Goal: Task Accomplishment & Management: Use online tool/utility

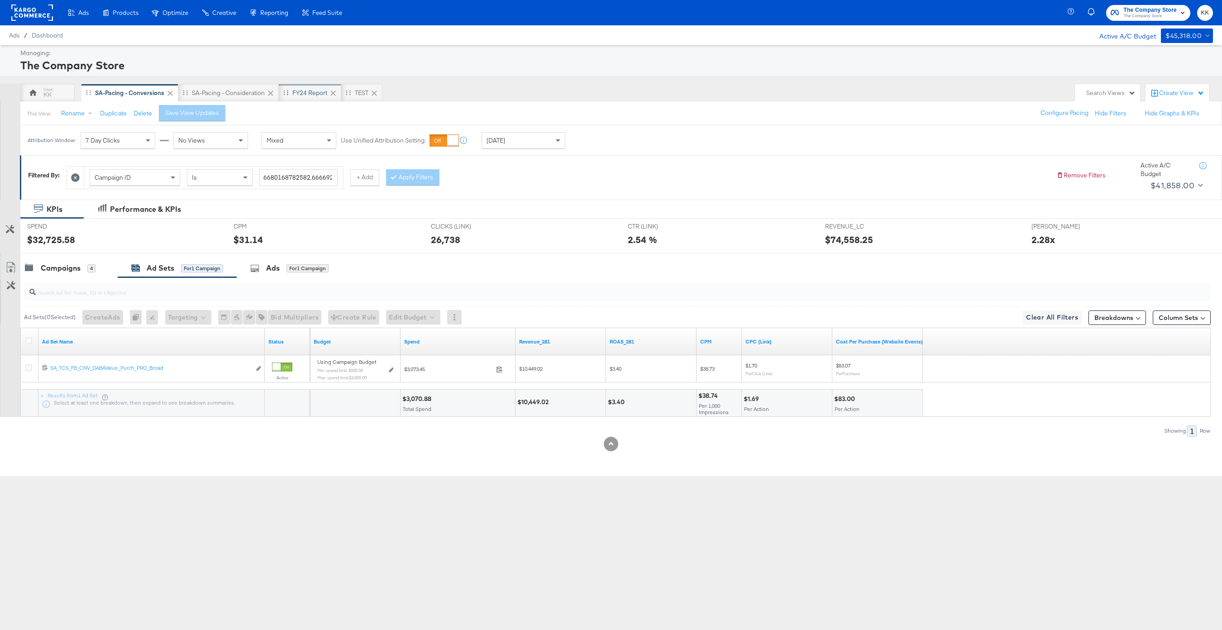
click at [316, 91] on div "FY24 Report" at bounding box center [309, 93] width 35 height 9
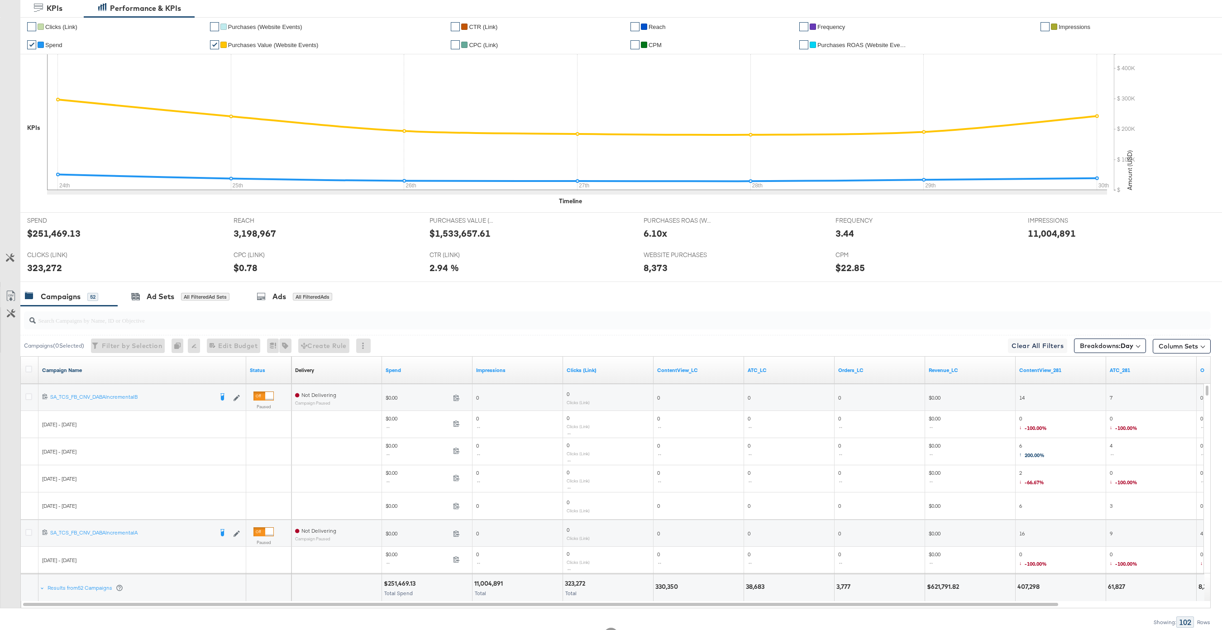
scroll to position [221, 0]
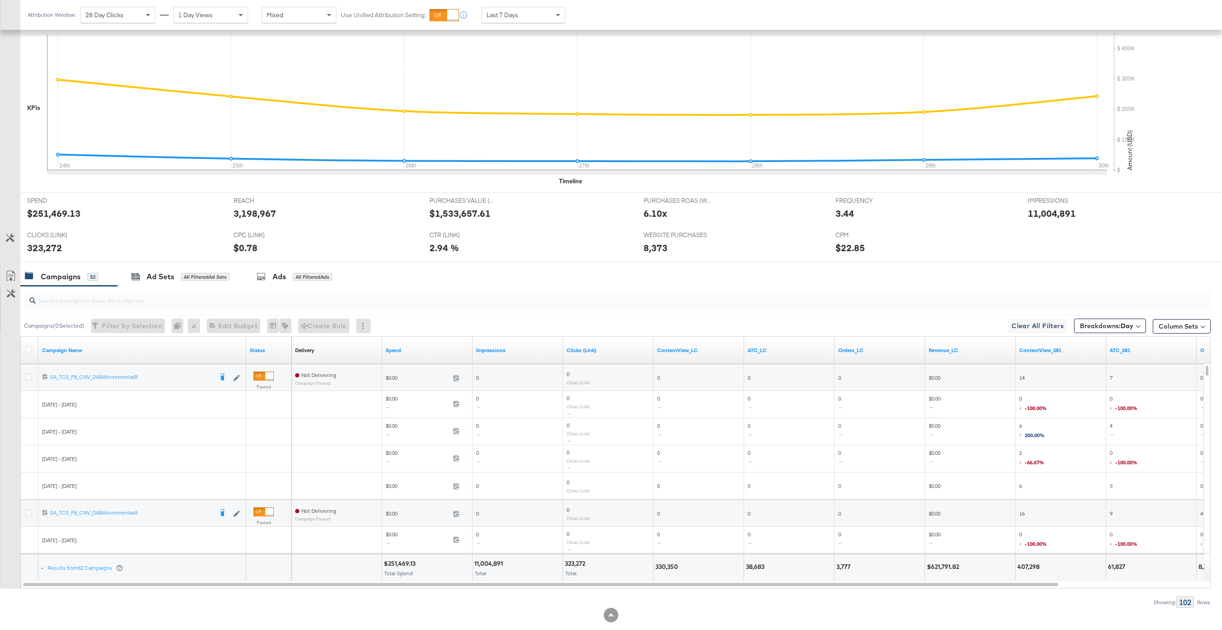
click at [153, 265] on div at bounding box center [611, 265] width 1222 height 7
click at [158, 274] on div "Ad Sets" at bounding box center [161, 277] width 28 height 10
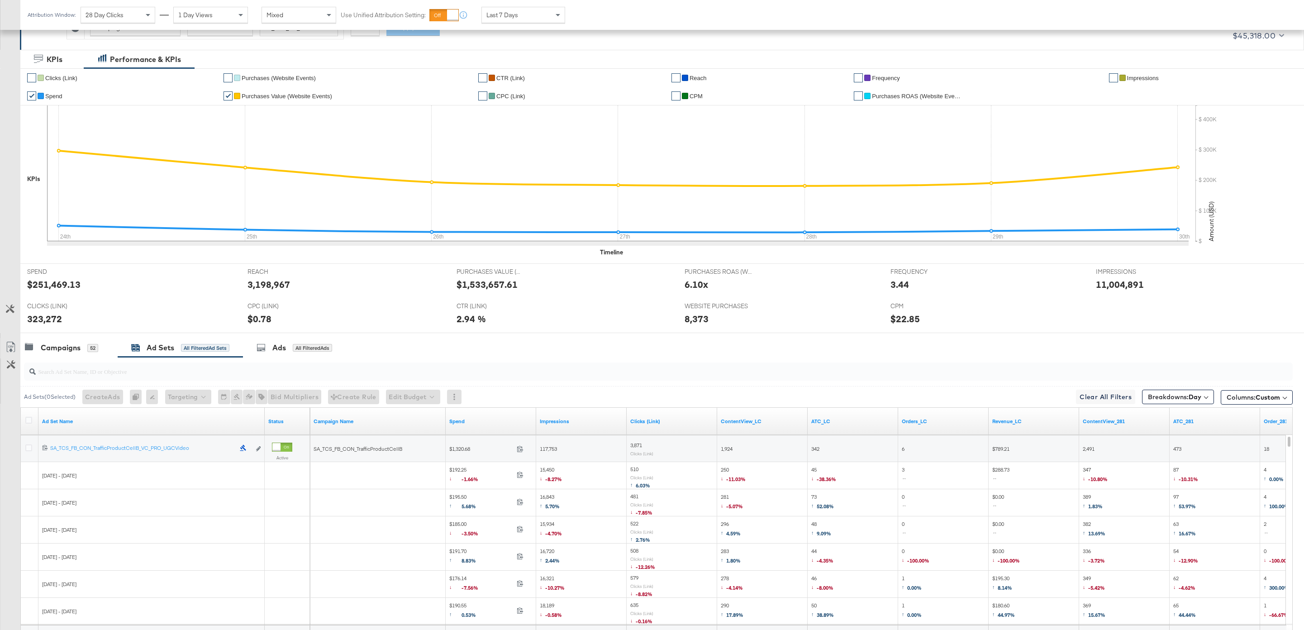
scroll to position [238, 0]
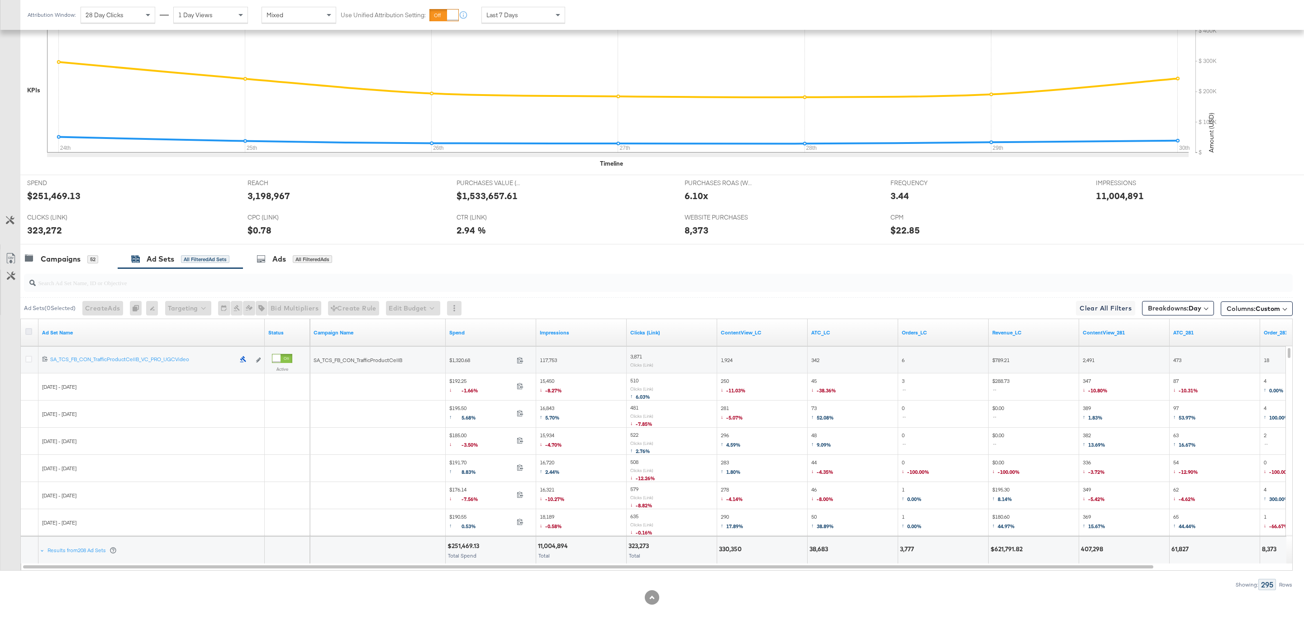
click at [29, 330] on icon at bounding box center [28, 331] width 7 height 7
click at [0, 0] on input "checkbox" at bounding box center [0, 0] width 0 height 0
click at [13, 253] on link "Export as CSV" at bounding box center [10, 259] width 20 height 20
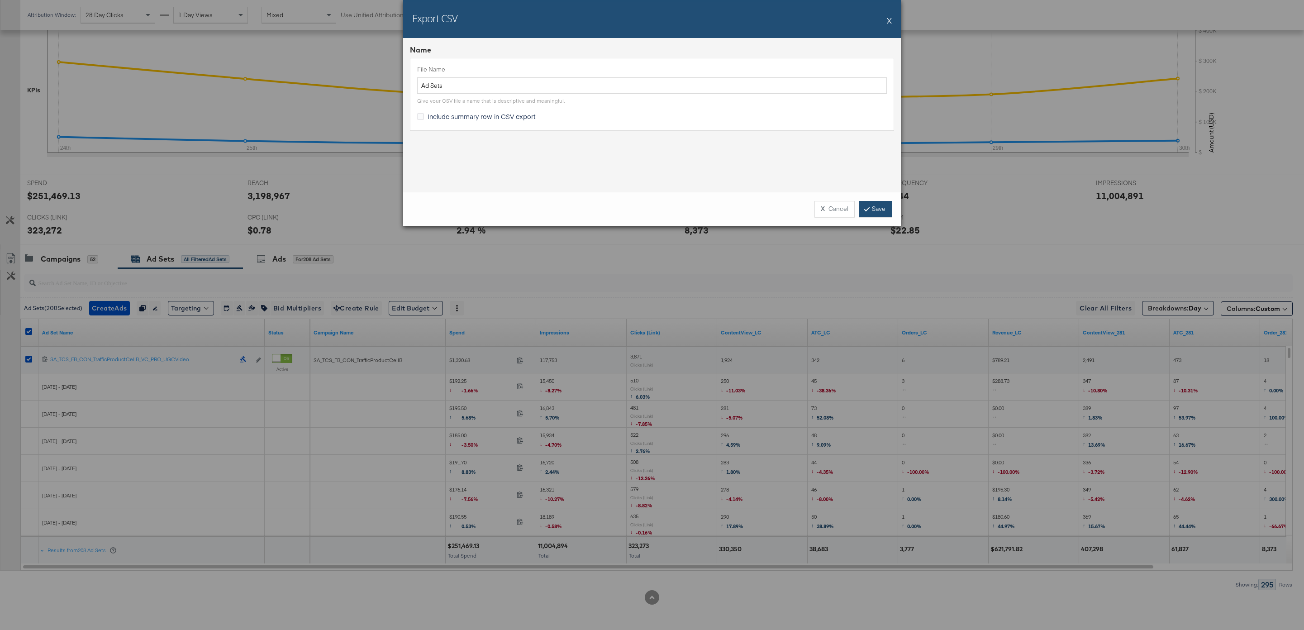
click at [877, 210] on link "Save" at bounding box center [875, 209] width 33 height 16
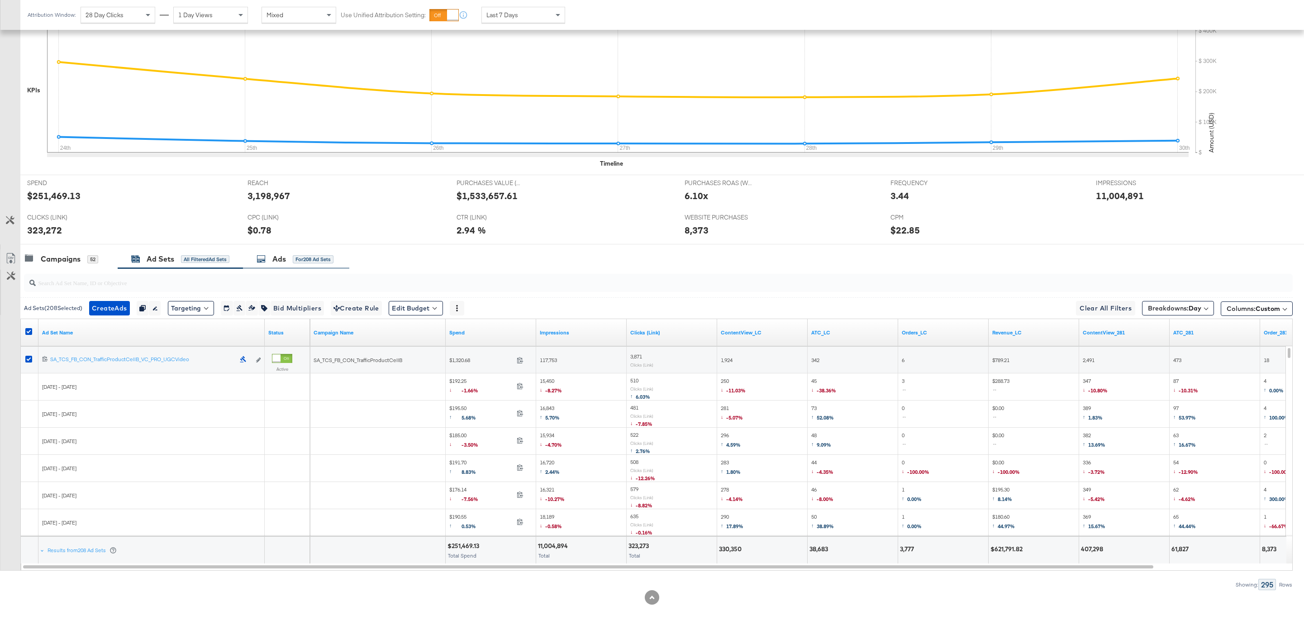
scroll to position [0, 0]
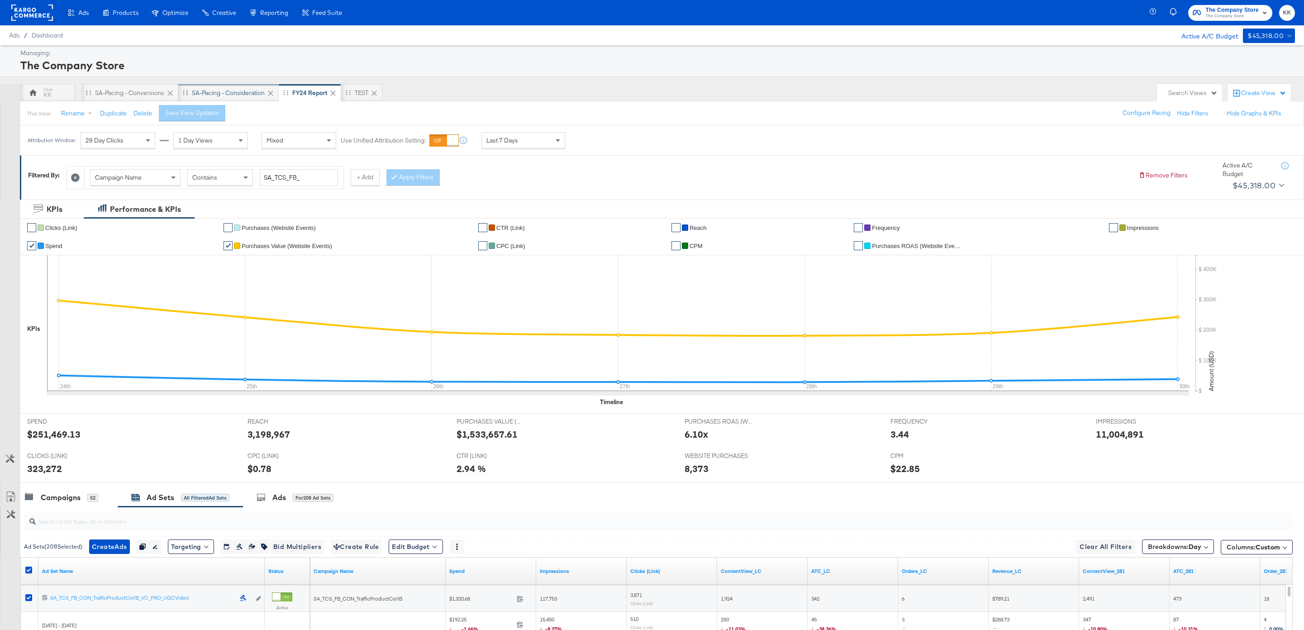
click at [234, 93] on div "SA-Pacing - Consideration" at bounding box center [228, 93] width 73 height 9
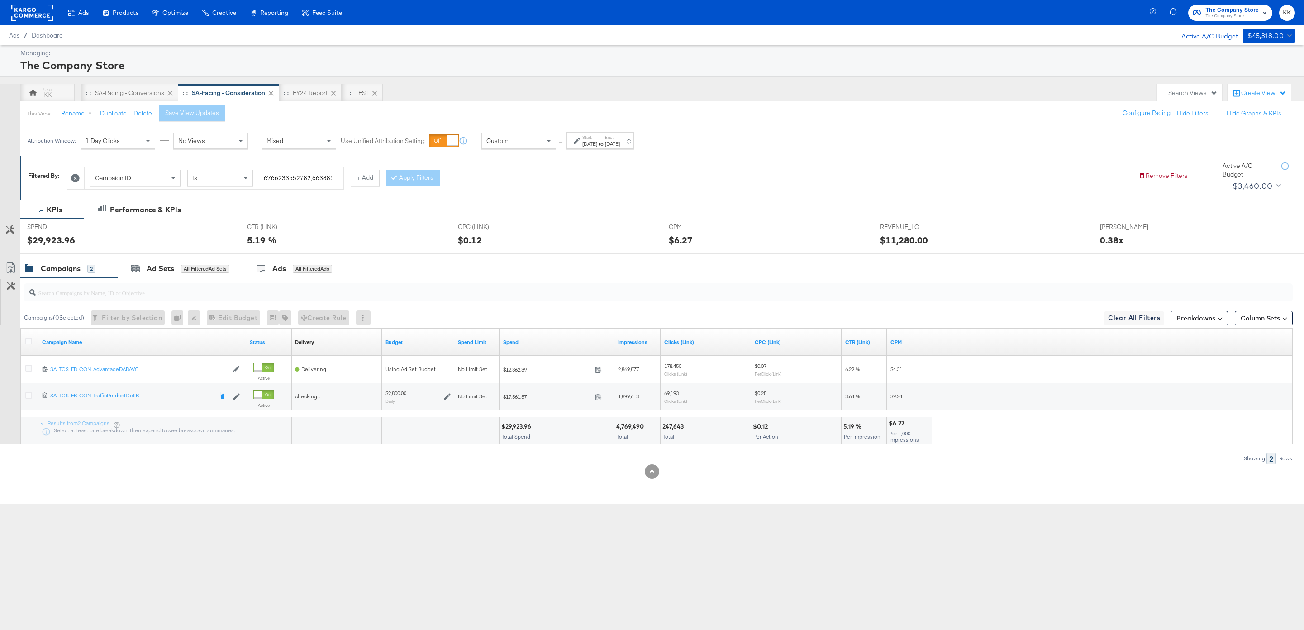
click at [637, 151] on div "Attribution Window: 1 Day Clicks No Views Mixed Use Unified Attribution Setting…" at bounding box center [332, 140] width 625 height 30
click at [620, 144] on div "Aug 24th 2025" at bounding box center [612, 143] width 15 height 7
click at [582, 210] on input "August 24th 2025" at bounding box center [593, 212] width 95 height 16
click at [647, 305] on td "30" at bounding box center [648, 308] width 15 height 13
type input "August 30th 2025"
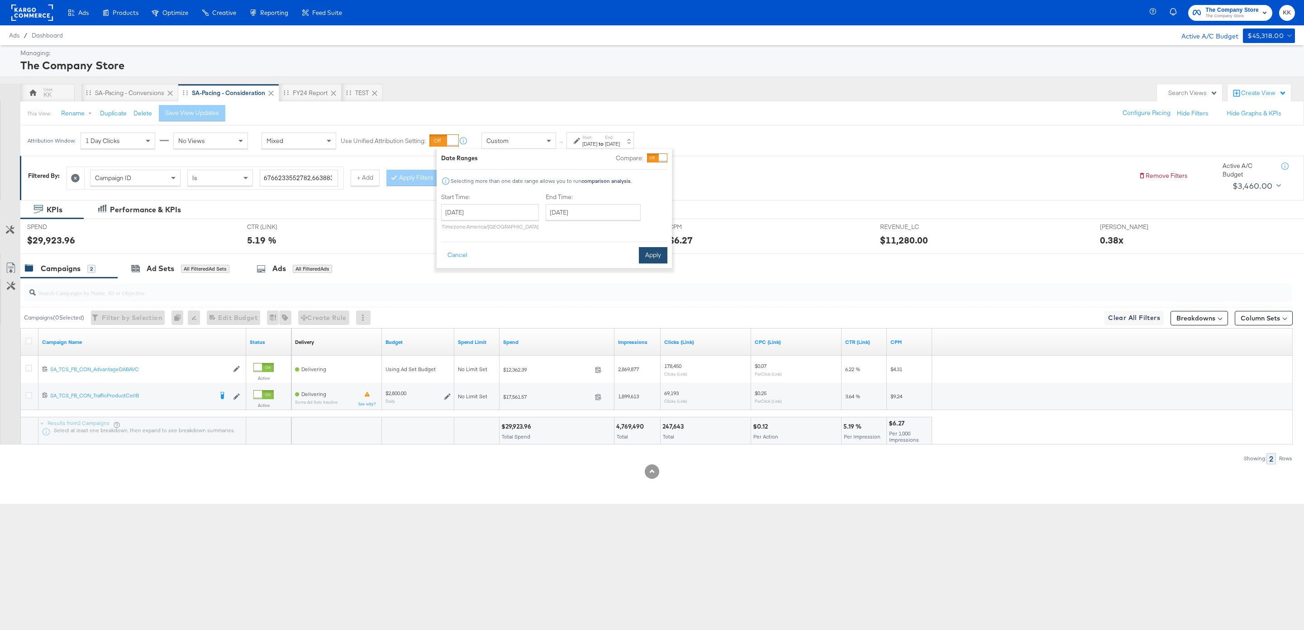
click at [664, 253] on button "Apply" at bounding box center [653, 255] width 29 height 16
click at [202, 120] on button "Save View Updates" at bounding box center [199, 113] width 67 height 16
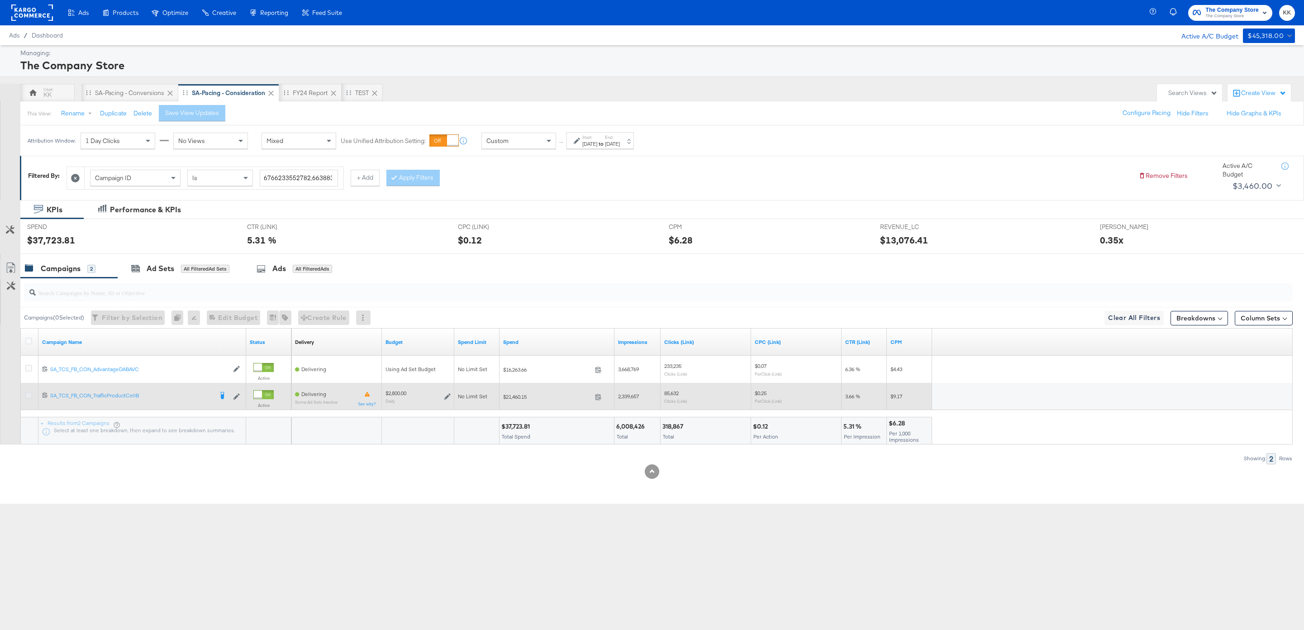
click at [27, 396] on icon at bounding box center [28, 395] width 7 height 7
click at [0, 0] on input "checkbox" at bounding box center [0, 0] width 0 height 0
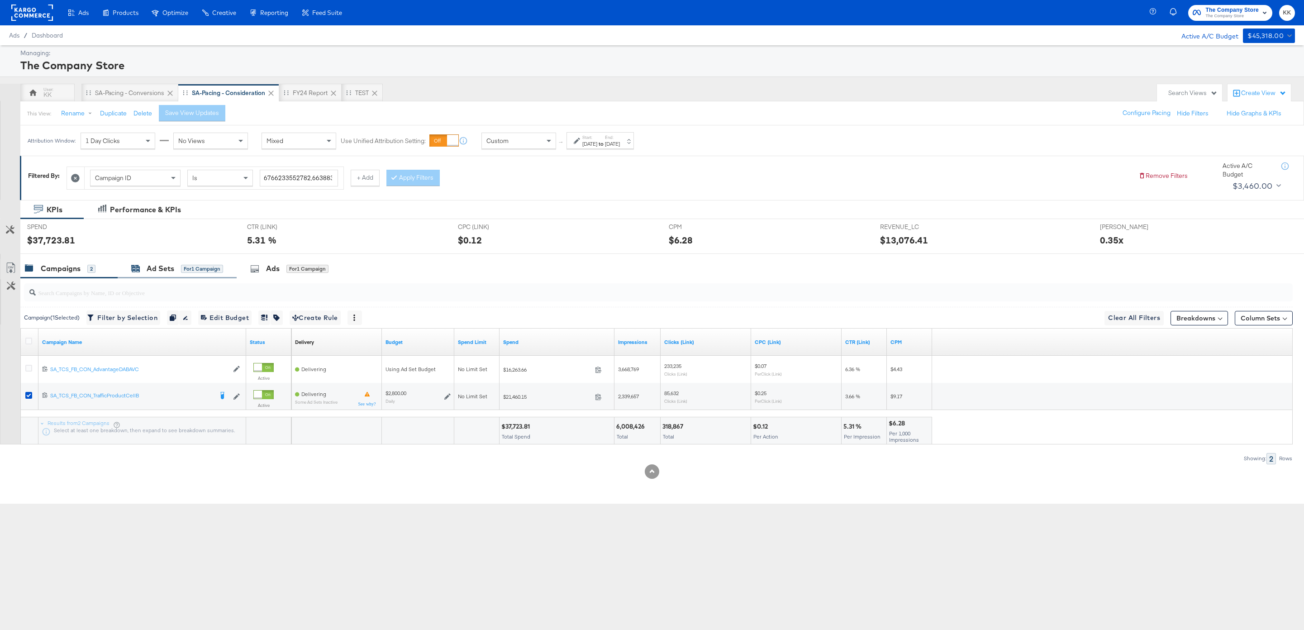
click at [191, 266] on div "for 1 Campaign" at bounding box center [202, 269] width 42 height 8
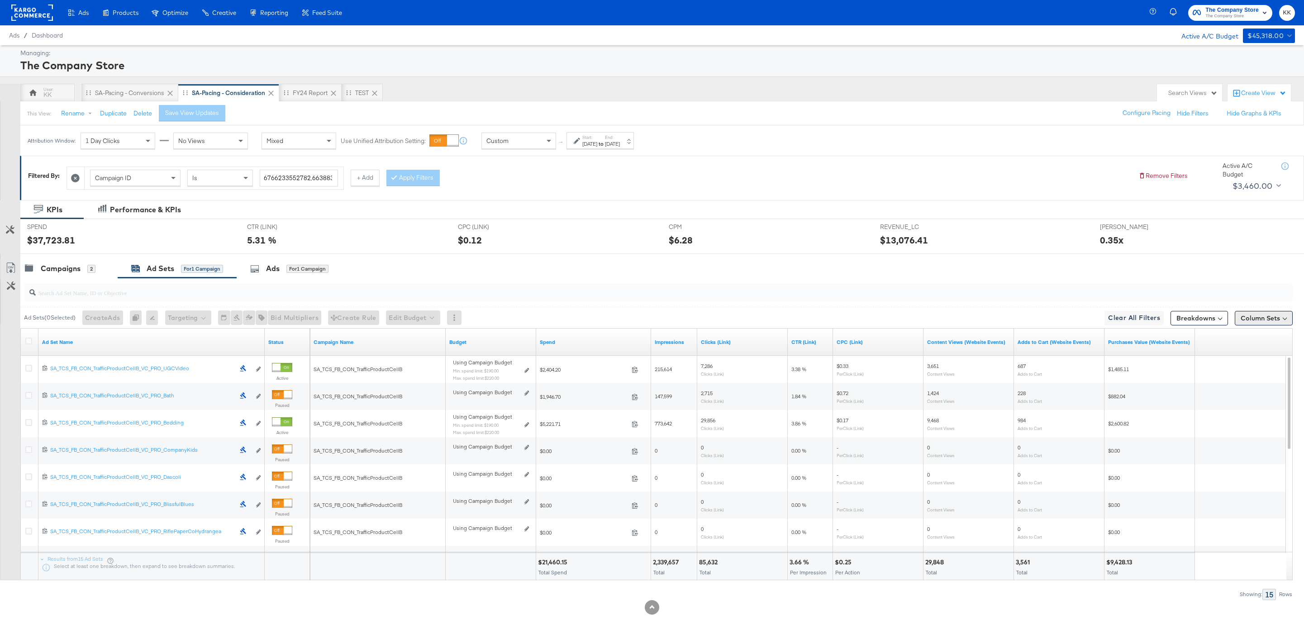
click at [1221, 323] on button "Column Sets" at bounding box center [1264, 318] width 58 height 14
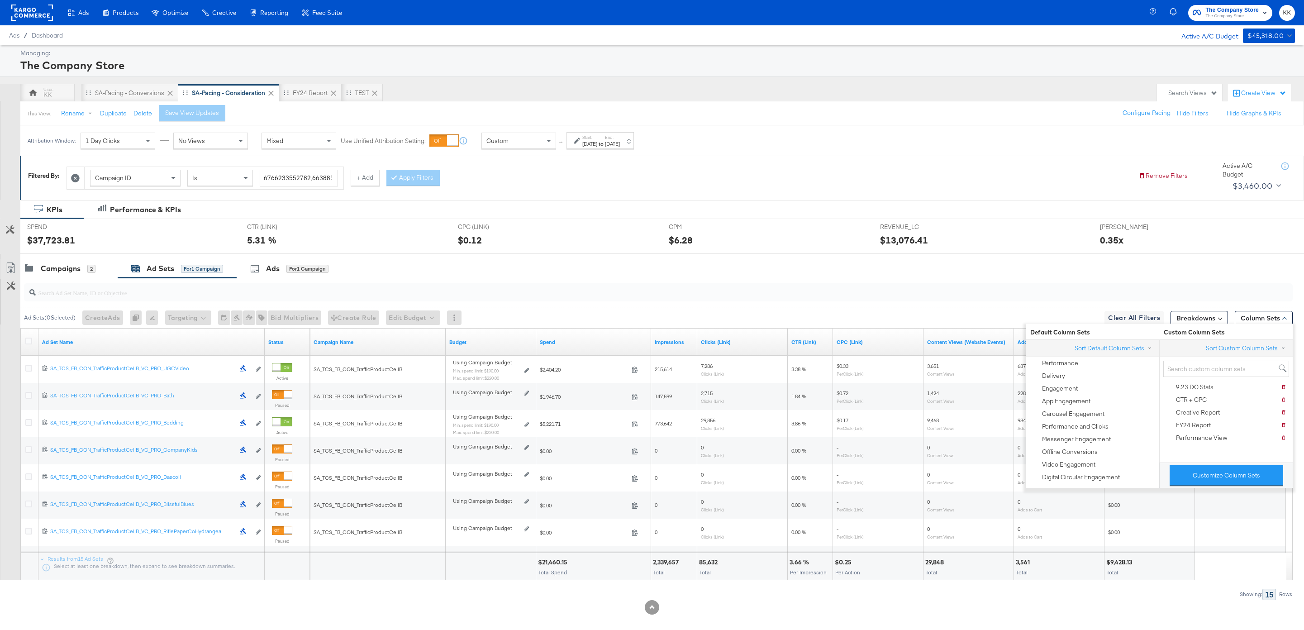
click at [990, 239] on div "$13,076.41" at bounding box center [983, 240] width 206 height 13
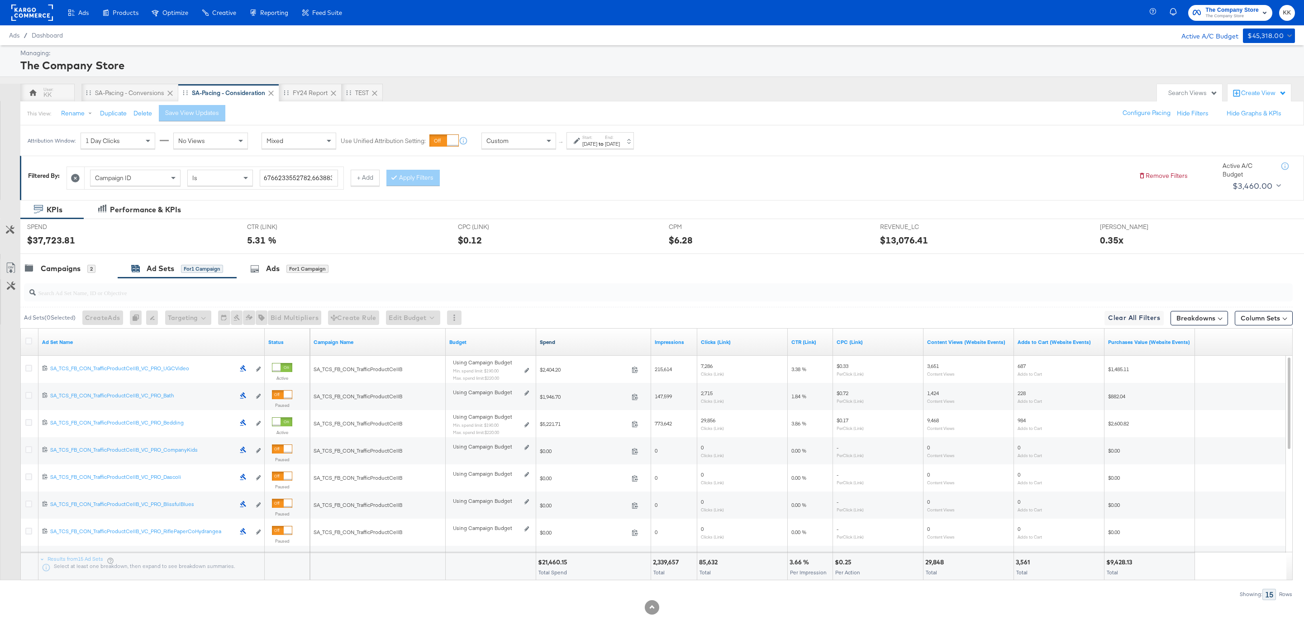
click at [545, 342] on link "Spend" at bounding box center [594, 341] width 108 height 7
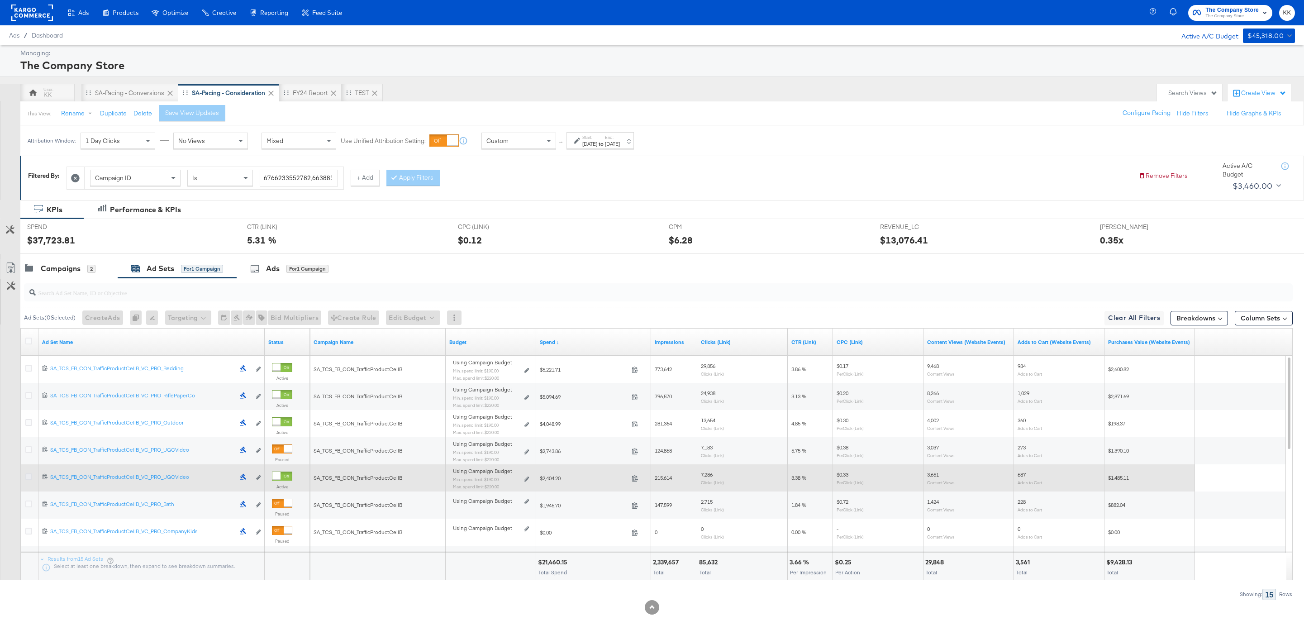
click at [26, 477] on icon at bounding box center [28, 476] width 7 height 7
click at [0, 0] on input "checkbox" at bounding box center [0, 0] width 0 height 0
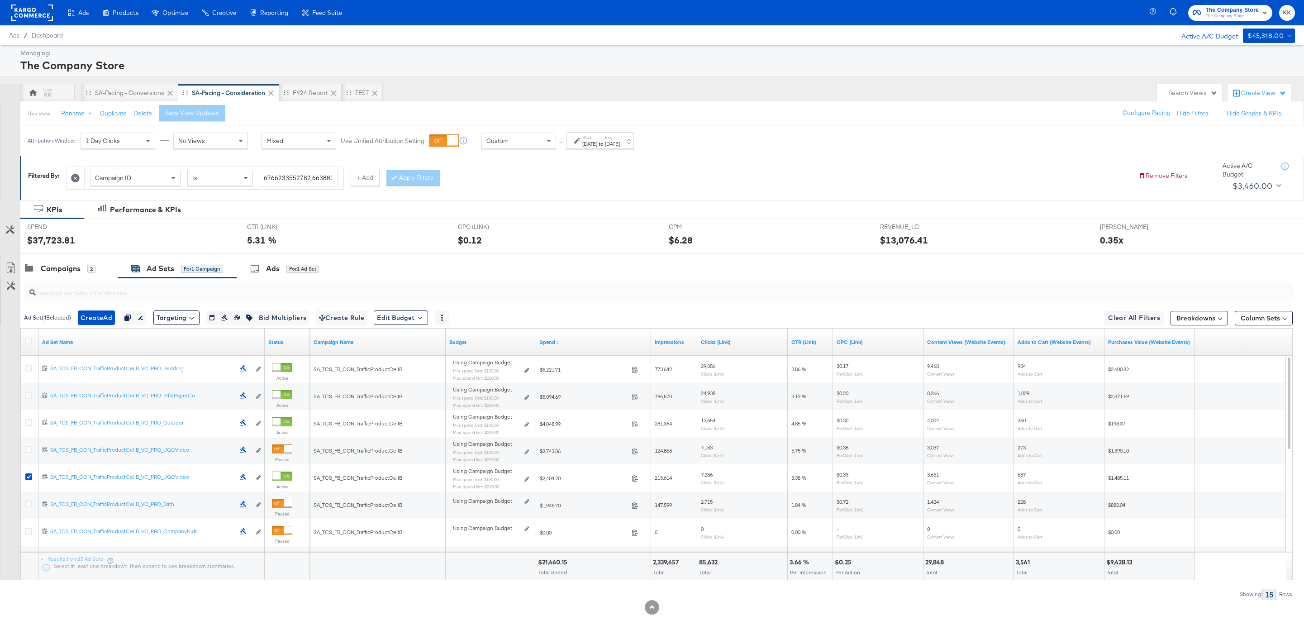
click at [291, 281] on input "search" at bounding box center [604, 289] width 1137 height 18
click at [298, 270] on div "for 1 Ad Set" at bounding box center [302, 269] width 33 height 8
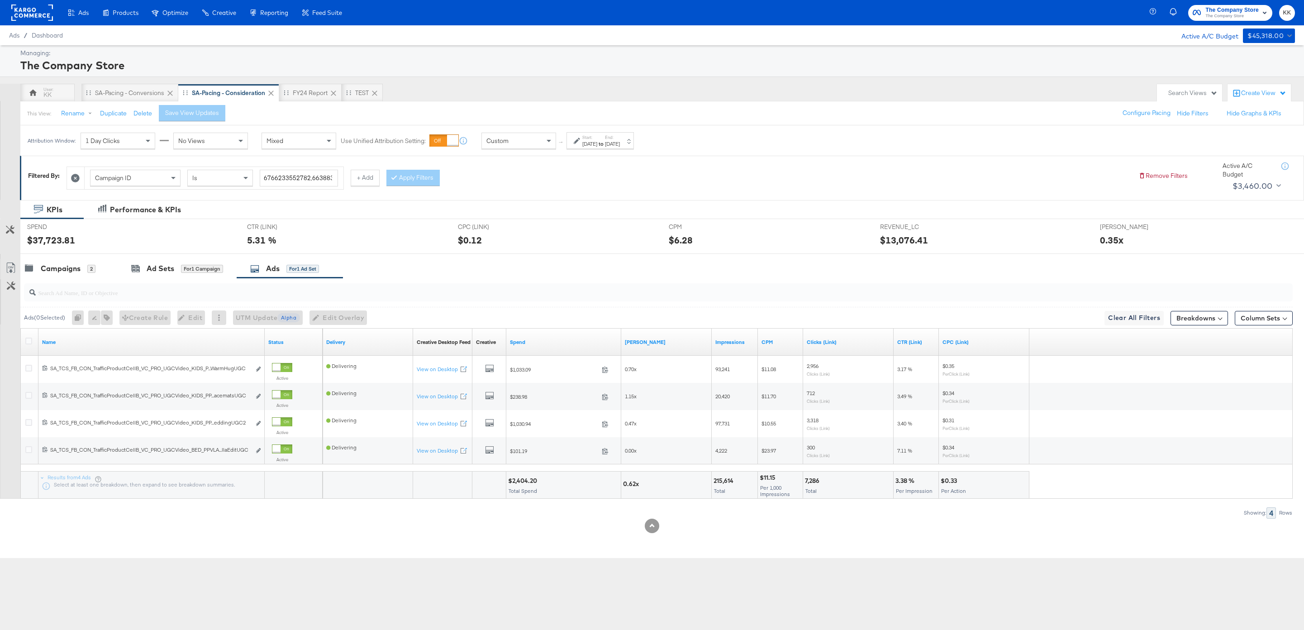
click at [593, 145] on div "Aug 4th 2025" at bounding box center [589, 143] width 15 height 7
click at [490, 217] on input "August 4th 2025" at bounding box center [490, 212] width 98 height 16
click at [468, 297] on td "18" at bounding box center [466, 296] width 15 height 13
type input "August 18th 2025"
click at [645, 260] on button "Apply" at bounding box center [656, 255] width 29 height 16
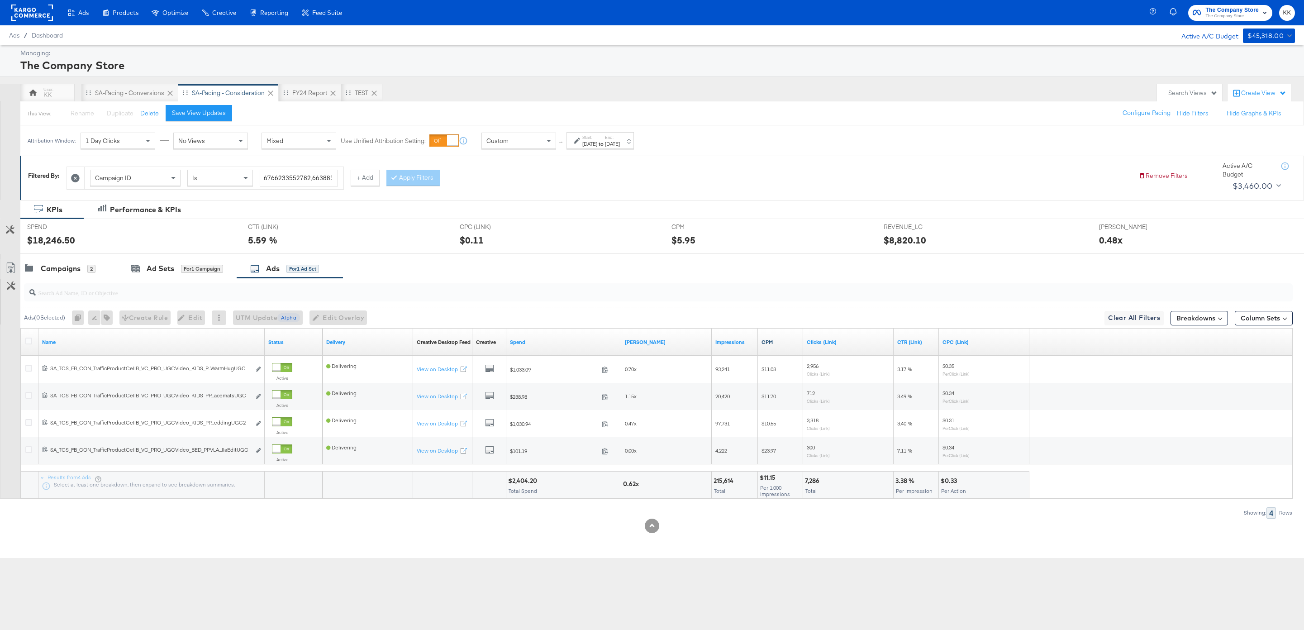
click at [765, 343] on link "CPM" at bounding box center [781, 341] width 38 height 7
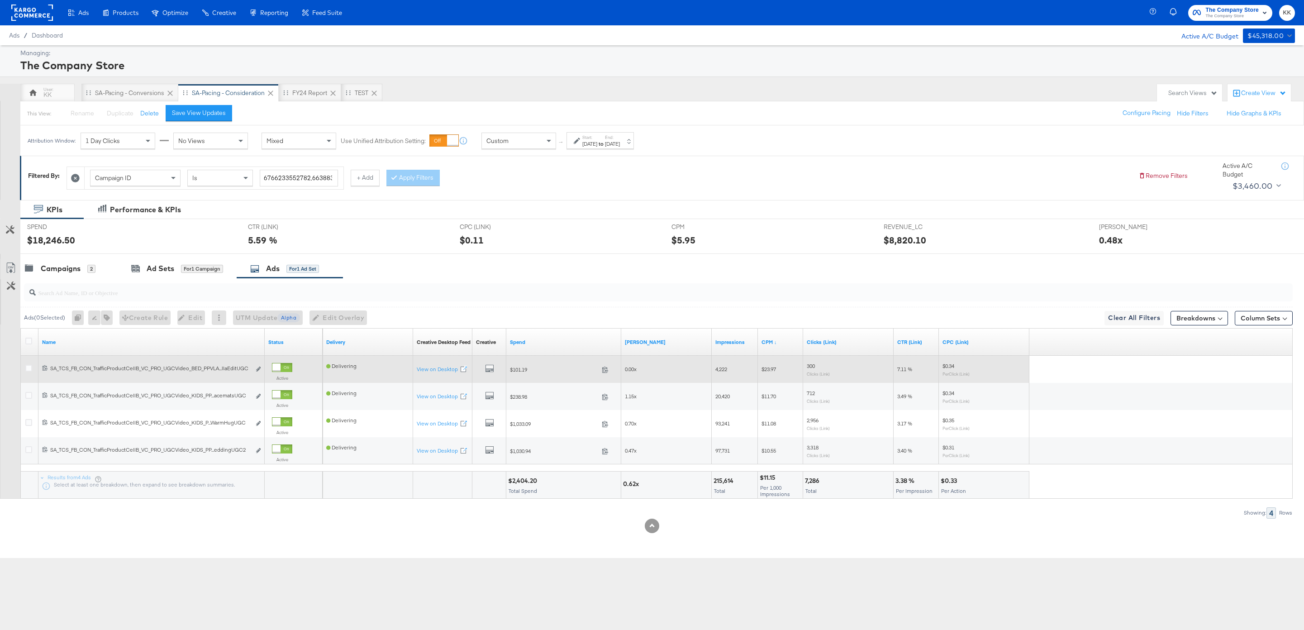
click at [293, 363] on div "Active" at bounding box center [293, 373] width 51 height 29
click at [282, 363] on div at bounding box center [282, 367] width 20 height 9
click at [168, 267] on div "Ad Sets" at bounding box center [161, 268] width 28 height 10
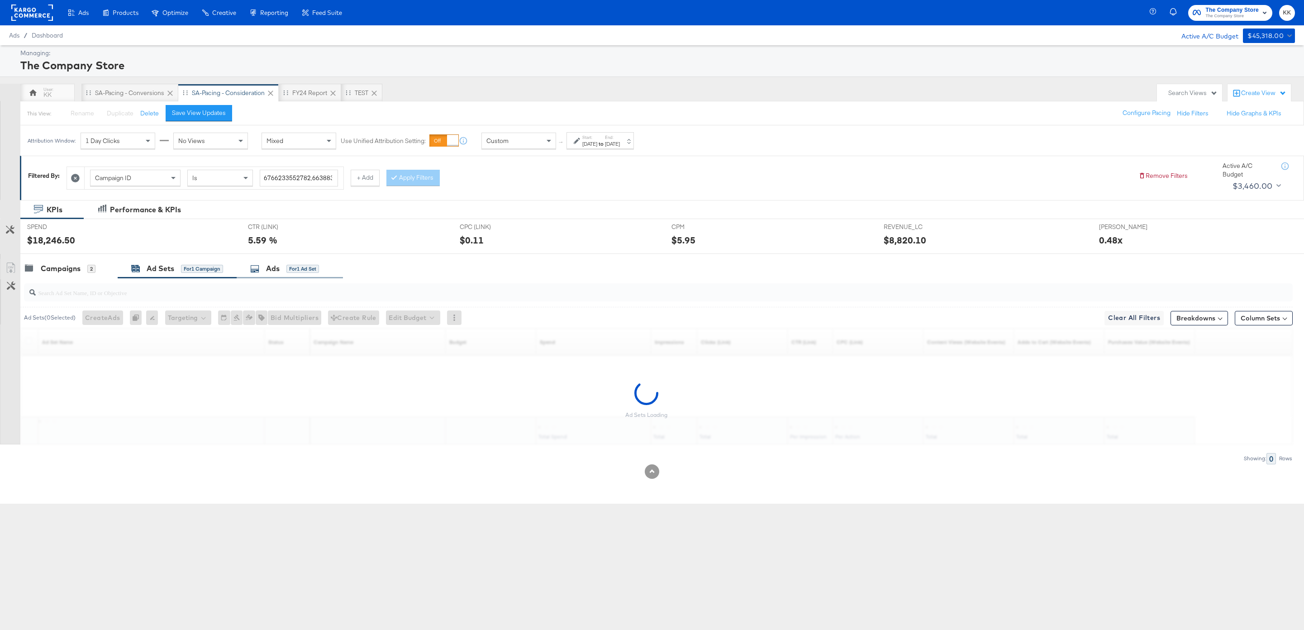
click at [295, 272] on div "for 1 Ad Set" at bounding box center [302, 269] width 33 height 8
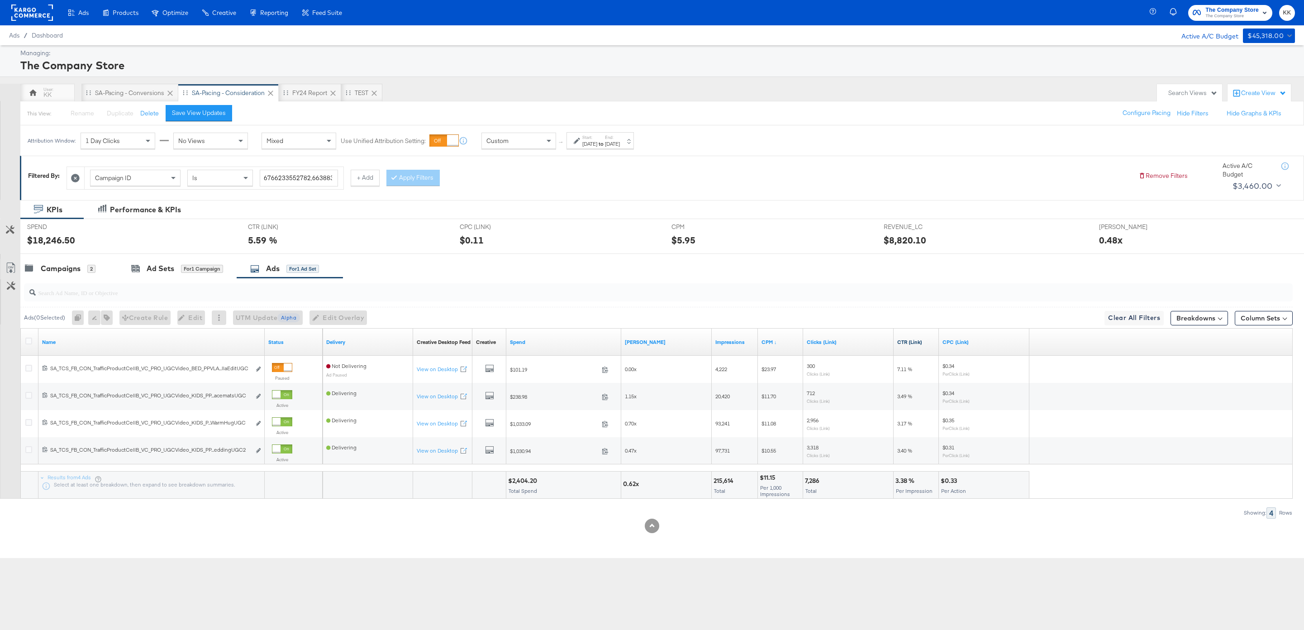
click at [905, 343] on link "CTR (Link)" at bounding box center [916, 341] width 38 height 7
click at [905, 343] on link "CTR (Link) ↓" at bounding box center [916, 341] width 38 height 7
click at [905, 343] on link "CTR (Link) ↑" at bounding box center [916, 341] width 38 height 7
click at [121, 90] on div "SA-Pacing - Conversions" at bounding box center [129, 93] width 69 height 9
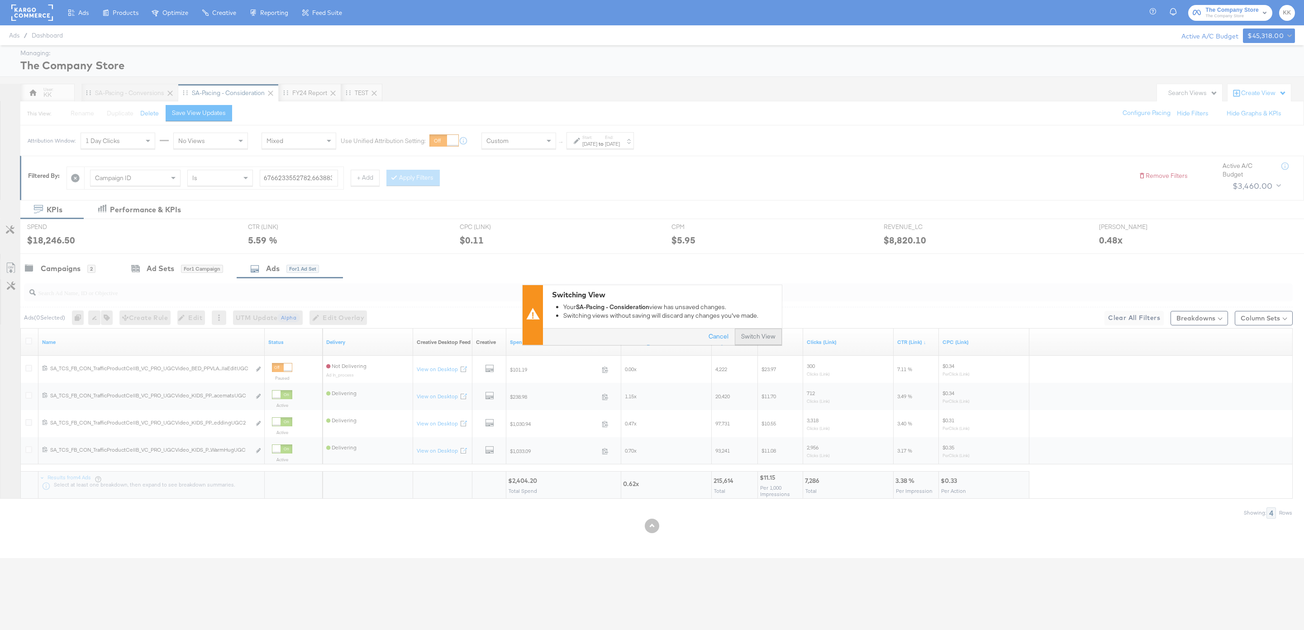
click at [773, 332] on button "Switch View" at bounding box center [758, 337] width 47 height 16
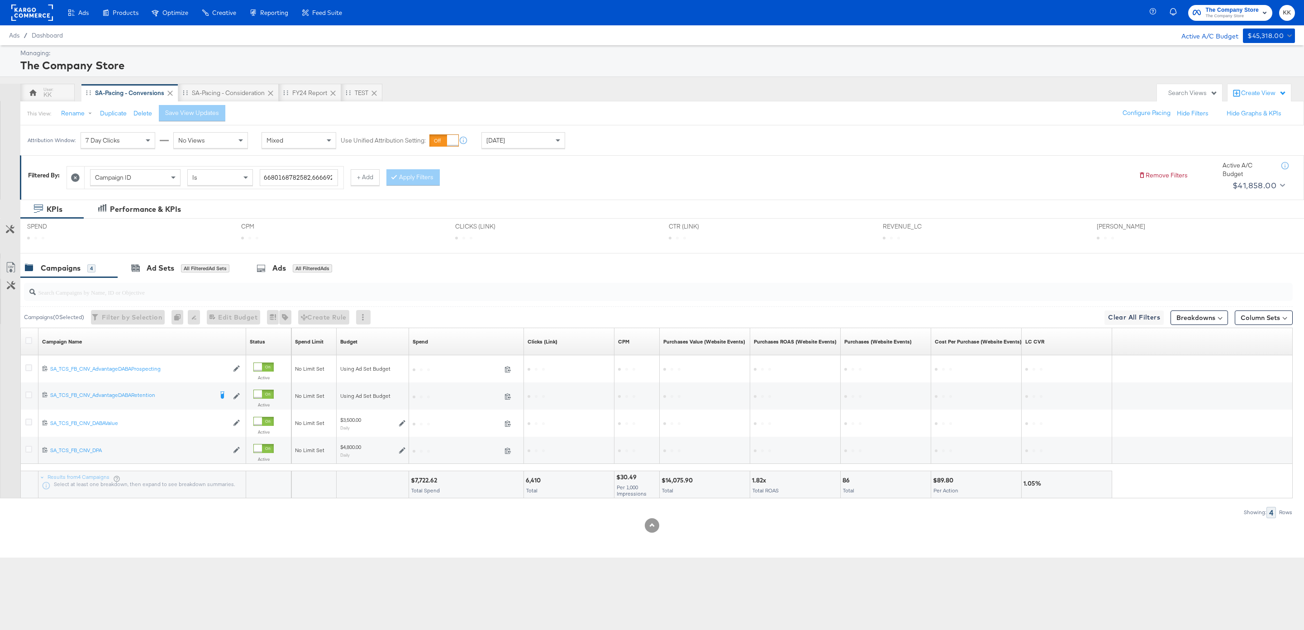
click at [521, 141] on div "Today" at bounding box center [523, 140] width 83 height 15
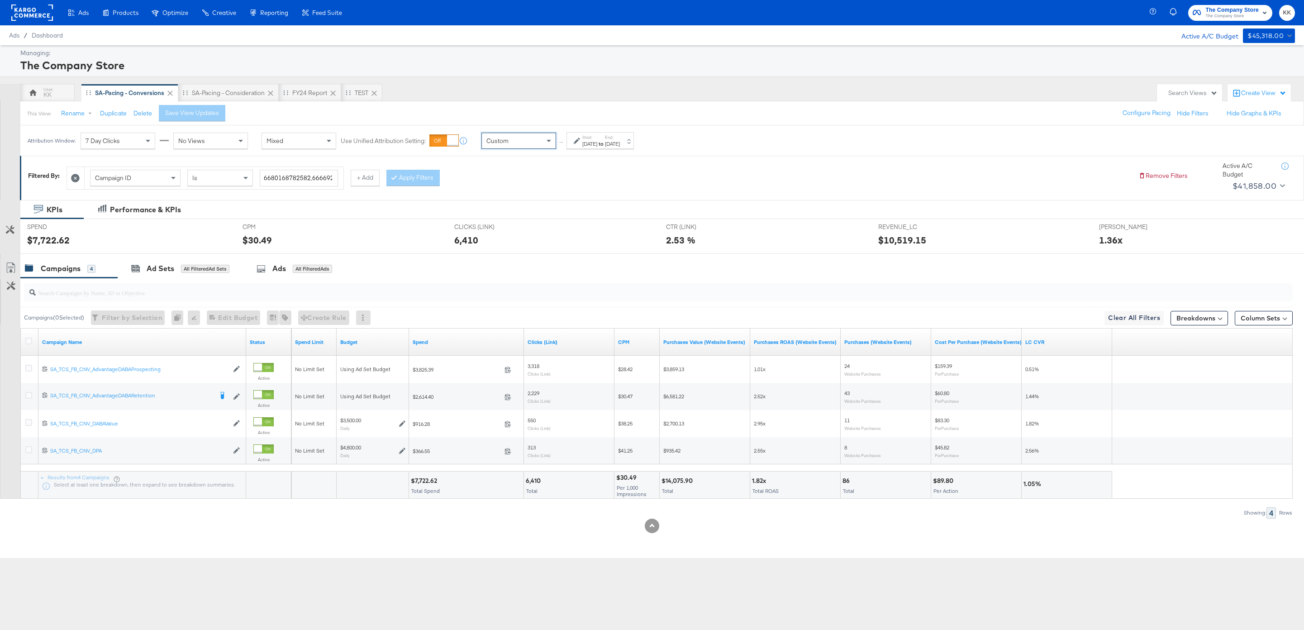
click at [584, 143] on div "Aug 31st 2025" at bounding box center [589, 143] width 15 height 7
click at [490, 214] on input "August 31st 2025" at bounding box center [492, 212] width 98 height 16
click at [470, 295] on td "18" at bounding box center [469, 296] width 15 height 13
type input "August 18th 2025"
click at [601, 204] on input "August 31st 2025" at bounding box center [595, 212] width 95 height 16
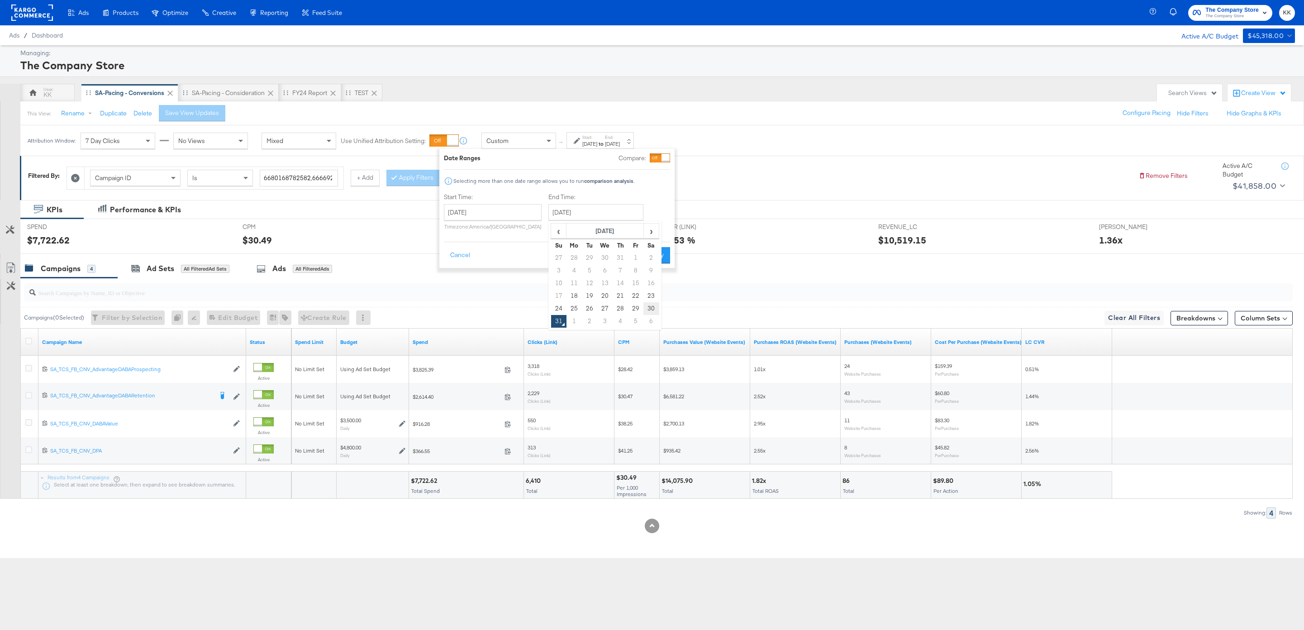
click at [648, 309] on td "30" at bounding box center [650, 308] width 15 height 13
type input "August 30th 2025"
click at [655, 256] on button "Apply" at bounding box center [656, 255] width 29 height 16
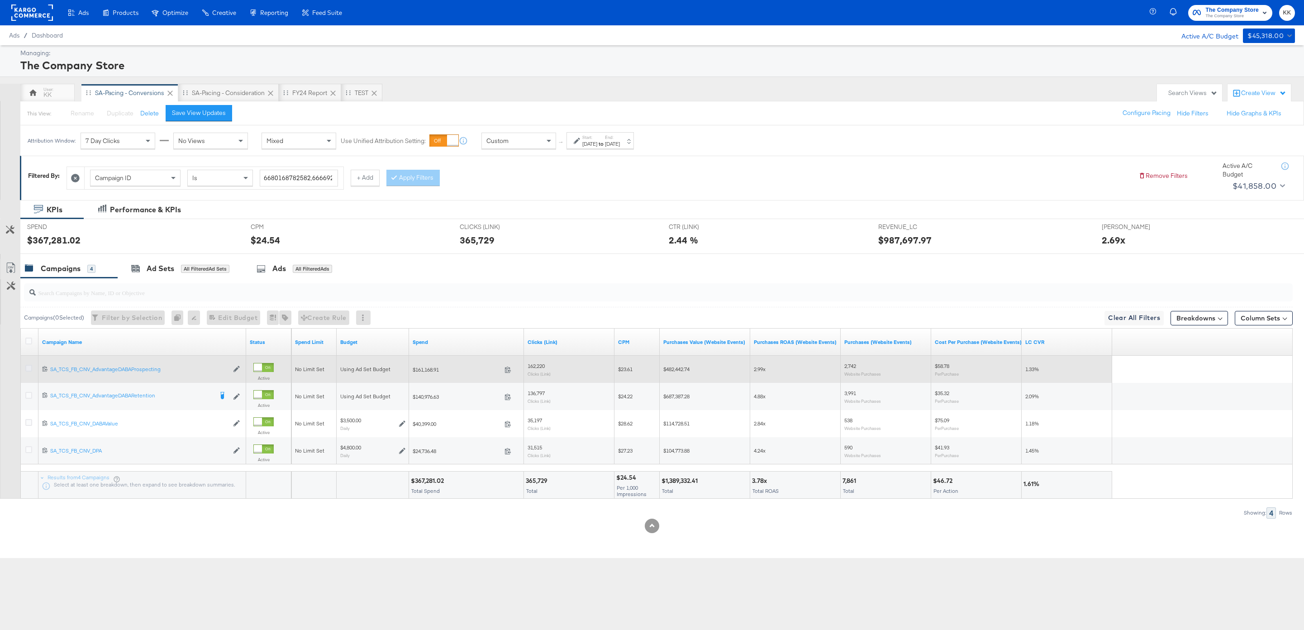
click at [27, 367] on icon at bounding box center [28, 368] width 7 height 7
click at [0, 0] on input "checkbox" at bounding box center [0, 0] width 0 height 0
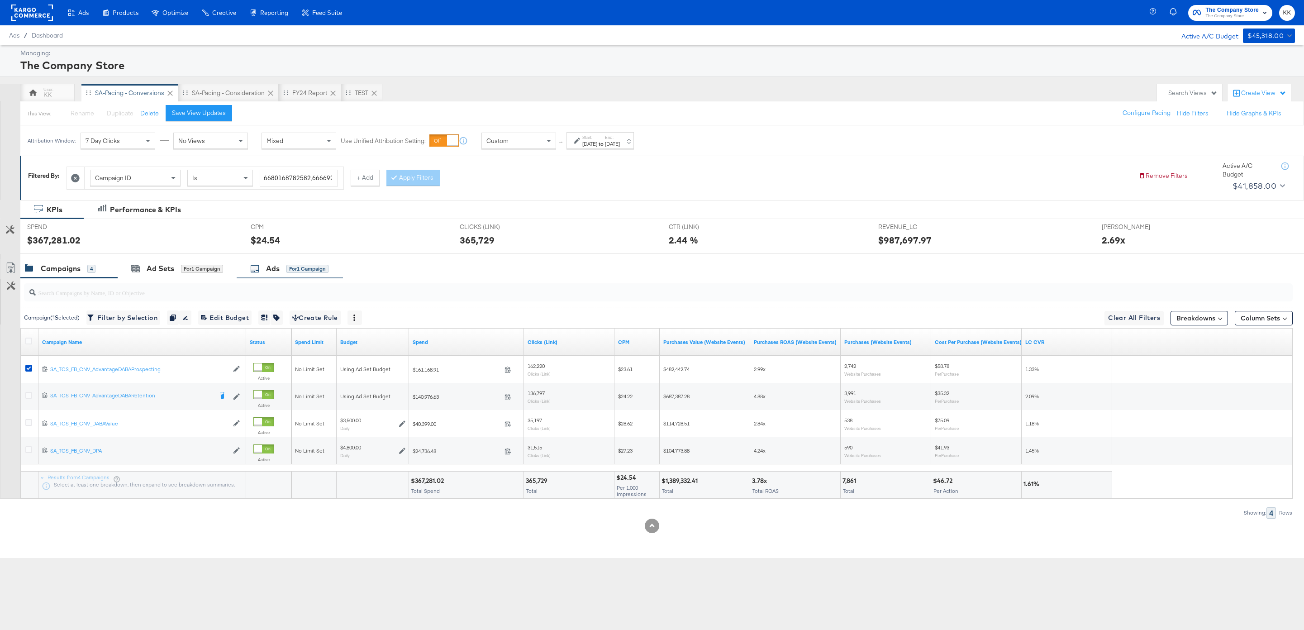
click at [274, 268] on div "Ads" at bounding box center [273, 268] width 14 height 10
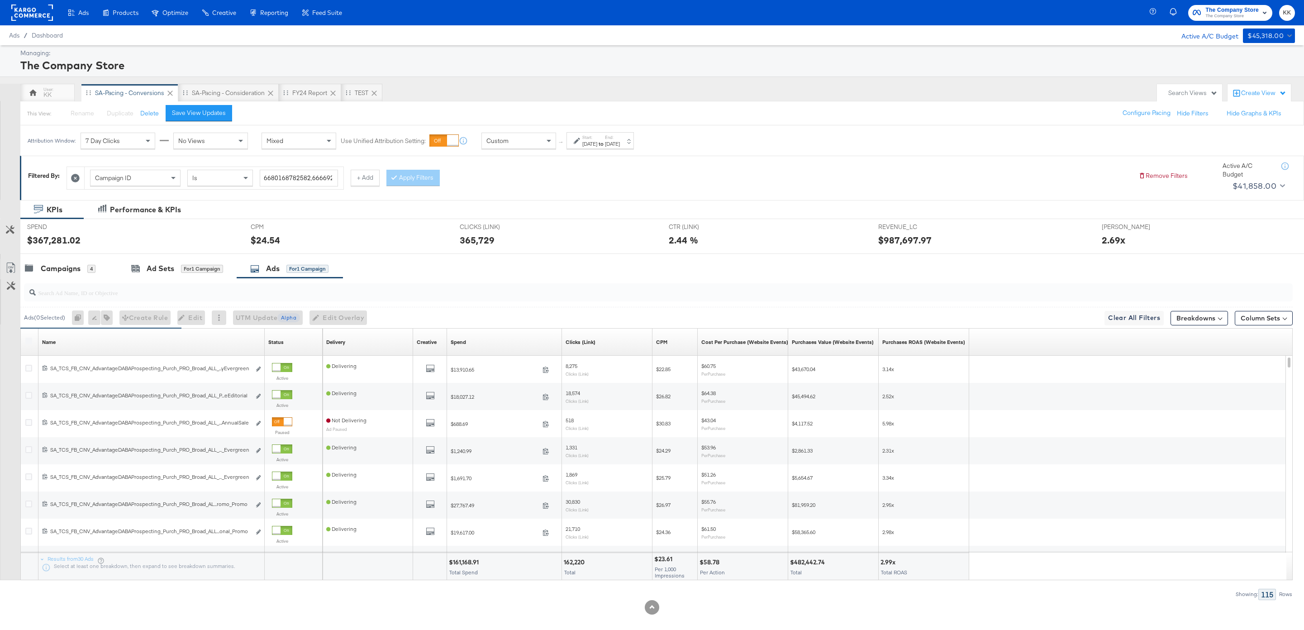
click at [227, 293] on input "search" at bounding box center [604, 289] width 1137 height 18
click at [26, 343] on icon at bounding box center [28, 341] width 7 height 7
click at [0, 0] on input "checkbox" at bounding box center [0, 0] width 0 height 0
click at [12, 267] on icon at bounding box center [10, 267] width 11 height 11
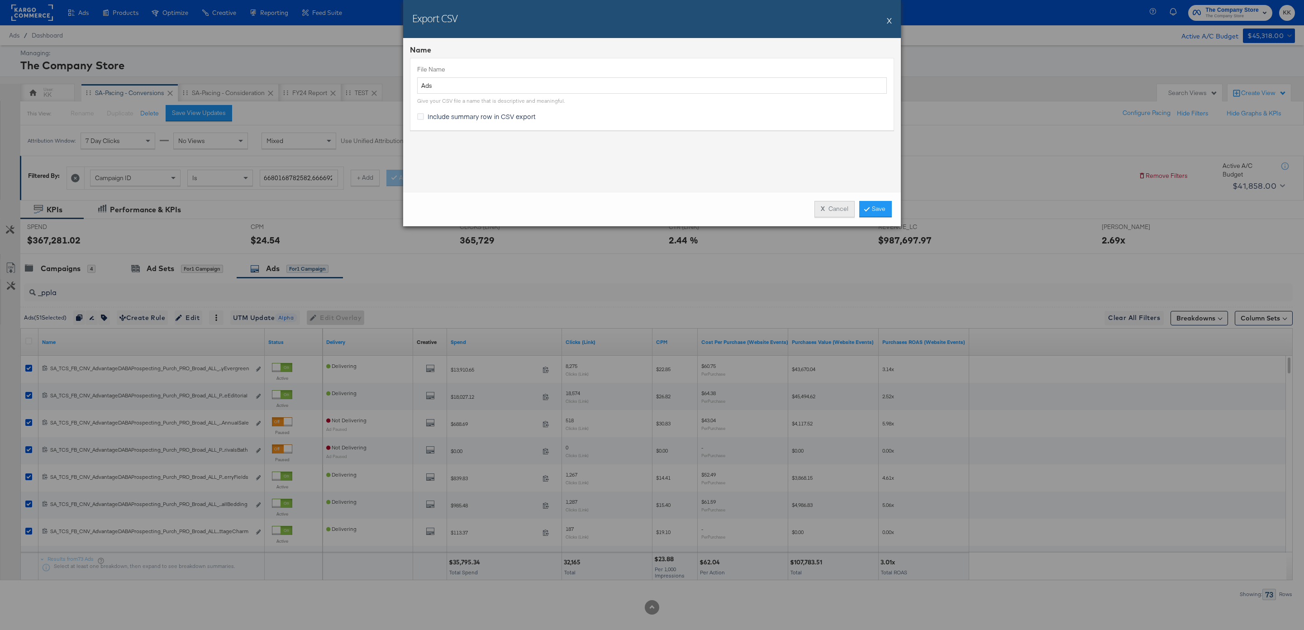
click at [828, 212] on button "X Cancel" at bounding box center [835, 209] width 40 height 16
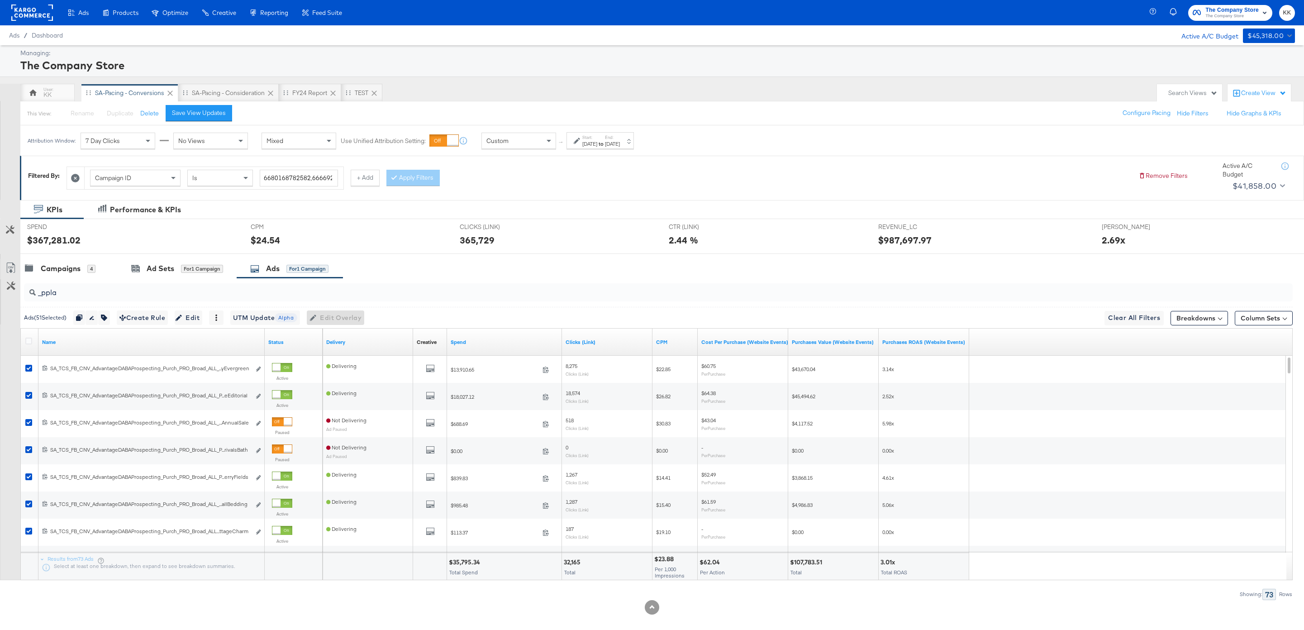
click at [11, 262] on link "Export as CSV" at bounding box center [10, 269] width 20 height 20
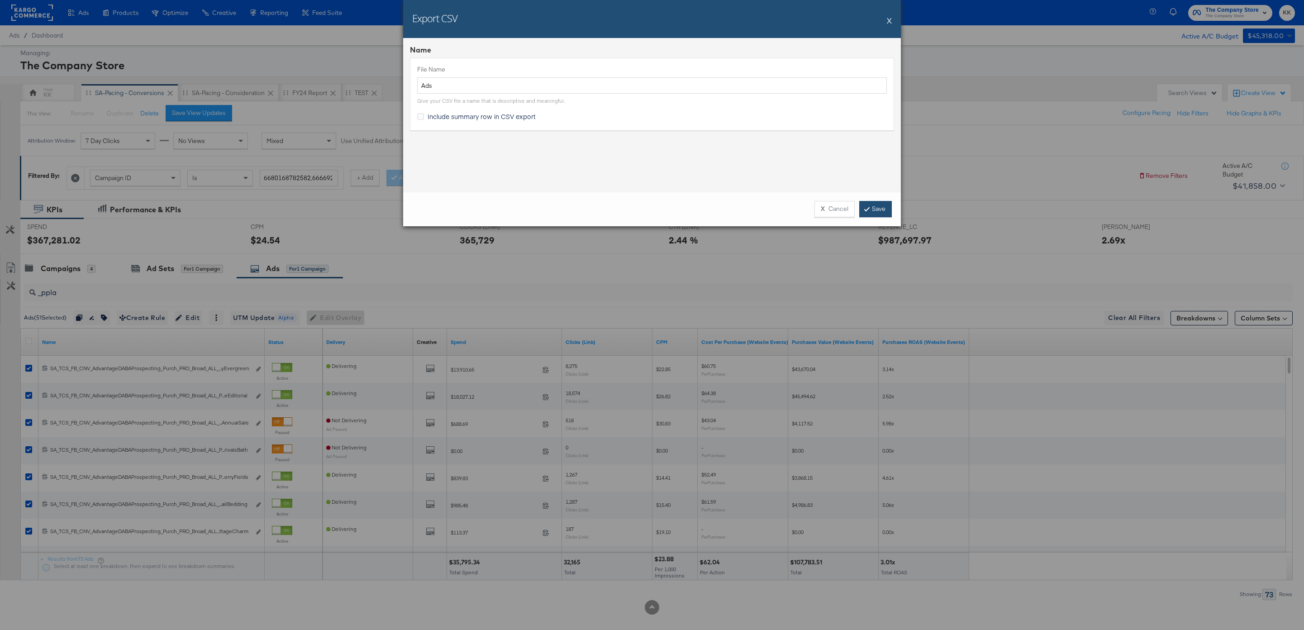
click at [883, 212] on link "Save" at bounding box center [875, 209] width 33 height 16
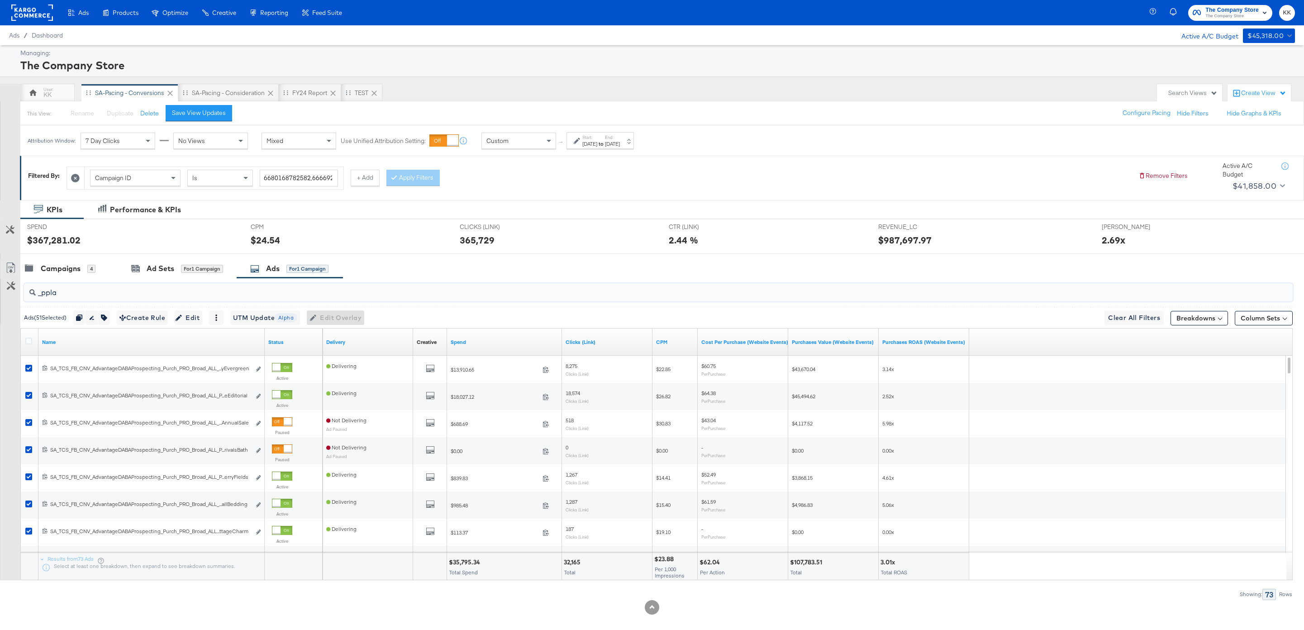
click at [81, 290] on input "_ppla" at bounding box center [604, 289] width 1137 height 18
click at [28, 339] on icon at bounding box center [28, 341] width 7 height 7
click at [0, 0] on input "checkbox" at bounding box center [0, 0] width 0 height 0
click at [28, 339] on icon at bounding box center [28, 341] width 7 height 7
click at [0, 0] on input "checkbox" at bounding box center [0, 0] width 0 height 0
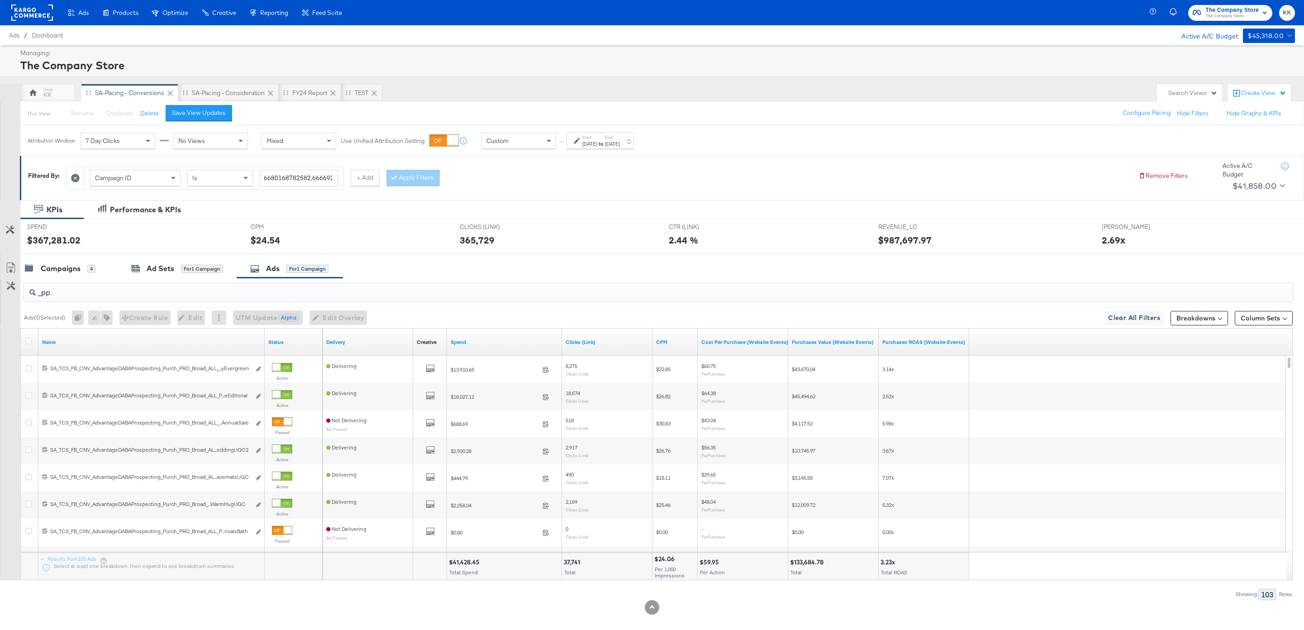
drag, startPoint x: 66, startPoint y: 296, endPoint x: 27, endPoint y: 292, distance: 39.0
click at [27, 292] on div "_pp" at bounding box center [658, 292] width 1269 height 18
type input "n"
click at [184, 283] on input "search" at bounding box center [604, 289] width 1137 height 18
paste input "SA_TCS_FB_CNV_AdvantageDABAProspecting_Purch_PRO_Broad_ALL_PPLA_AugustNewArriva…"
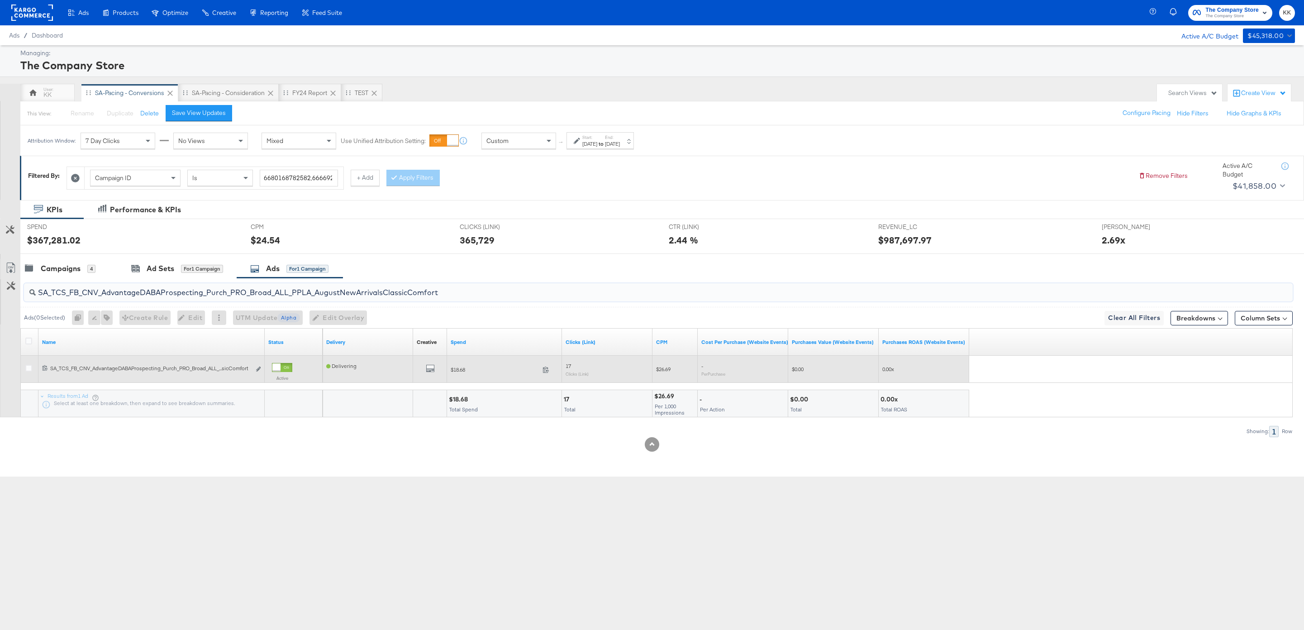
click at [281, 366] on div at bounding box center [276, 367] width 8 height 8
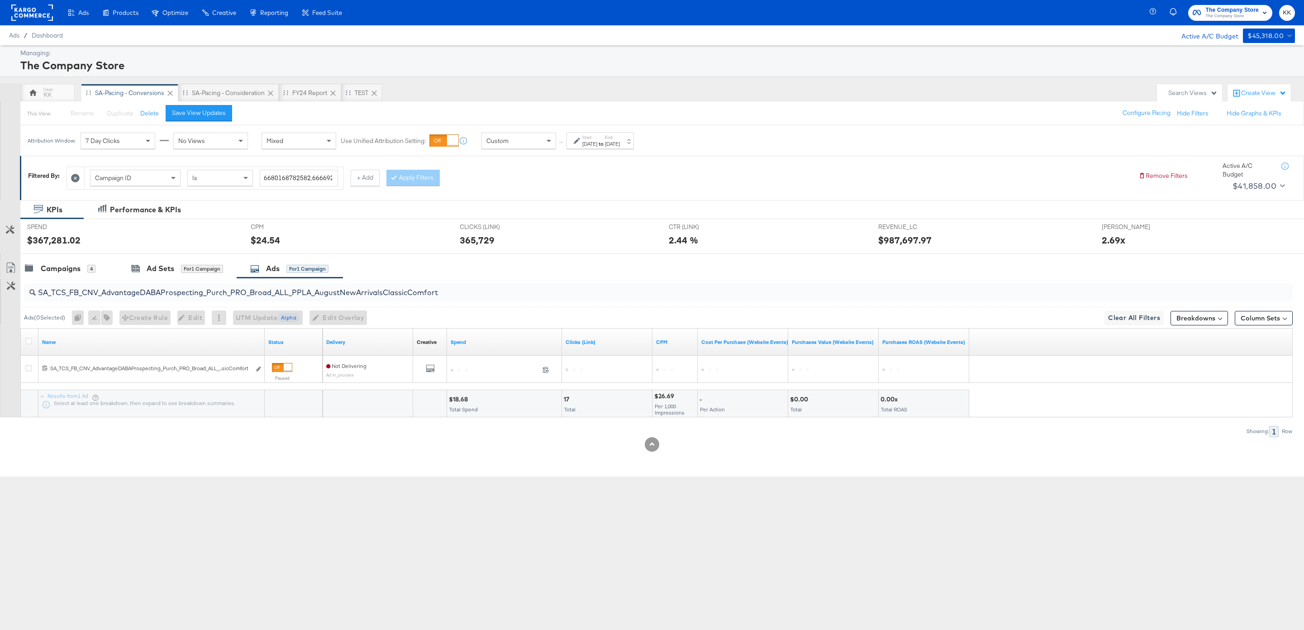
click at [259, 295] on input "SA_TCS_FB_CNV_AdvantageDABAProspecting_Purch_PRO_Broad_ALL_PPLA_AugustNewArriva…" at bounding box center [604, 289] width 1137 height 18
paste input "MoodyHuesBedding"
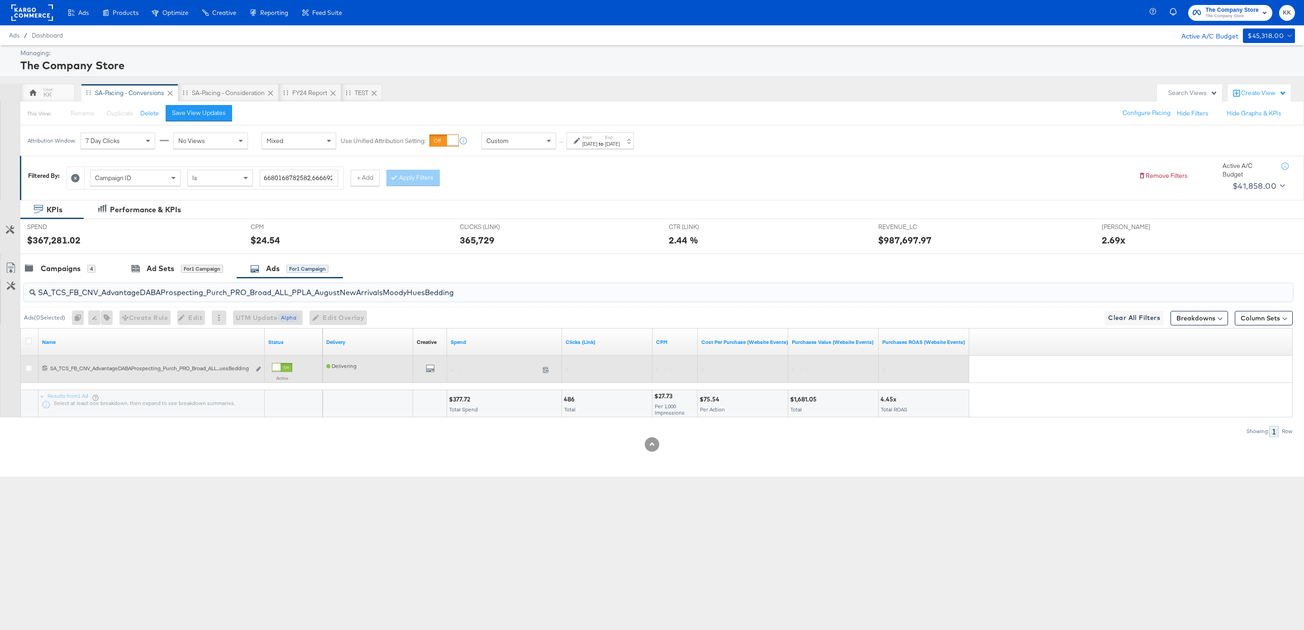
type input "SA_TCS_FB_CNV_AdvantageDABAProspecting_Purch_PRO_Broad_ALL_PPLA_AugustNewArriva…"
click at [281, 365] on div at bounding box center [276, 367] width 8 height 8
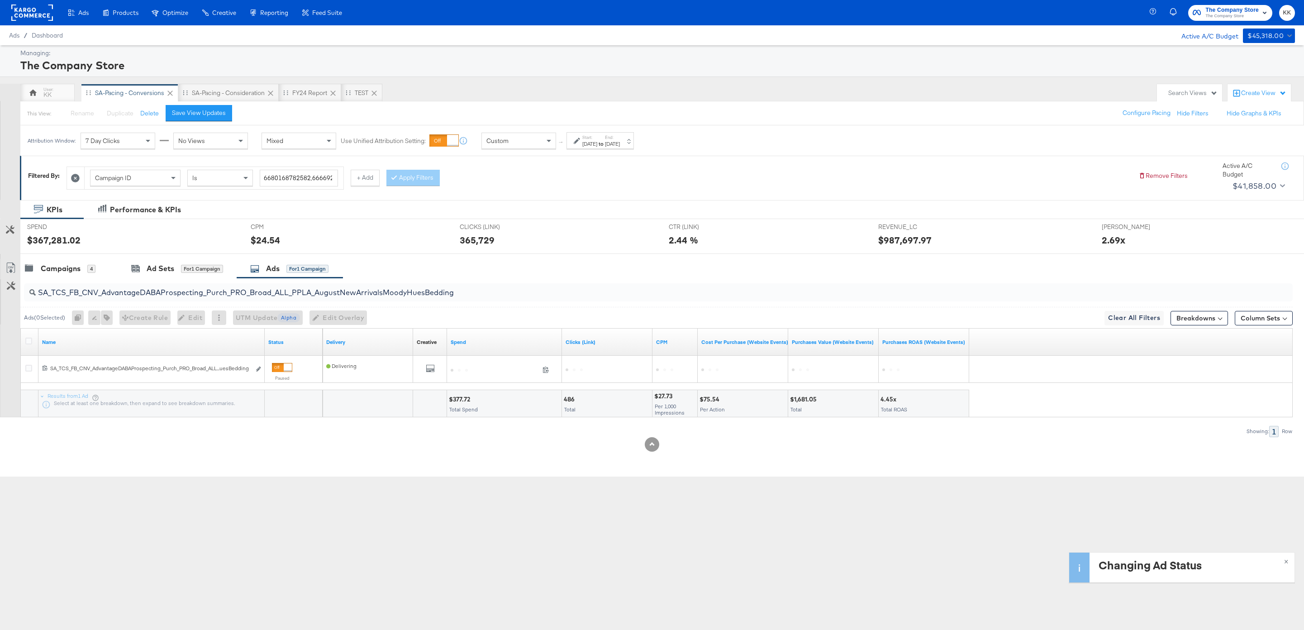
click at [299, 293] on input "SA_TCS_FB_CNV_AdvantageDABAProspecting_Purch_PRO_Broad_ALL_PPLA_AugustNewArriva…" at bounding box center [604, 289] width 1137 height 18
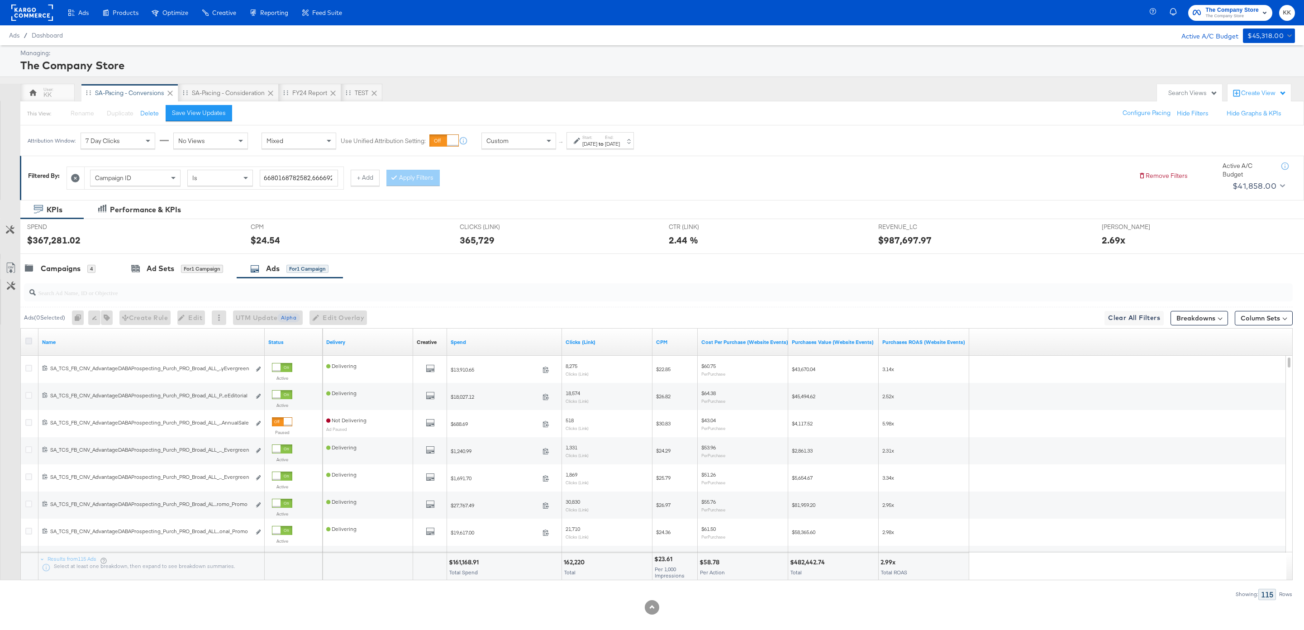
click at [27, 340] on icon at bounding box center [28, 341] width 7 height 7
click at [0, 0] on input "checkbox" at bounding box center [0, 0] width 0 height 0
click at [11, 272] on icon at bounding box center [10, 270] width 5 height 7
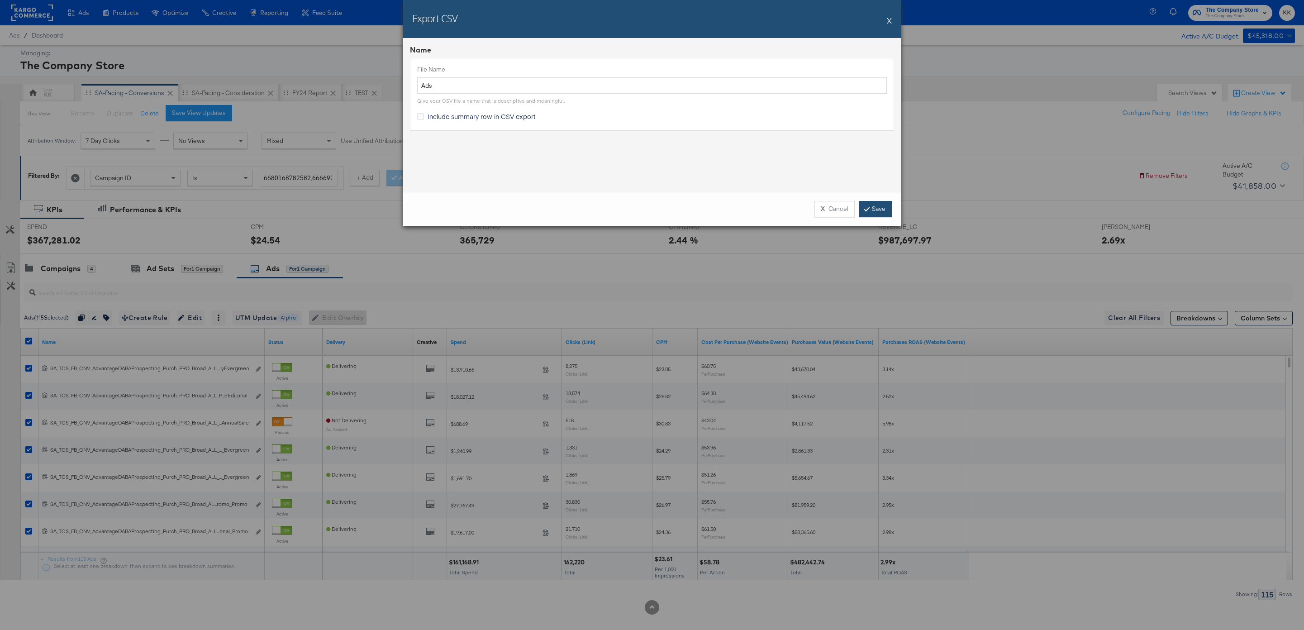
click at [880, 211] on link "Save" at bounding box center [875, 209] width 33 height 16
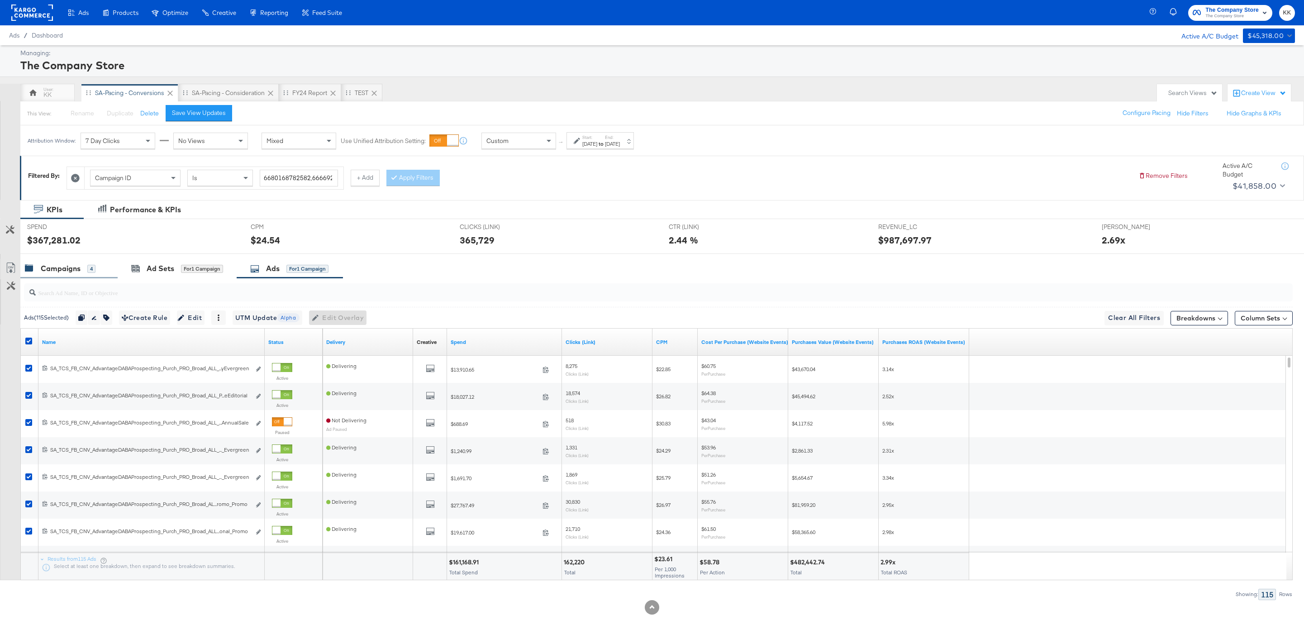
click at [59, 263] on div "Campaigns" at bounding box center [61, 268] width 40 height 10
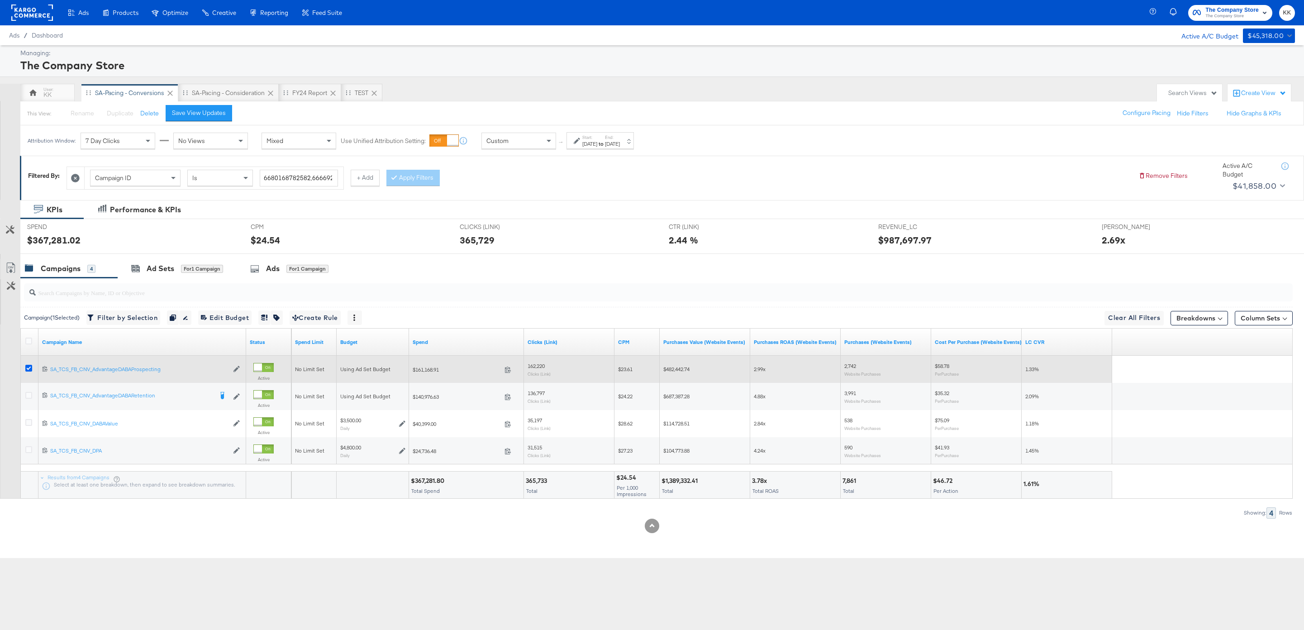
click at [28, 367] on icon at bounding box center [28, 368] width 7 height 7
click at [0, 0] on input "checkbox" at bounding box center [0, 0] width 0 height 0
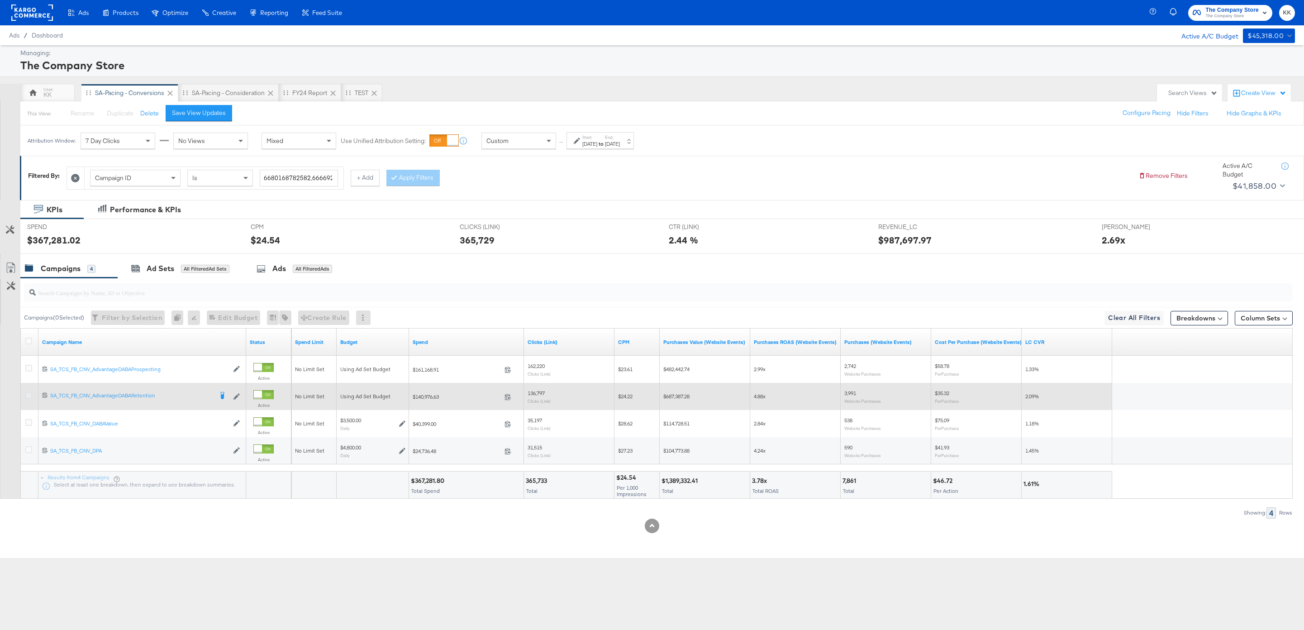
click at [28, 392] on icon at bounding box center [28, 395] width 7 height 7
click at [0, 0] on input "checkbox" at bounding box center [0, 0] width 0 height 0
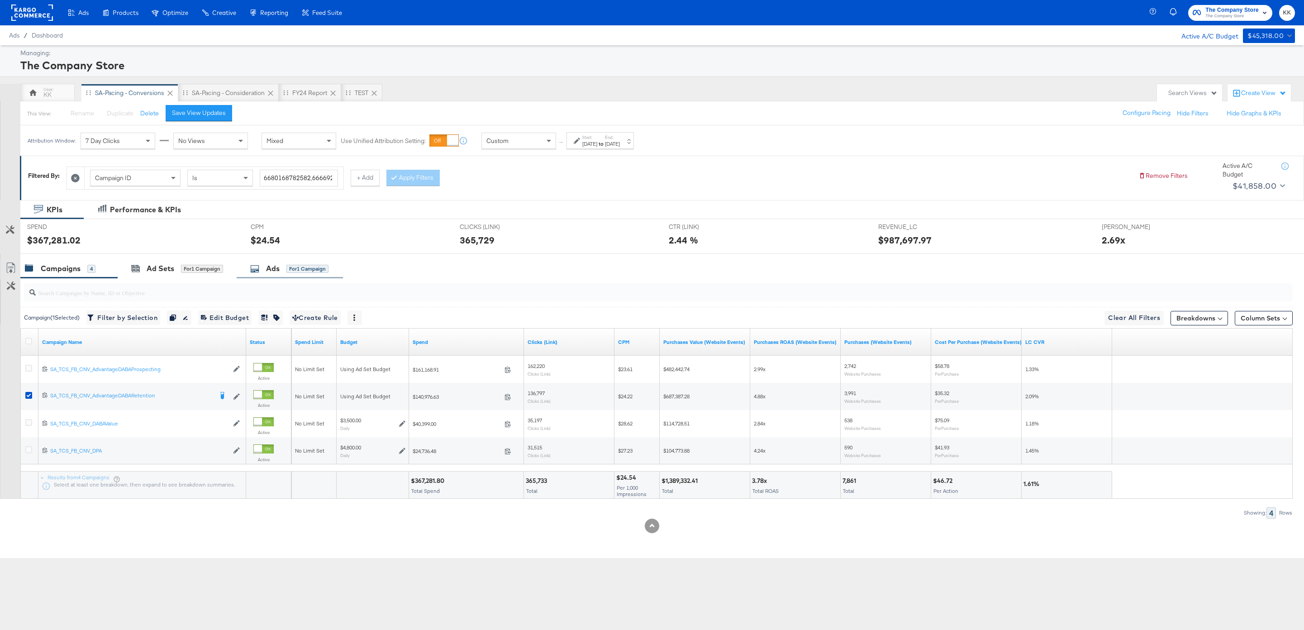
click at [307, 266] on div "for 1 Campaign" at bounding box center [307, 269] width 42 height 8
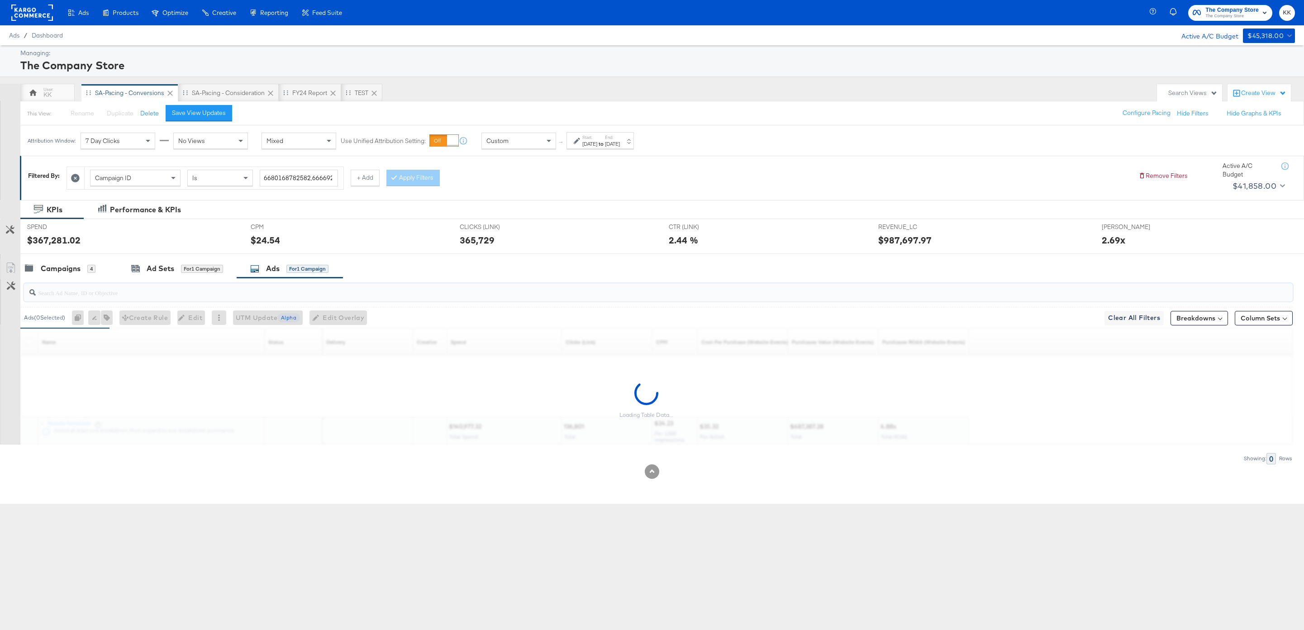
click at [66, 290] on input "search" at bounding box center [604, 289] width 1137 height 18
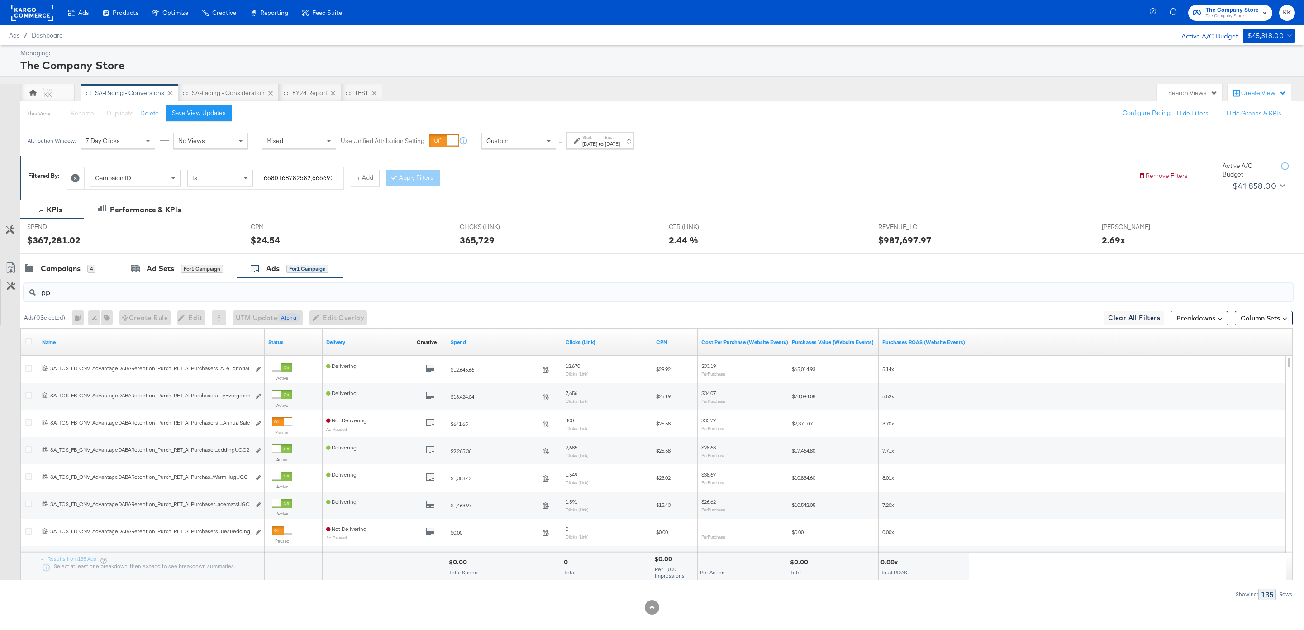
click at [25, 346] on div at bounding box center [30, 342] width 10 height 9
click at [25, 341] on icon at bounding box center [28, 341] width 7 height 7
click at [0, 0] on input "checkbox" at bounding box center [0, 0] width 0 height 0
click at [10, 269] on icon at bounding box center [10, 267] width 11 height 11
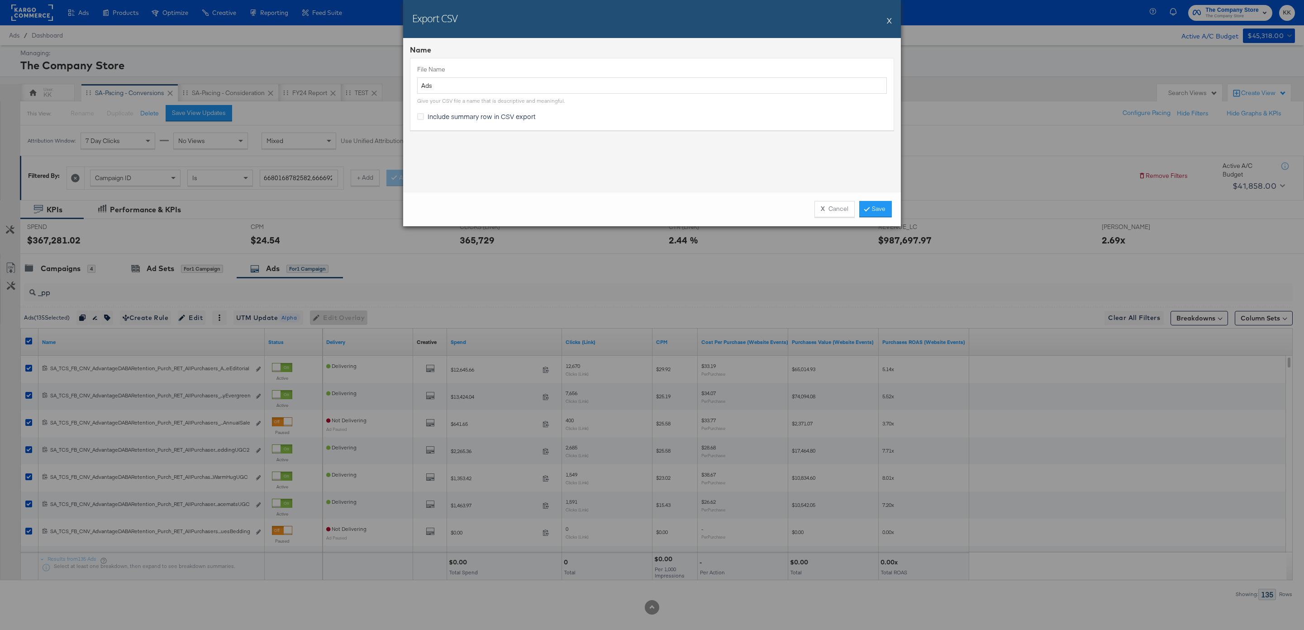
click at [894, 210] on div "X Cancel Save" at bounding box center [652, 209] width 498 height 34
click at [873, 212] on link "Save" at bounding box center [875, 209] width 33 height 16
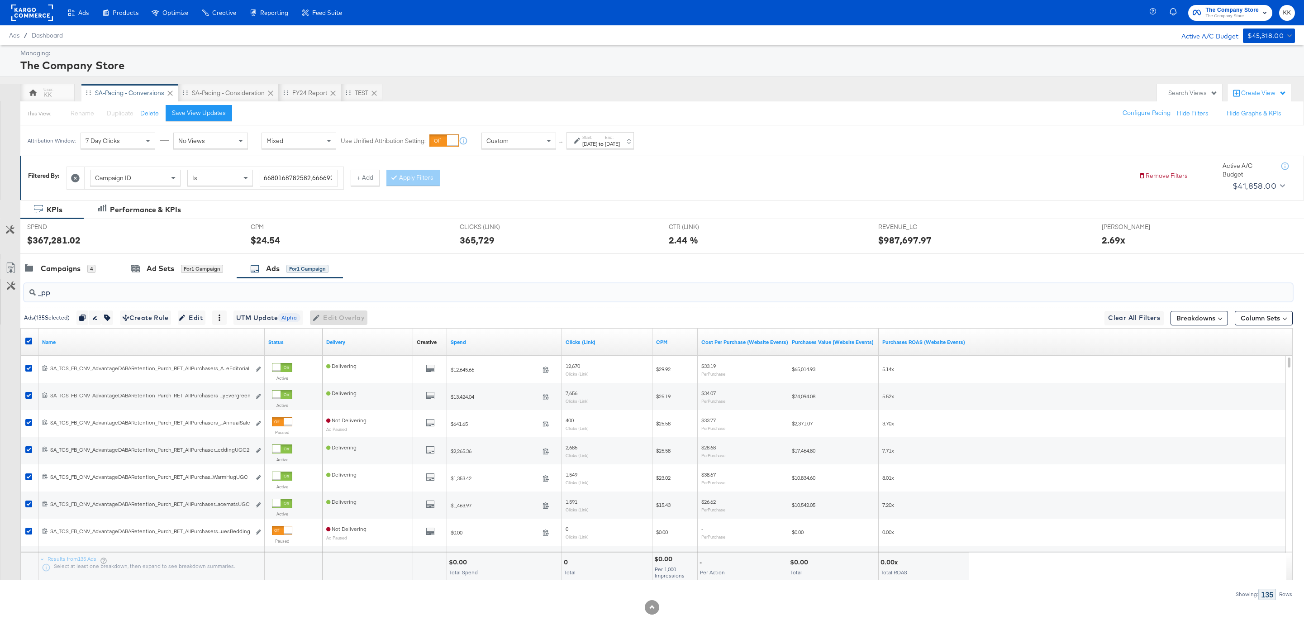
click at [176, 290] on input "_pp" at bounding box center [604, 289] width 1137 height 18
type input "_"
paste input "SA_TCS_FB_CNV_AdvantageDABARetention_Purch_RET_AllPurchasers_ALL_PPLA_AugustNew…"
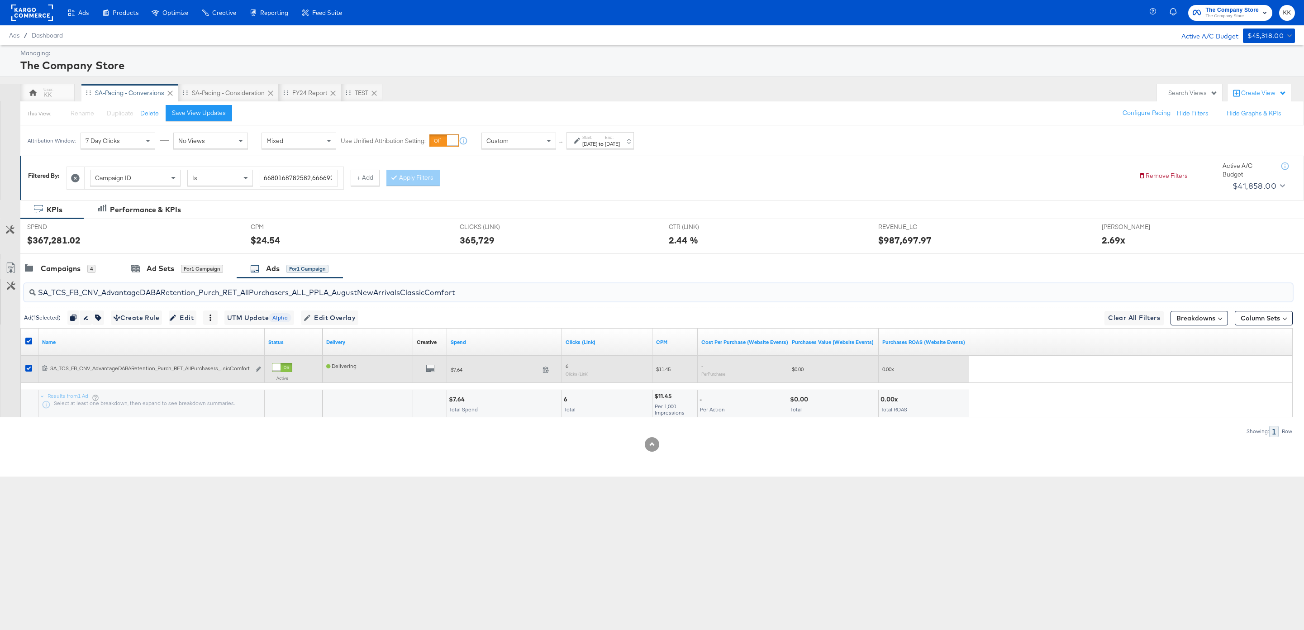
type input "SA_TCS_FB_CNV_AdvantageDABARetention_Purch_RET_AllPurchasers_ALL_PPLA_AugustNew…"
click at [289, 369] on div at bounding box center [282, 367] width 20 height 9
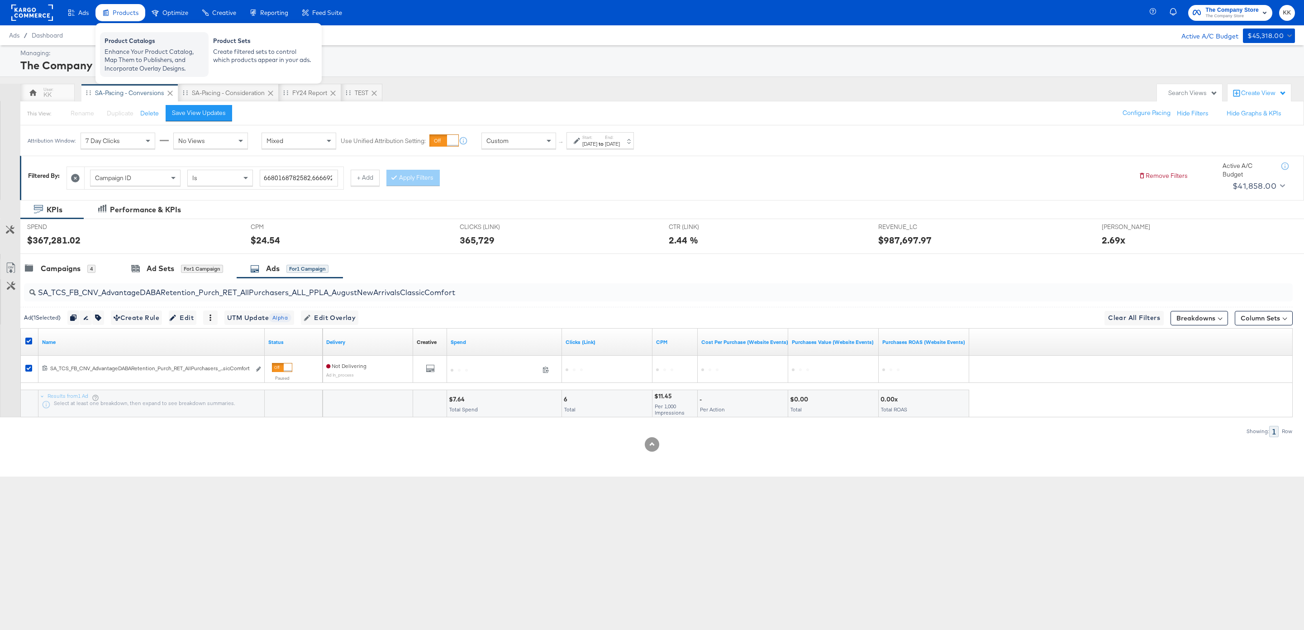
click at [125, 54] on div "Enhance Your Product Catalog, Map Them to Publishers, and Incorporate Overlay D…" at bounding box center [155, 60] width 100 height 25
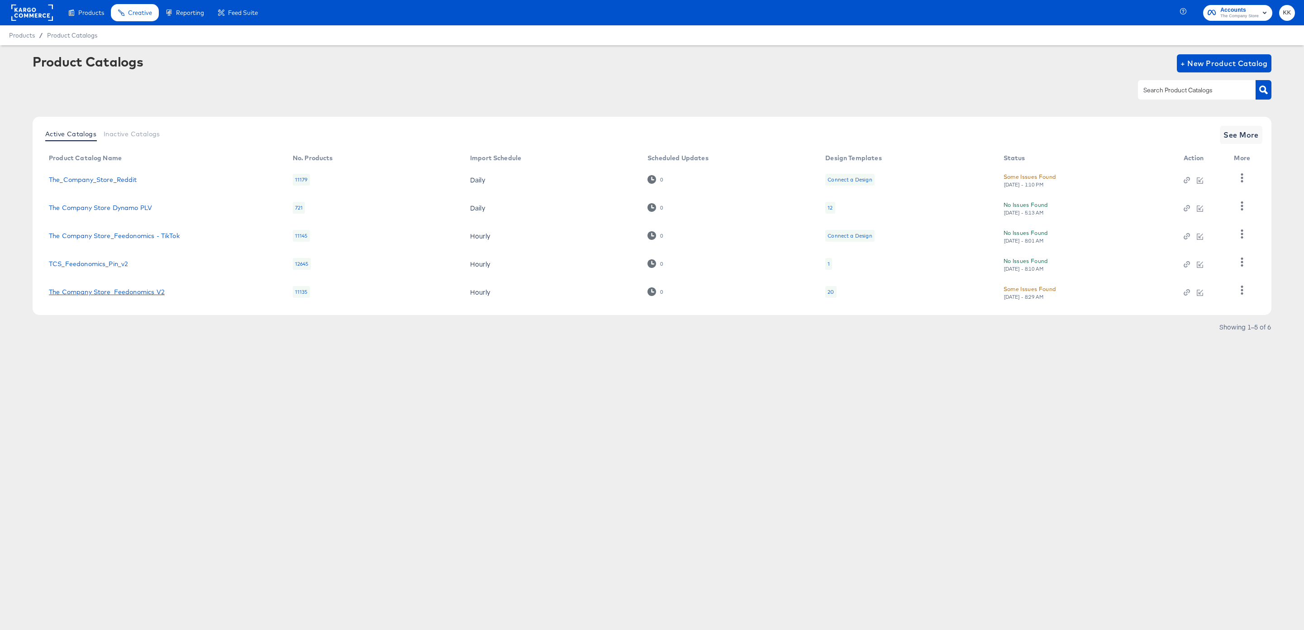
click at [119, 295] on link "The Company Store_Feedonomics V2" at bounding box center [107, 291] width 116 height 7
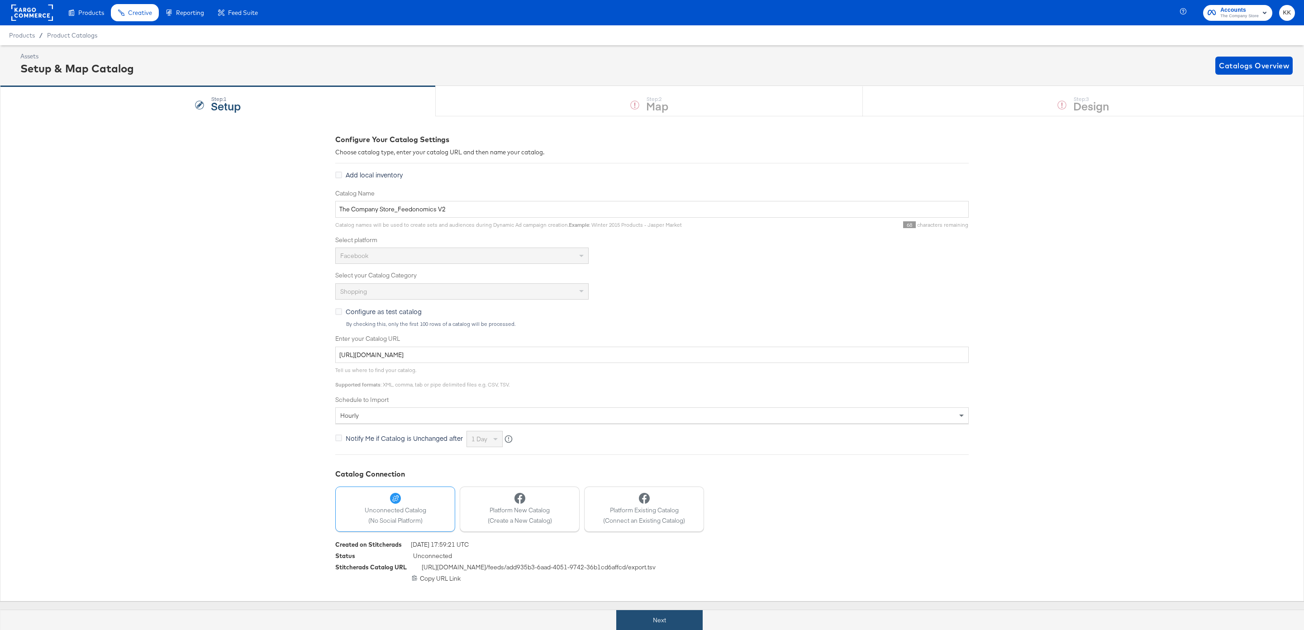
click at [643, 611] on button "Next" at bounding box center [659, 620] width 86 height 20
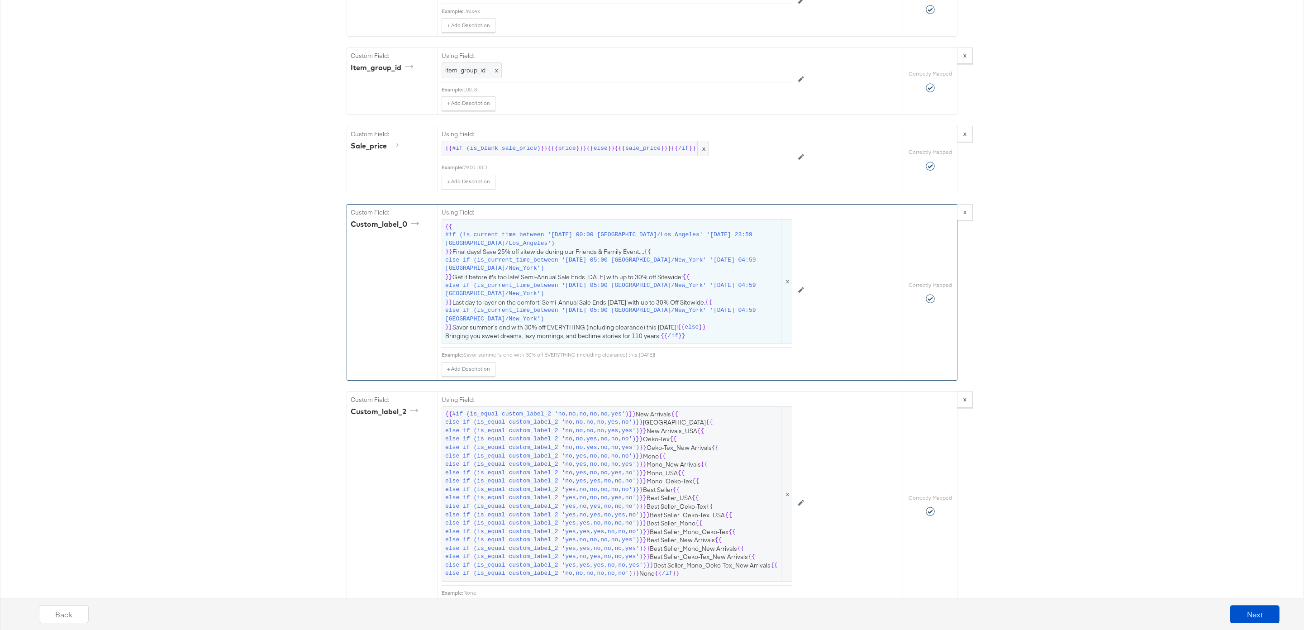
scroll to position [1576, 0]
click at [633, 270] on span "else if (is_current_time_between '2025-08-20 05:00 America/New_York' '2025-08-2…" at bounding box center [612, 264] width 334 height 17
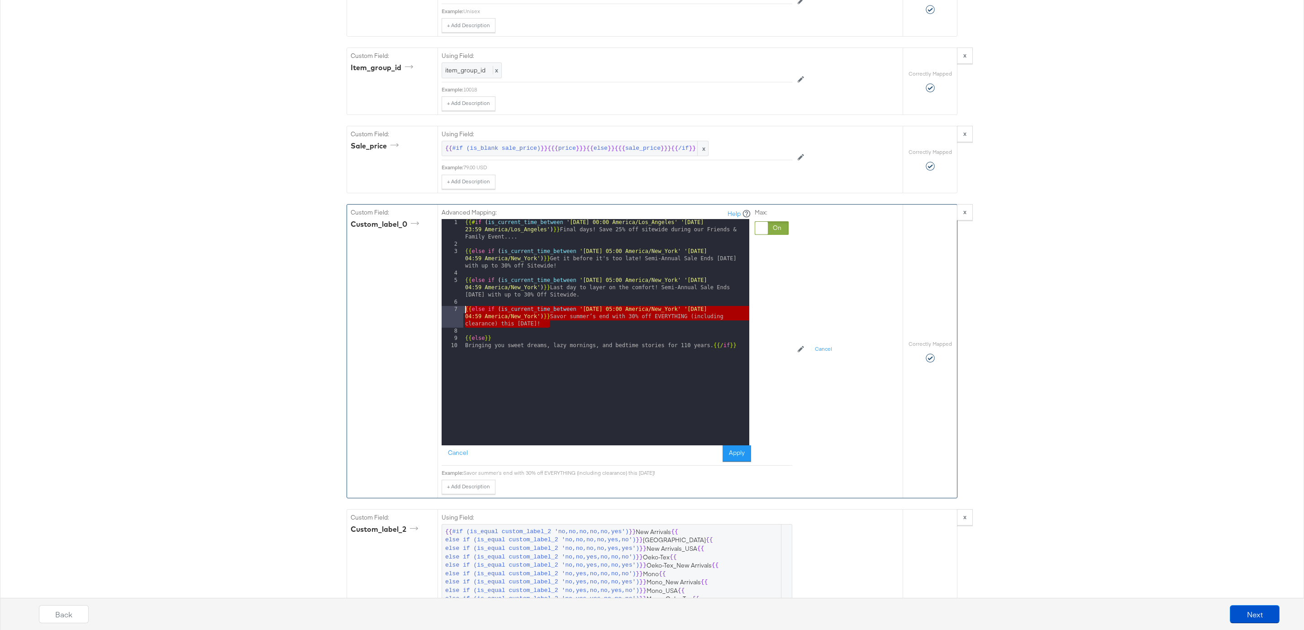
drag, startPoint x: 553, startPoint y: 325, endPoint x: 444, endPoint y: 310, distance: 110.1
click at [444, 310] on div "1 2 3 4 5 6 7 8 9 10 {{# if ( is_current_time_between '2022-03-21 00:00 America…" at bounding box center [596, 332] width 308 height 226
click at [569, 325] on div "{{# if ( is_current_time_between '2022-03-21 00:00 America/Los_Angeles' '2022-0…" at bounding box center [606, 346] width 286 height 255
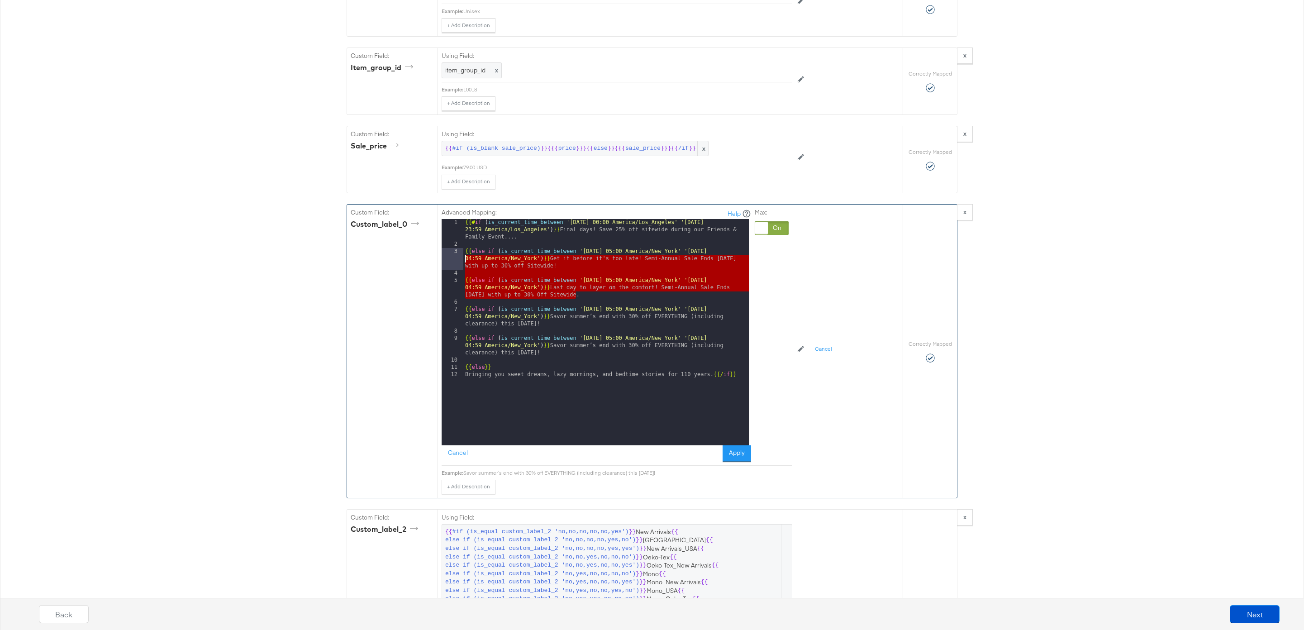
drag, startPoint x: 586, startPoint y: 294, endPoint x: 435, endPoint y: 250, distance: 157.5
click at [435, 250] on div "Custom Field: custom_label_0 Advanced Mapping: Help 1 2 3 4 5 6 7 8 9 10 11 12 …" at bounding box center [625, 351] width 556 height 293
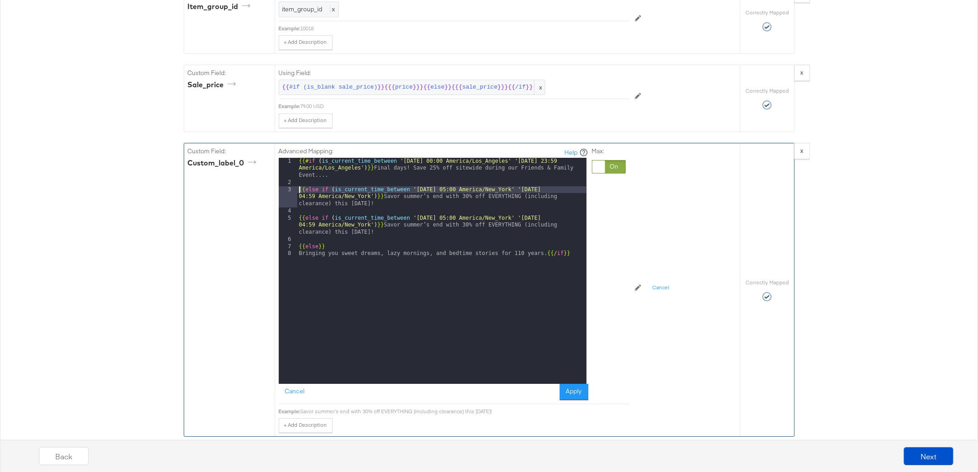
scroll to position [1636, 0]
click at [439, 208] on div "{{# if ( is_current_time_between '2022-03-21 00:00 America/Los_Angeles' '2022-0…" at bounding box center [441, 286] width 289 height 255
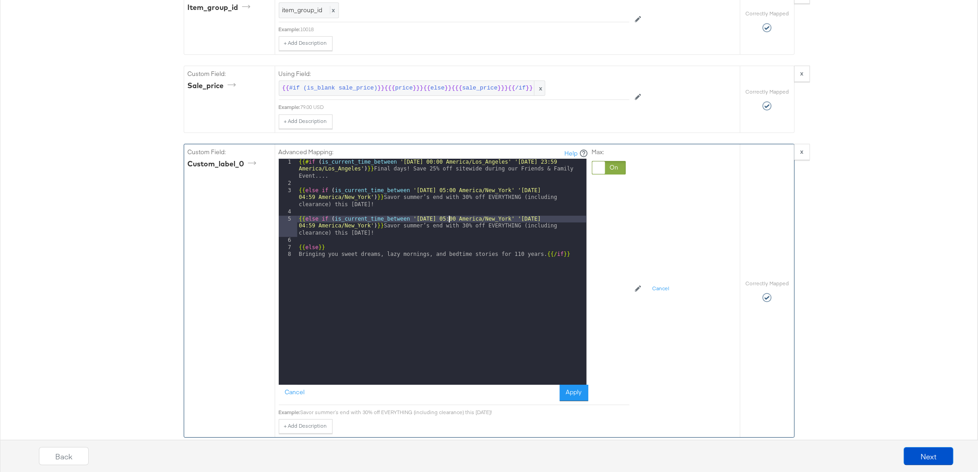
click at [564, 205] on div "{{# if ( is_current_time_between '2022-03-21 00:00 America/Los_Angeles' '2022-0…" at bounding box center [441, 286] width 289 height 255
drag, startPoint x: 387, startPoint y: 219, endPoint x: 392, endPoint y: 219, distance: 5.0
click at [392, 219] on div "{{# if ( is_current_time_between '2022-03-21 00:00 America/Los_Angeles' '2022-0…" at bounding box center [441, 286] width 289 height 255
click at [391, 222] on div "{{# if ( is_current_time_between '2022-03-21 00:00 America/Los_Angeles' '2022-0…" at bounding box center [441, 286] width 289 height 255
drag, startPoint x: 395, startPoint y: 222, endPoint x: 397, endPoint y: 215, distance: 6.7
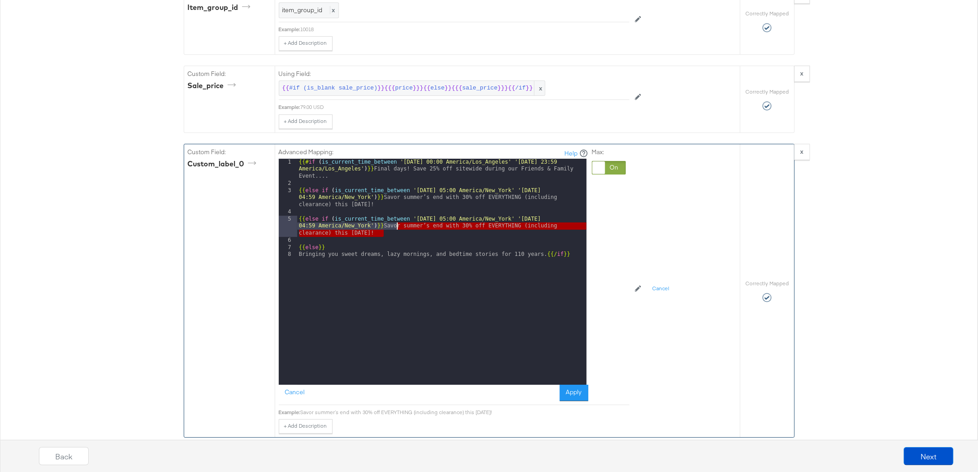
click at [397, 215] on div "{{# if ( is_current_time_between '2022-03-21 00:00 America/Los_Angeles' '2022-0…" at bounding box center [441, 286] width 289 height 255
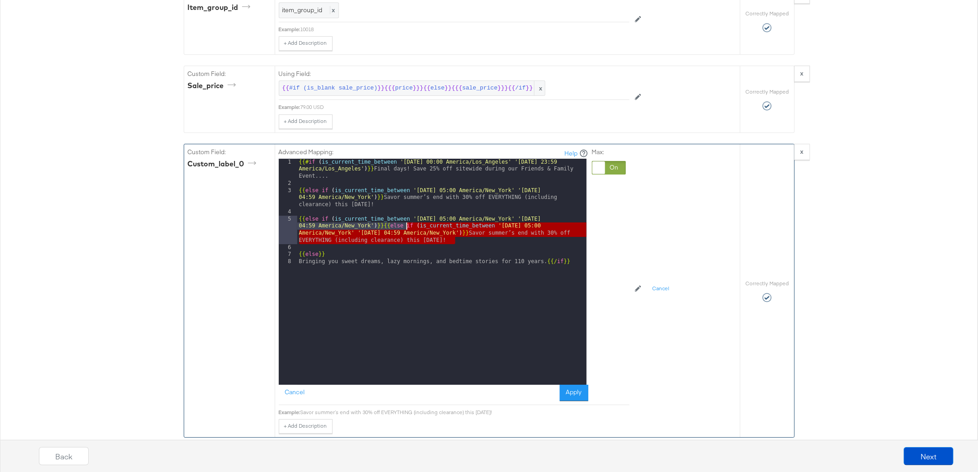
drag, startPoint x: 463, startPoint y: 226, endPoint x: 405, endPoint y: 214, distance: 59.6
click at [405, 214] on div "{{# if ( is_current_time_between '2022-03-21 00:00 America/Los_Angeles' '2022-0…" at bounding box center [441, 286] width 289 height 255
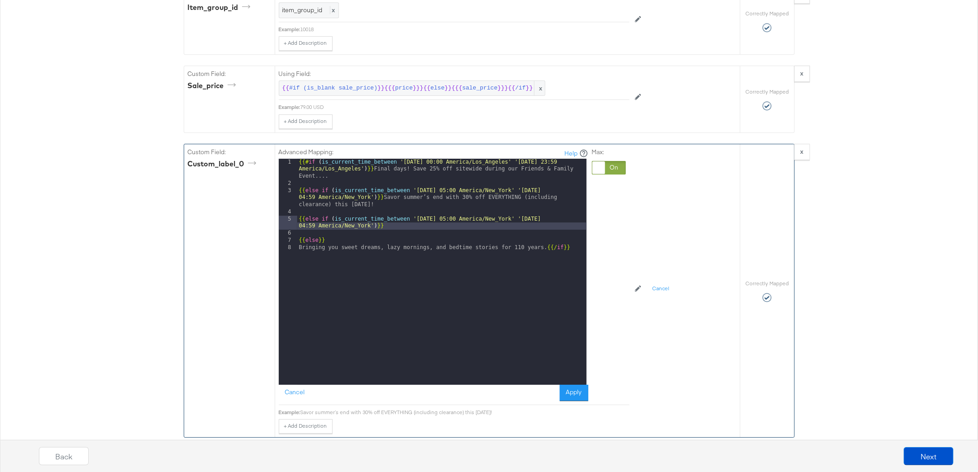
click at [388, 218] on div "{{# if ( is_current_time_between '2022-03-21 00:00 America/Los_Angeles' '2022-0…" at bounding box center [441, 286] width 289 height 255
click at [388, 214] on div "{{# if ( is_current_time_between '2022-03-21 00:00 America/Los_Angeles' '2022-0…" at bounding box center [441, 286] width 289 height 255
click at [576, 385] on button "Apply" at bounding box center [574, 393] width 29 height 16
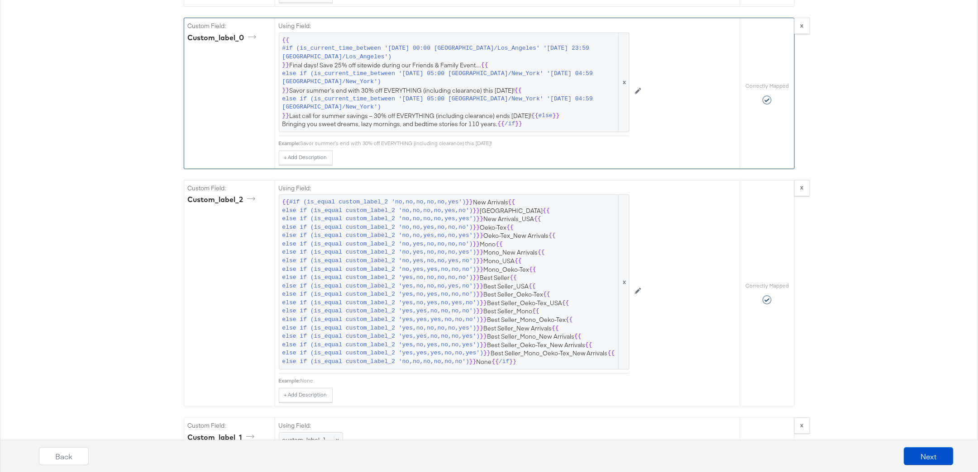
scroll to position [1910, 0]
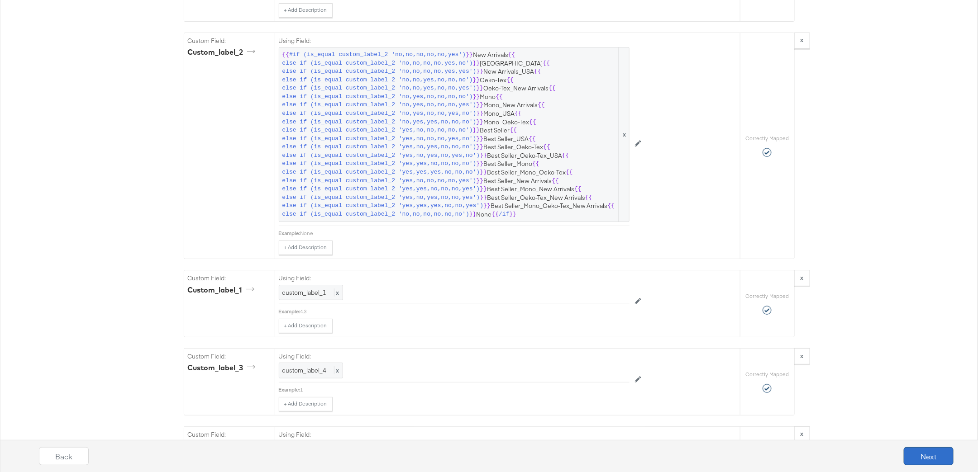
click at [939, 461] on button "Next" at bounding box center [929, 457] width 50 height 18
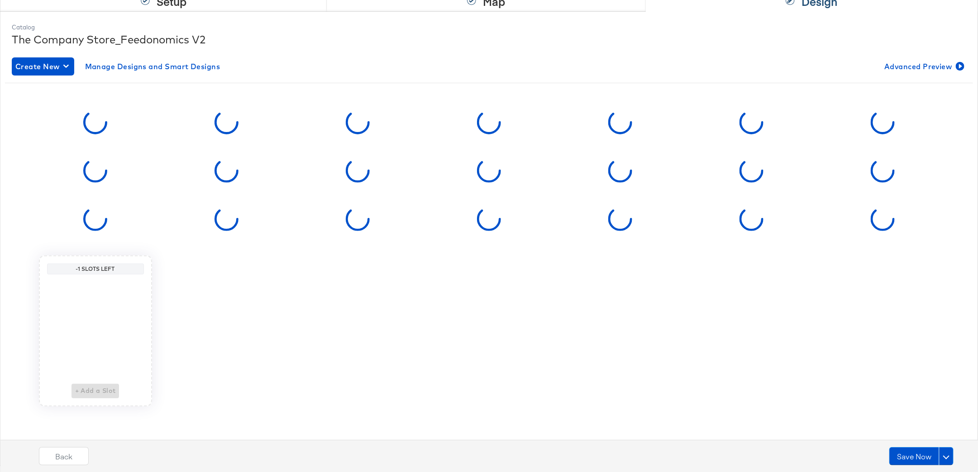
scroll to position [0, 0]
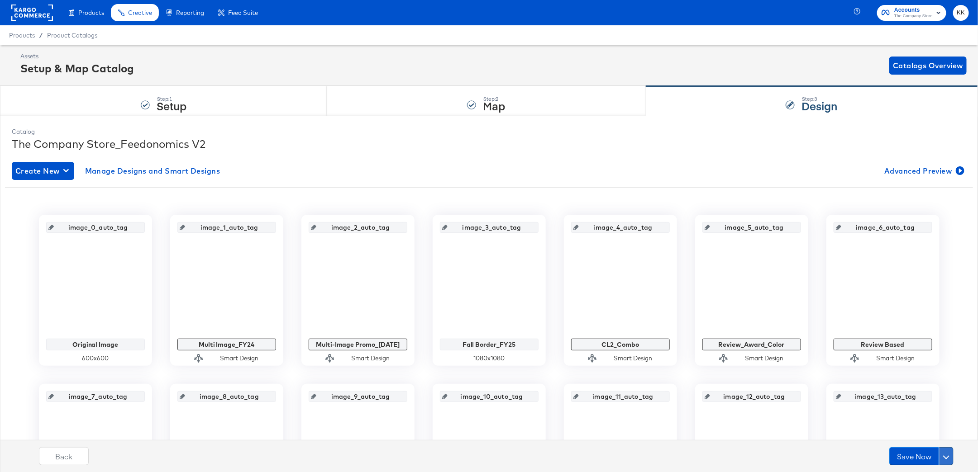
click at [945, 455] on span at bounding box center [946, 456] width 6 height 6
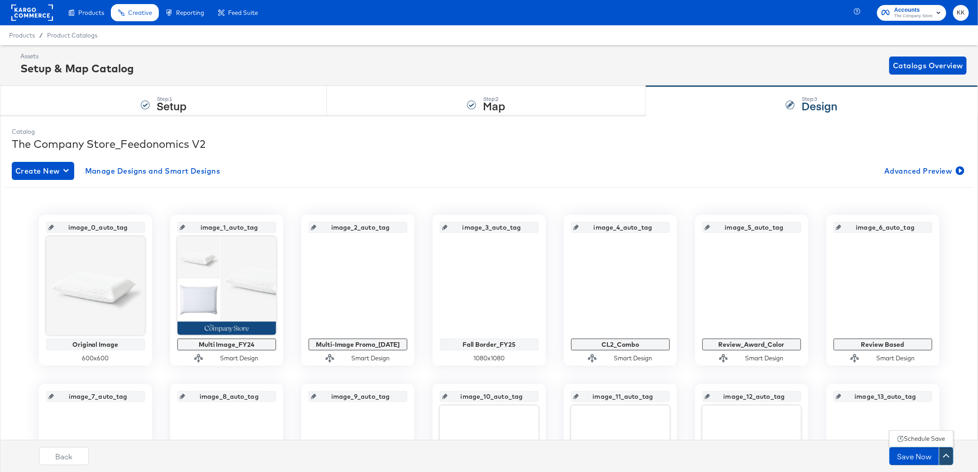
click at [924, 441] on div "Schedule Save" at bounding box center [924, 439] width 41 height 9
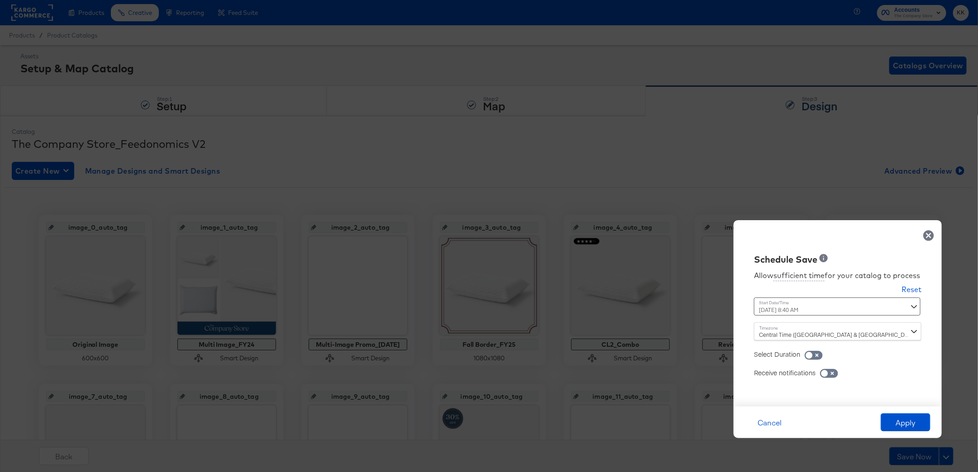
click at [779, 309] on div "September 1st 2025 8:40 AM ‹ September 2025 › Su Mo Tu We Th Fr Sa 31 1 2 3 4 5…" at bounding box center [815, 307] width 123 height 18
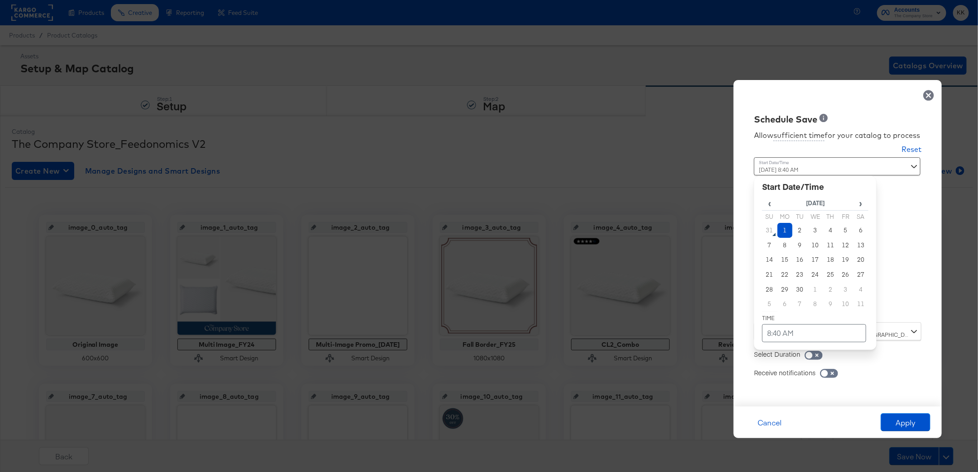
click at [789, 234] on td "1" at bounding box center [784, 230] width 15 height 15
click at [790, 340] on td "8:40 AM" at bounding box center [814, 333] width 104 height 18
click at [801, 265] on span "▼" at bounding box center [796, 266] width 18 height 18
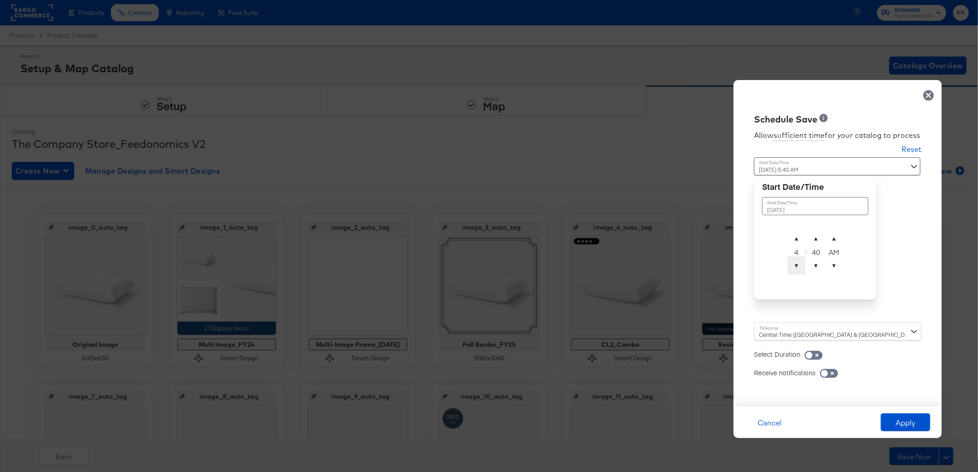
click at [801, 265] on span "▼" at bounding box center [796, 266] width 18 height 18
click at [815, 232] on span "▲" at bounding box center [816, 238] width 18 height 18
click at [815, 235] on span "▲" at bounding box center [816, 238] width 18 height 18
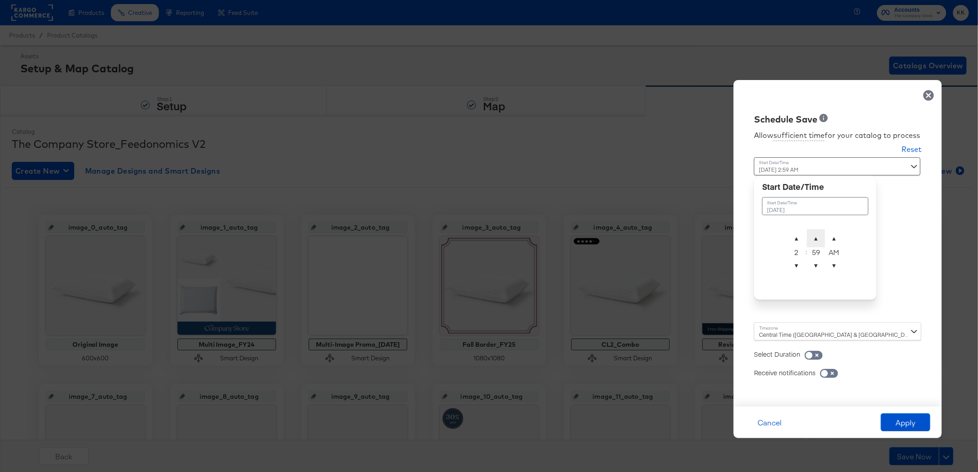
click at [815, 235] on span "▲" at bounding box center [816, 238] width 18 height 18
click at [815, 267] on span "▼" at bounding box center [816, 266] width 18 height 18
type input "[DATE] 2:00 AM"
click at [778, 332] on div "Central Time ([GEOGRAPHIC_DATA] & [GEOGRAPHIC_DATA]) ([GEOGRAPHIC_DATA]/[GEOGRA…" at bounding box center [837, 332] width 167 height 18
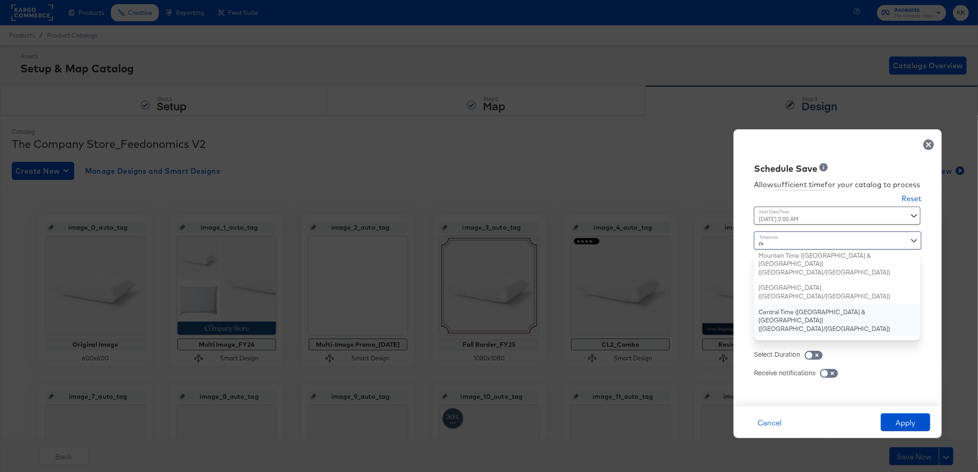
type input "new"
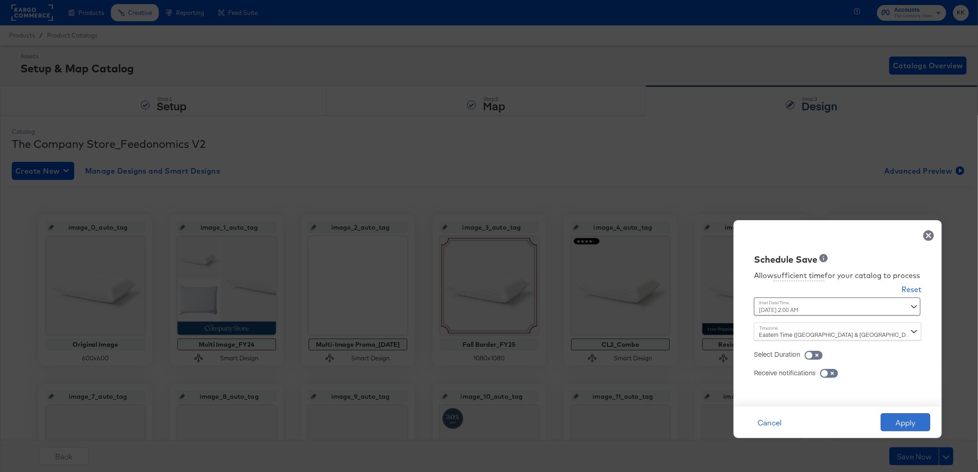
click at [902, 419] on button "Apply" at bounding box center [906, 423] width 50 height 18
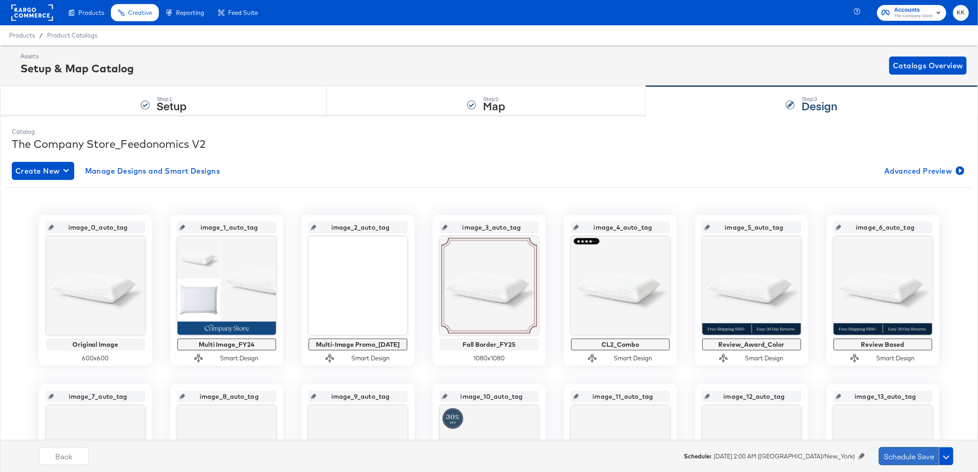
click at [904, 463] on button "Schedule Save" at bounding box center [909, 457] width 60 height 18
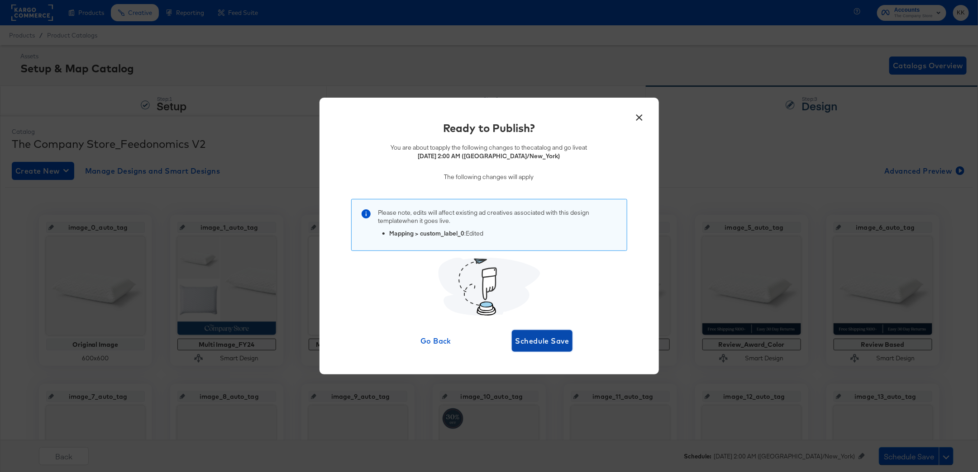
click at [544, 338] on span "Schedule Save" at bounding box center [542, 341] width 54 height 13
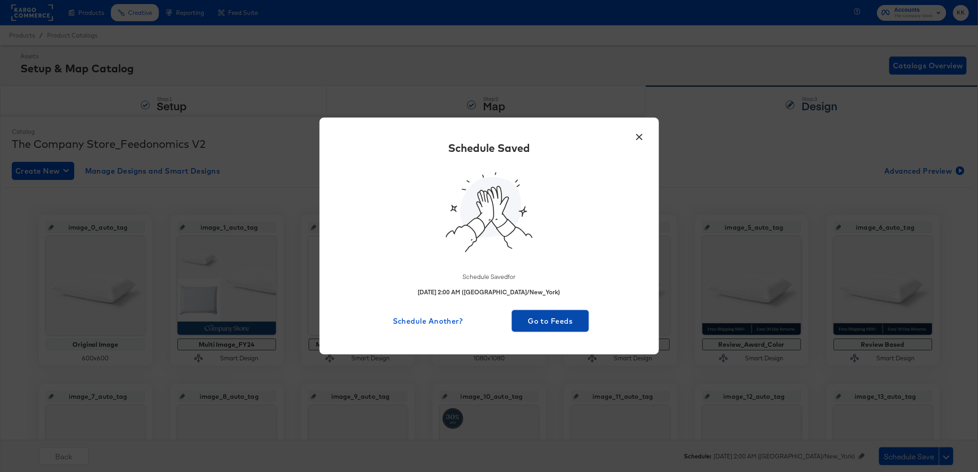
click at [555, 330] on button "Go to Feeds" at bounding box center [550, 321] width 77 height 22
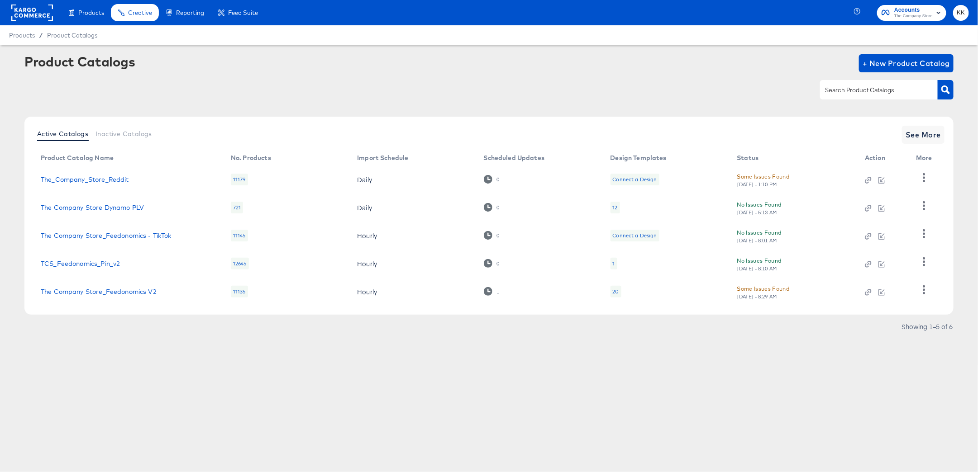
click at [24, 16] on rect at bounding box center [32, 13] width 42 height 16
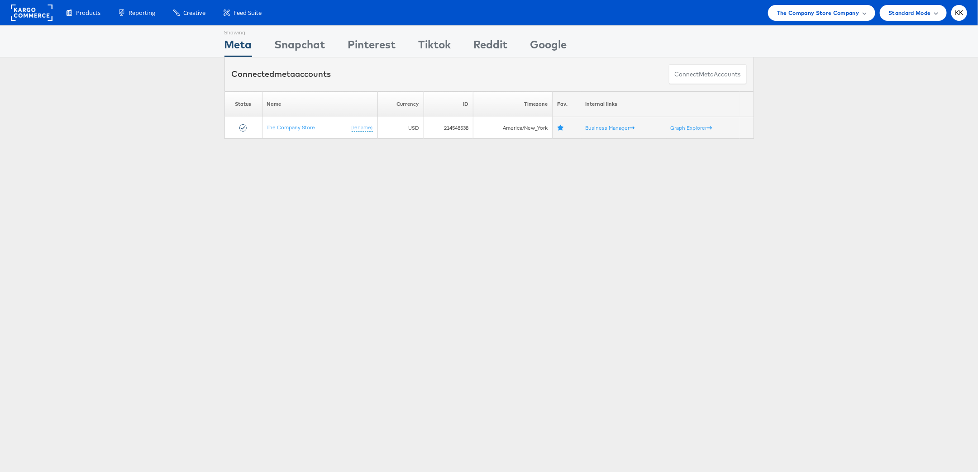
click at [843, 4] on div "Products Product Catalogs Enhance Your Product Catalog, Map Them to Publishers,…" at bounding box center [489, 12] width 978 height 25
click at [843, 19] on div "The Company Store Company" at bounding box center [821, 13] width 107 height 16
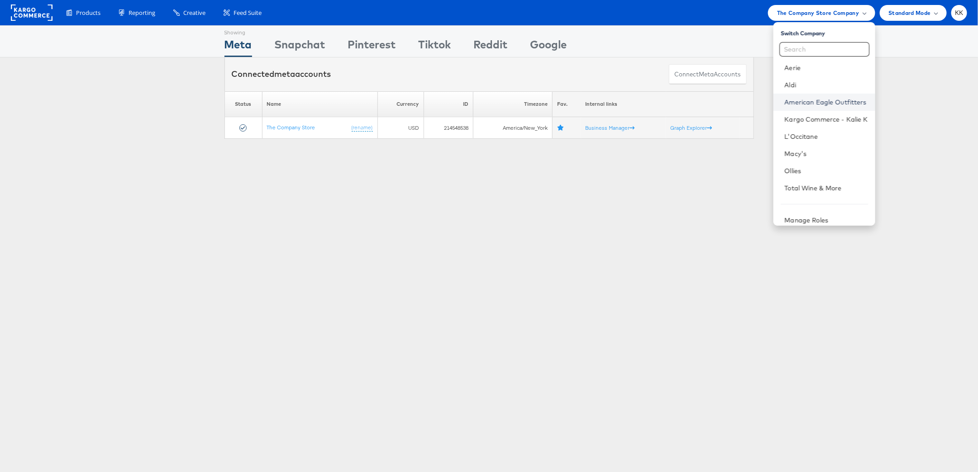
click at [812, 102] on link "American Eagle Outfitters" at bounding box center [825, 102] width 83 height 9
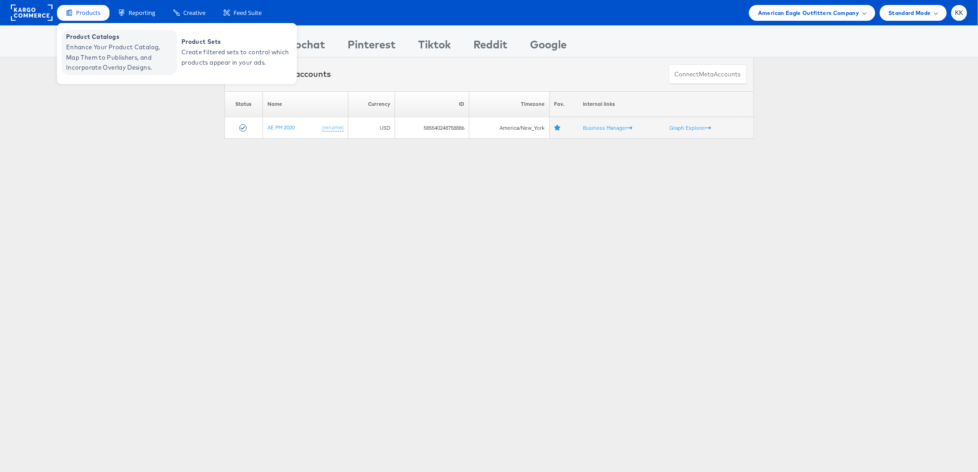
click at [91, 38] on span "Product Catalogs" at bounding box center [120, 37] width 109 height 10
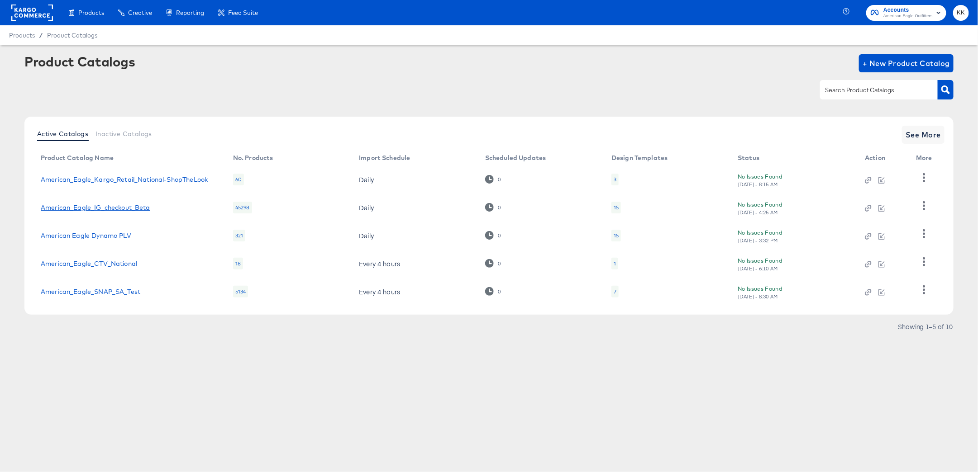
click at [122, 208] on link "American_Eagle_IG_checkout_Beta" at bounding box center [96, 207] width 110 height 7
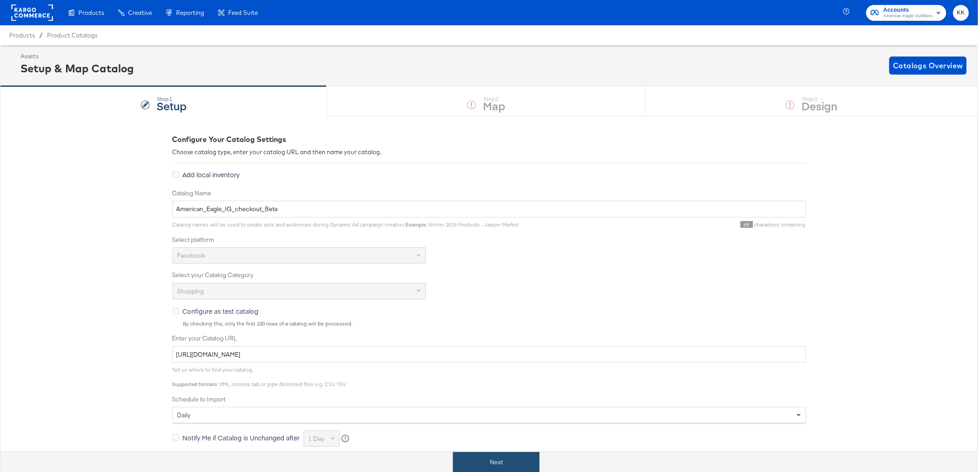
click at [489, 458] on button "Next" at bounding box center [496, 463] width 86 height 20
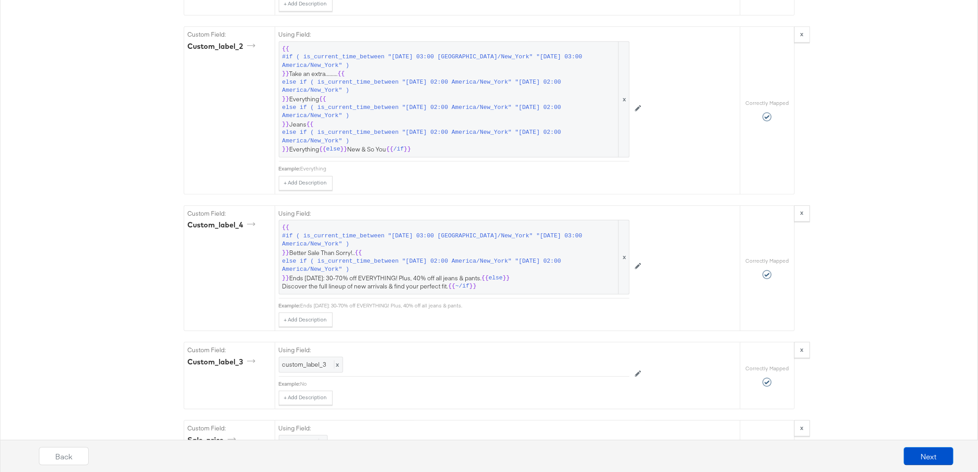
scroll to position [1358, 0]
click at [340, 258] on span "else if ( is_current_time_between "[DATE] 02:00 America/New_York" "[DATE] 02:00…" at bounding box center [449, 264] width 334 height 17
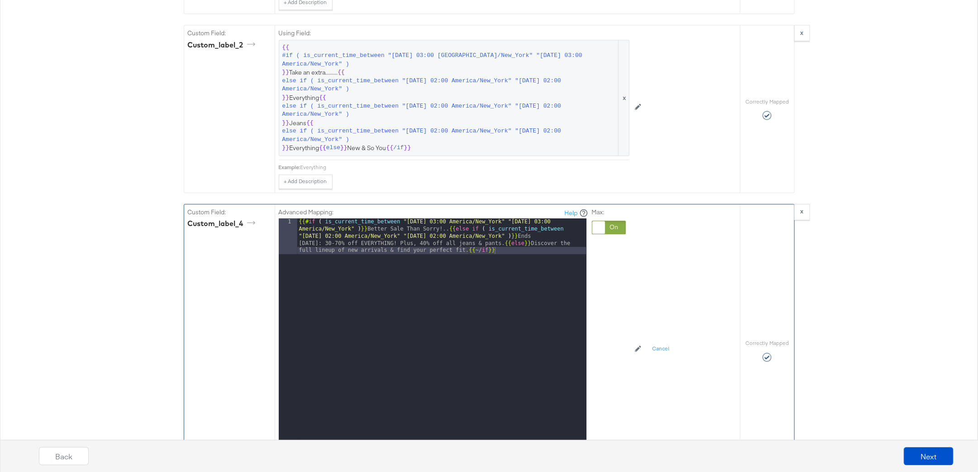
click at [512, 235] on div "{{# if ( is_current_time_between "[DATE] 03:00 America/New_York" "[DATE] 03:00 …" at bounding box center [441, 368] width 289 height 298
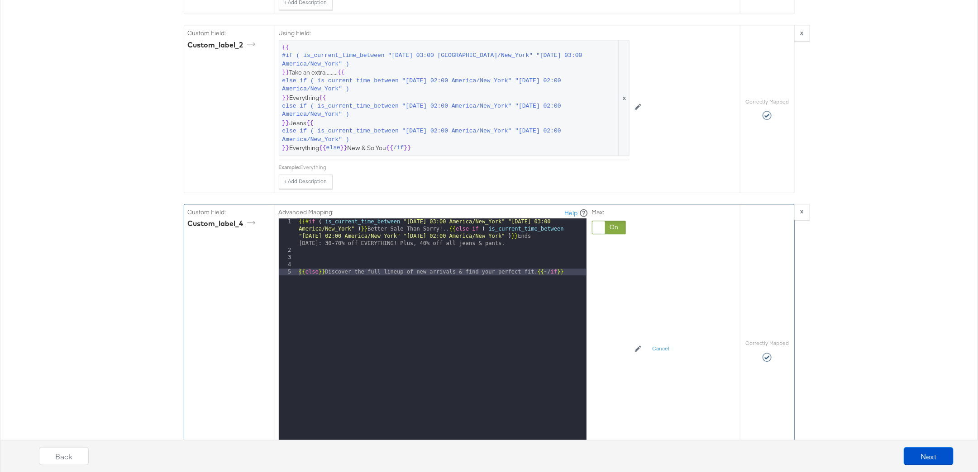
click at [448, 220] on div "{{# if ( is_current_time_between "[DATE] 03:00 America/New_York" "[DATE] 03:00 …" at bounding box center [441, 350] width 289 height 262
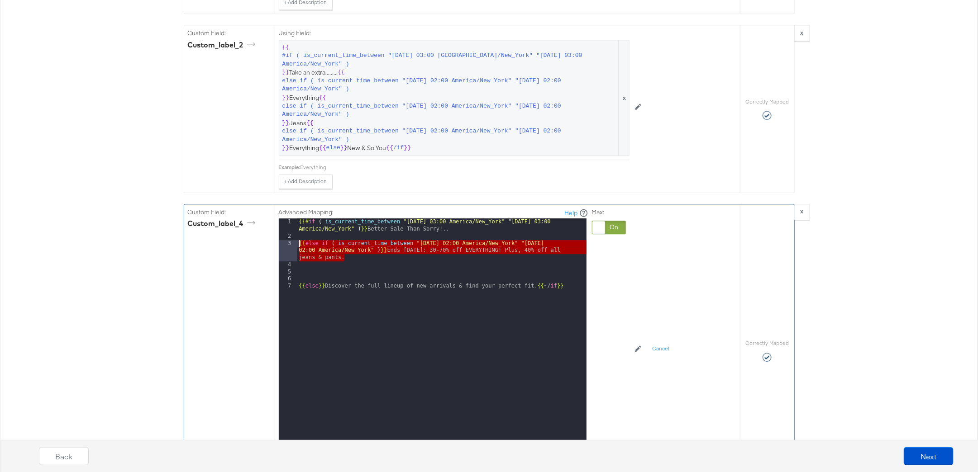
drag, startPoint x: 348, startPoint y: 246, endPoint x: 283, endPoint y: 232, distance: 66.3
click at [283, 232] on div "1 2 3 4 5 6 7 {{# if ( is_current_time_between "[DATE] 03:00 America/New_York" …" at bounding box center [433, 332] width 308 height 226
click at [362, 248] on div "{{# if ( is_current_time_between "[DATE] 03:00 America/New_York" "[DATE] 03:00 …" at bounding box center [441, 343] width 289 height 248
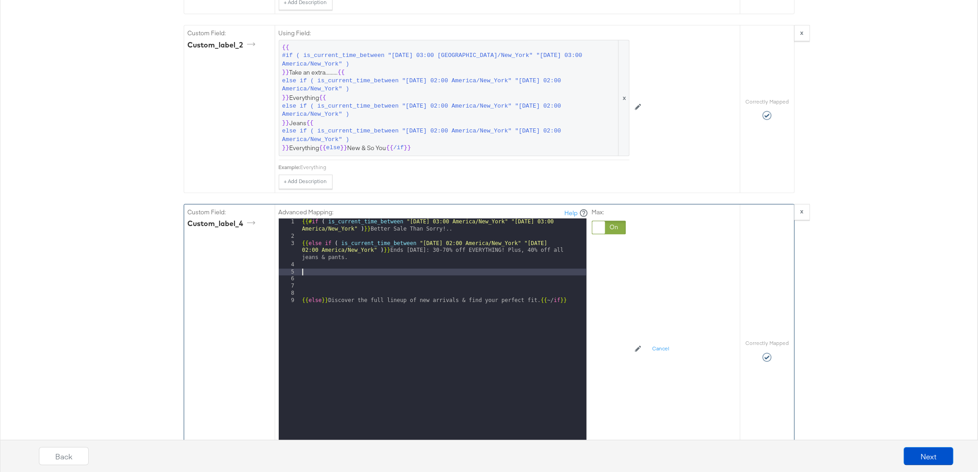
paste textarea
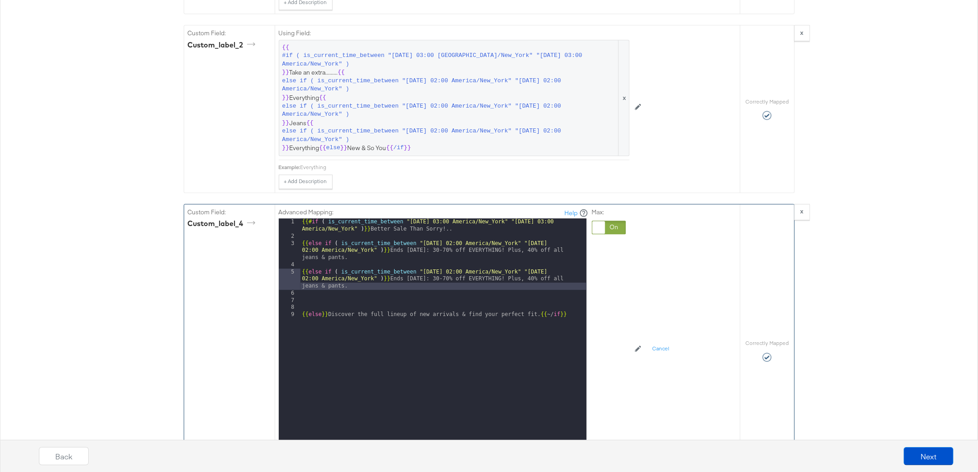
click at [445, 262] on div "{{# if ( is_current_time_between "[DATE] 03:00 America/New_York" "[DATE] 03:00 …" at bounding box center [443, 343] width 286 height 248
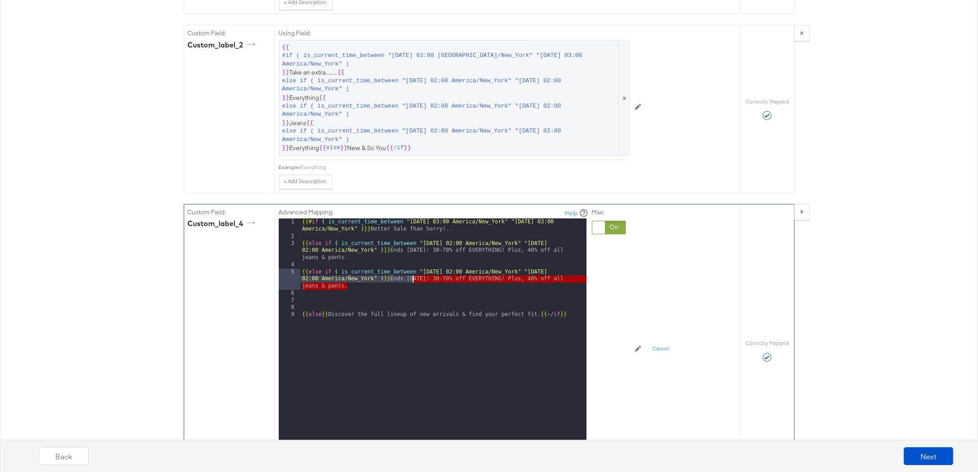
drag, startPoint x: 413, startPoint y: 276, endPoint x: 413, endPoint y: 270, distance: 5.4
click at [413, 270] on div "{{# if ( is_current_time_between "[DATE] 03:00 America/New_York" "[DATE] 03:00 …" at bounding box center [443, 343] width 286 height 248
paste textarea
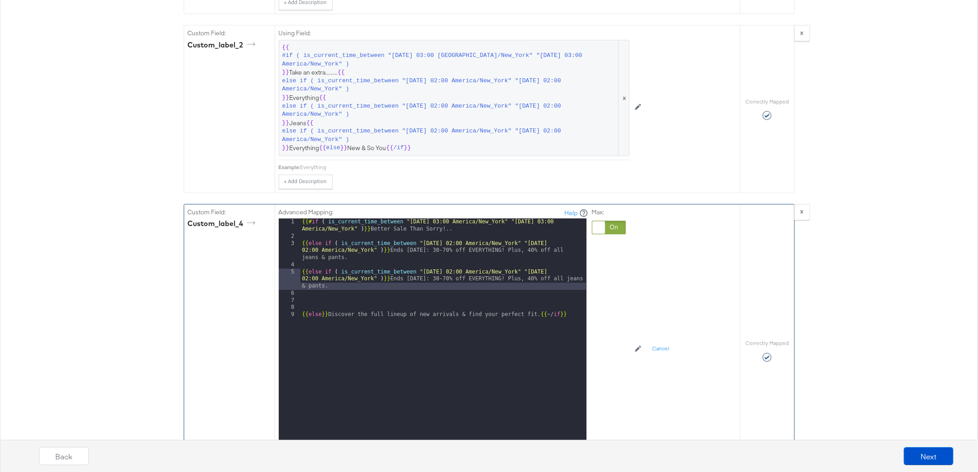
click at [571, 262] on div "{{# if ( is_current_time_between "[DATE] 03:00 America/New_York" "[DATE] 03:00 …" at bounding box center [443, 343] width 286 height 248
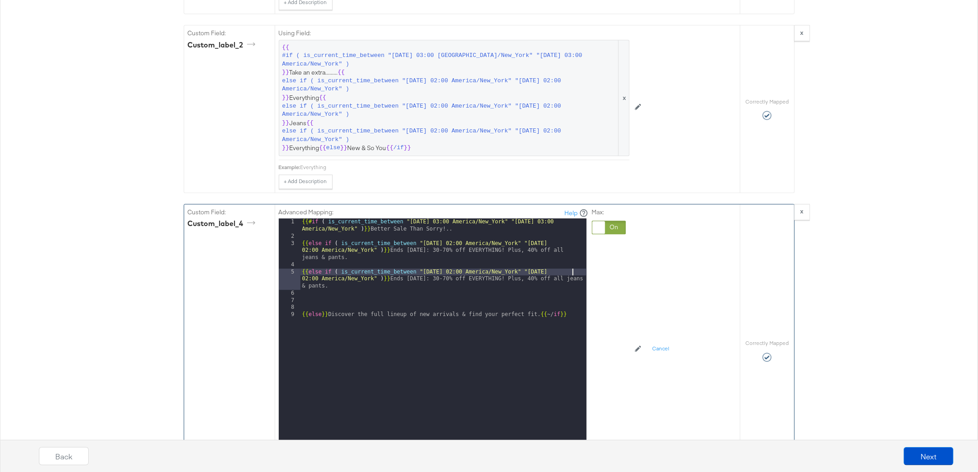
click at [320, 296] on div "{{# if ( is_current_time_between "[DATE] 03:00 America/New_York" "[DATE] 03:00 …" at bounding box center [443, 343] width 286 height 248
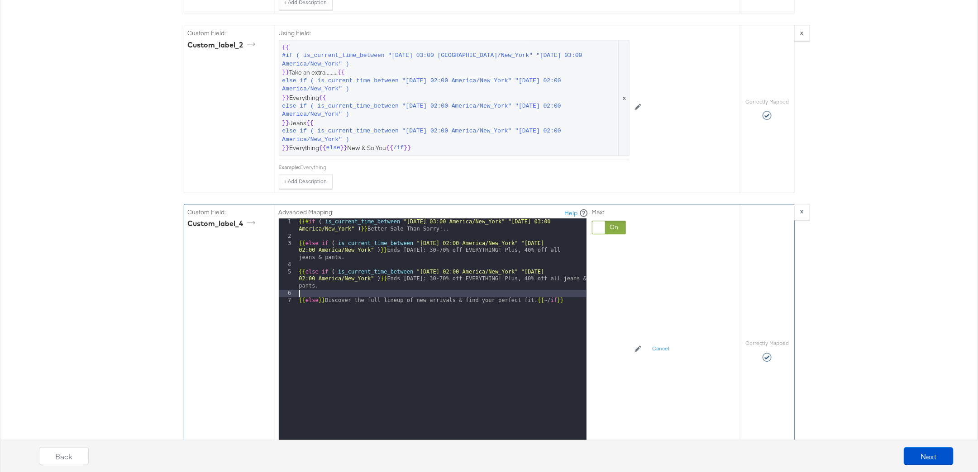
scroll to position [1374, 0]
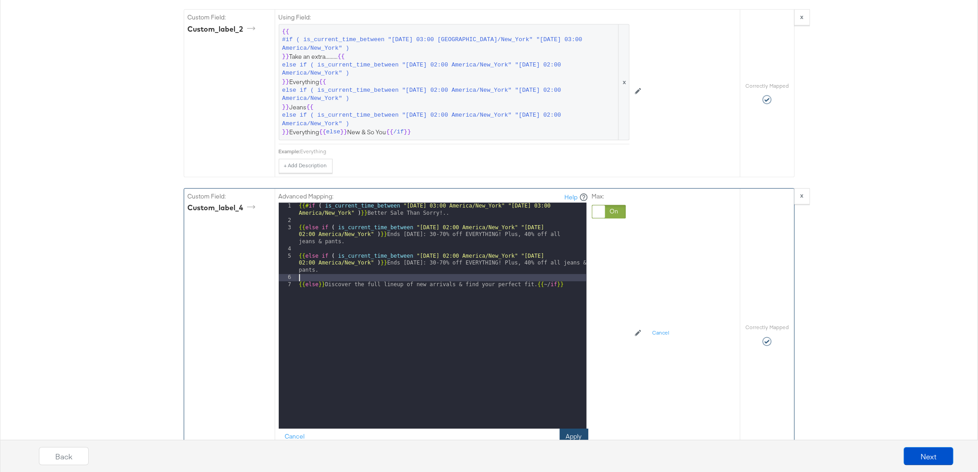
click at [574, 429] on button "Apply" at bounding box center [574, 437] width 29 height 16
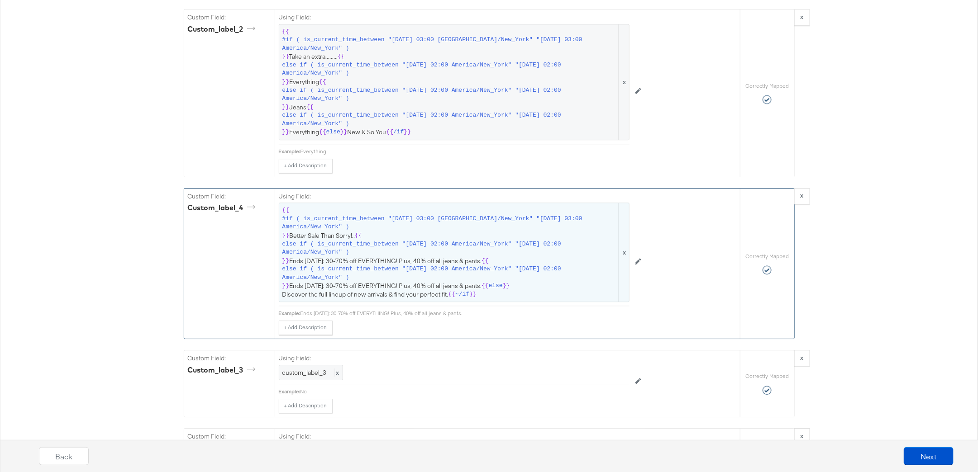
click at [425, 248] on span "{{ #if ( is_current_time_between "[DATE] 03:00 America/New_York" "[DATE] 03:00 …" at bounding box center [453, 252] width 343 height 92
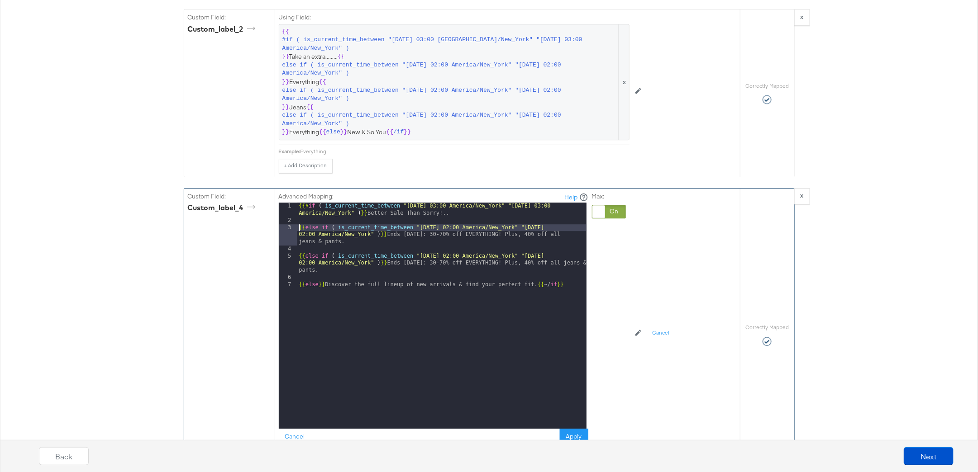
click at [297, 218] on div "{{# if ( is_current_time_between "[DATE] 03:00 America/New_York" "[DATE] 03:00 …" at bounding box center [441, 327] width 289 height 248
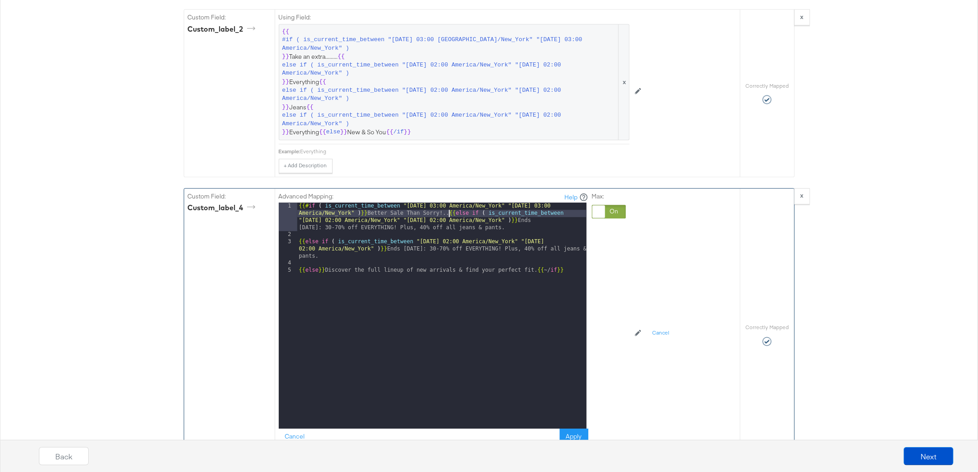
click at [300, 234] on div "{{# if ( is_current_time_between "[DATE] 03:00 America/New_York" "[DATE] 03:00 …" at bounding box center [441, 334] width 289 height 262
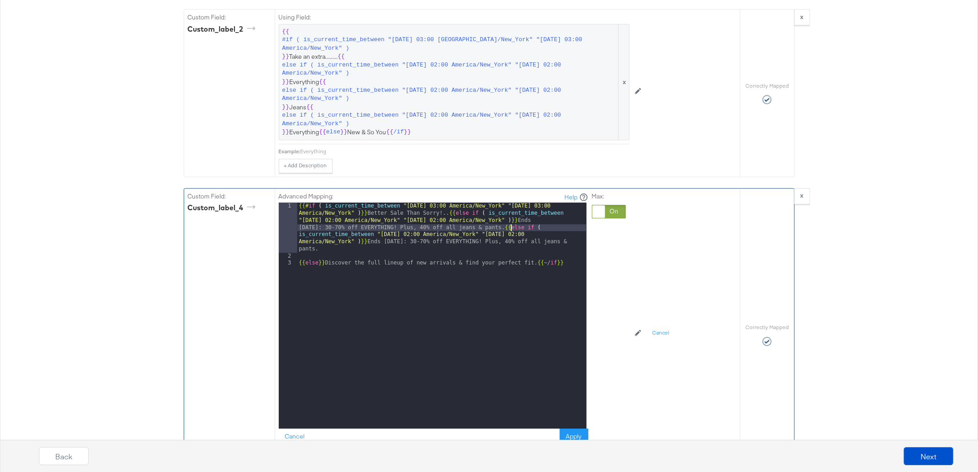
click at [298, 256] on div "{{# if ( is_current_time_between "[DATE] 03:00 America/New_York" "[DATE] 03:00 …" at bounding box center [441, 344] width 289 height 283
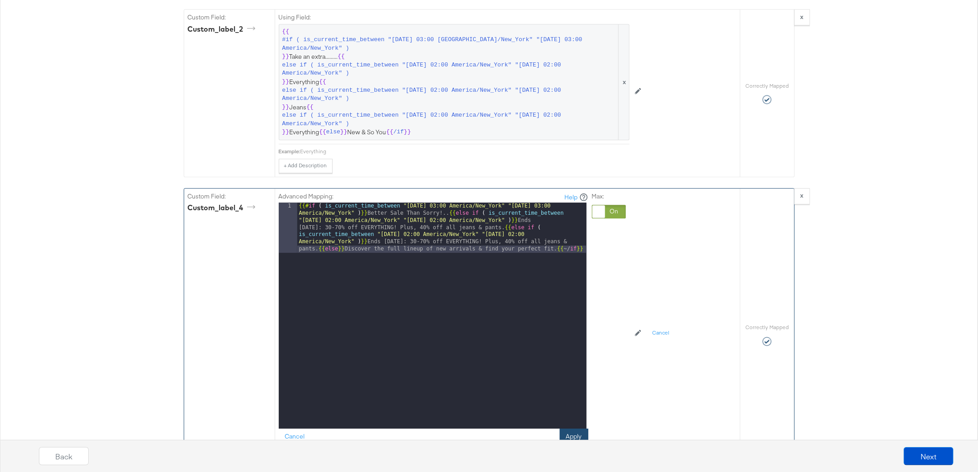
click at [575, 430] on button "Apply" at bounding box center [574, 437] width 29 height 16
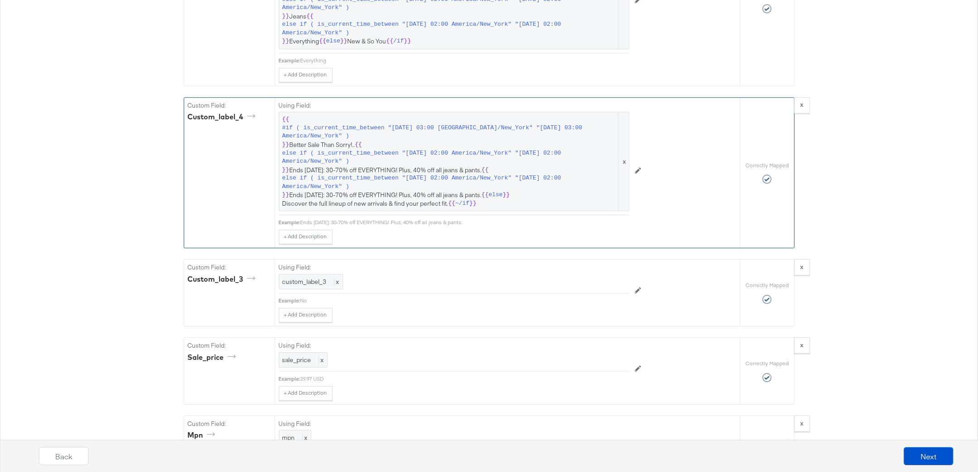
scroll to position [1468, 0]
click at [917, 452] on button "Next" at bounding box center [929, 457] width 50 height 18
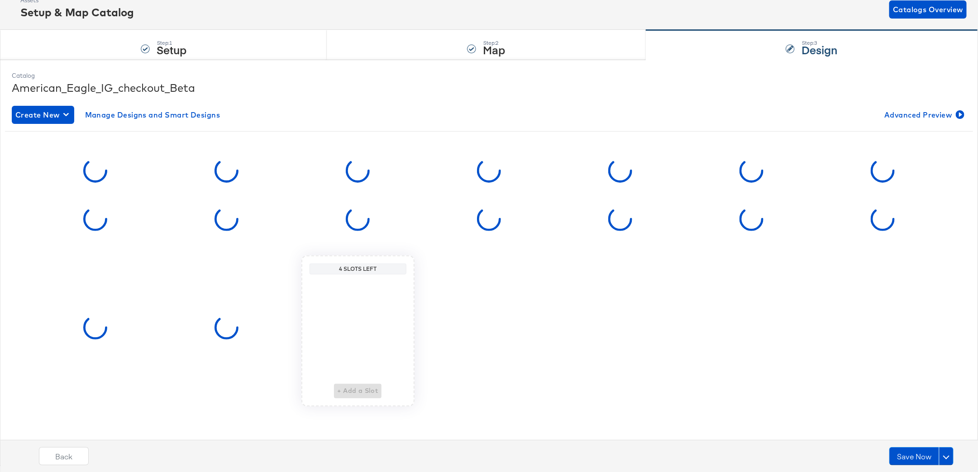
scroll to position [0, 0]
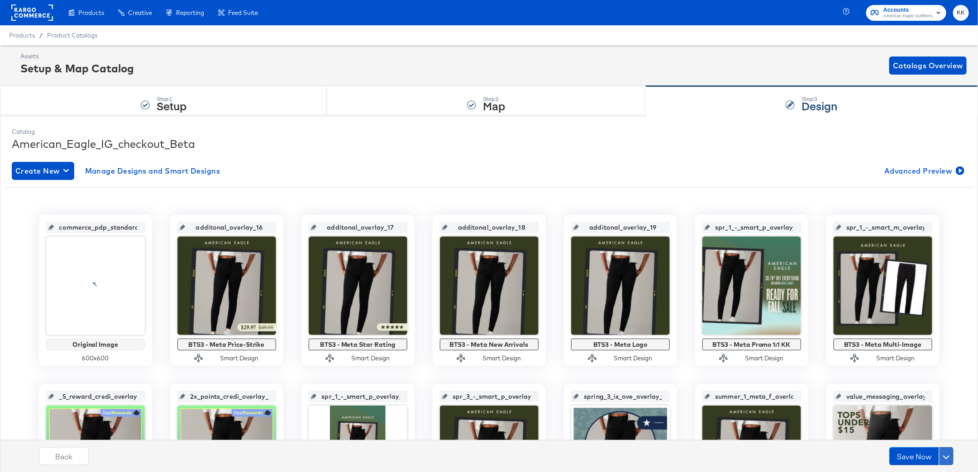
click at [946, 455] on span at bounding box center [946, 456] width 6 height 6
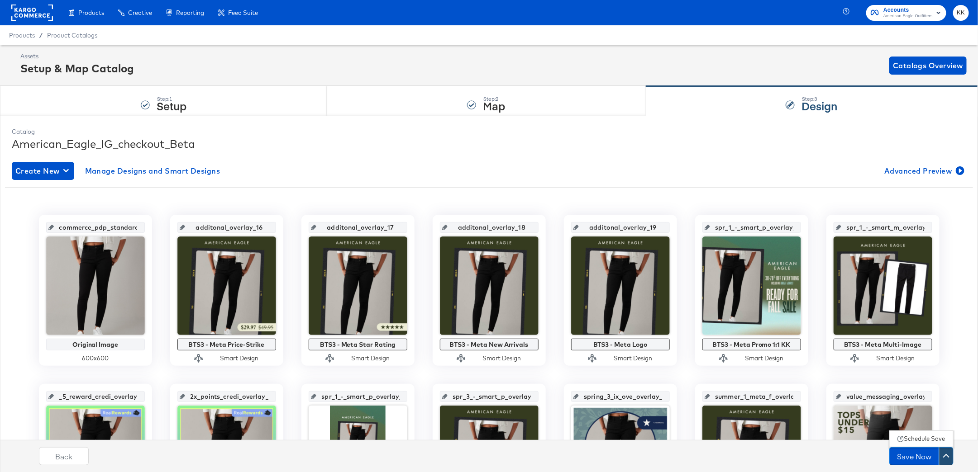
click at [914, 437] on div "Schedule Save" at bounding box center [924, 439] width 41 height 9
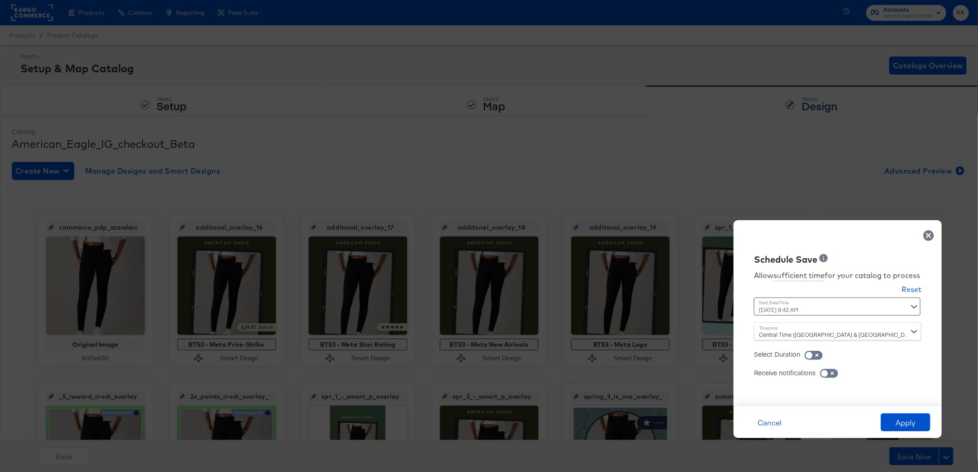
click at [770, 310] on div "[DATE] 8:42 AM ‹ [DATE] › Su Mo Tu We Th Fr Sa 31 1 2 3 4 5 6 7 8 9 10 11 12 13…" at bounding box center [815, 307] width 123 height 18
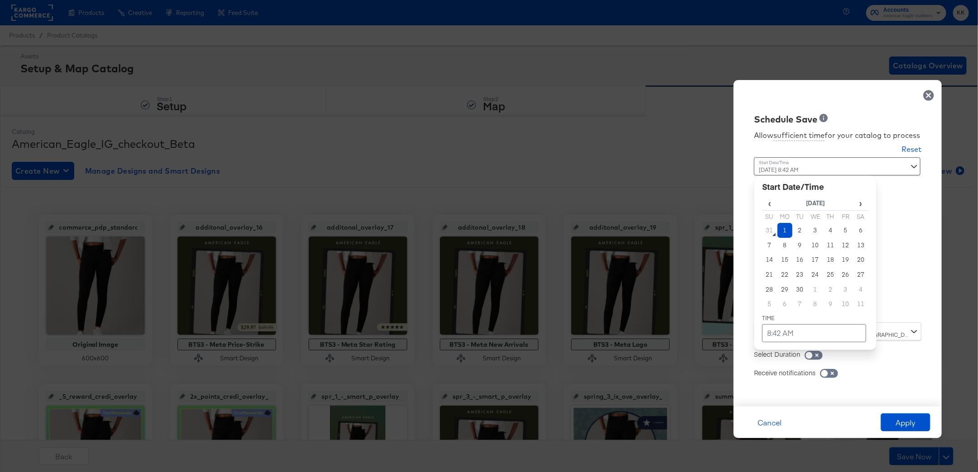
click at [788, 233] on td "1" at bounding box center [784, 230] width 15 height 15
click at [788, 348] on div "‹ [DATE] › Su Mo Tu We Th Fr Sa 31 1 2 3 4 5 6 7 8 9 10 11 12 13 14 15 16 17 18…" at bounding box center [815, 263] width 123 height 174
click at [788, 334] on td "8:42 AM" at bounding box center [814, 333] width 104 height 18
click at [801, 269] on span "▼" at bounding box center [796, 266] width 18 height 18
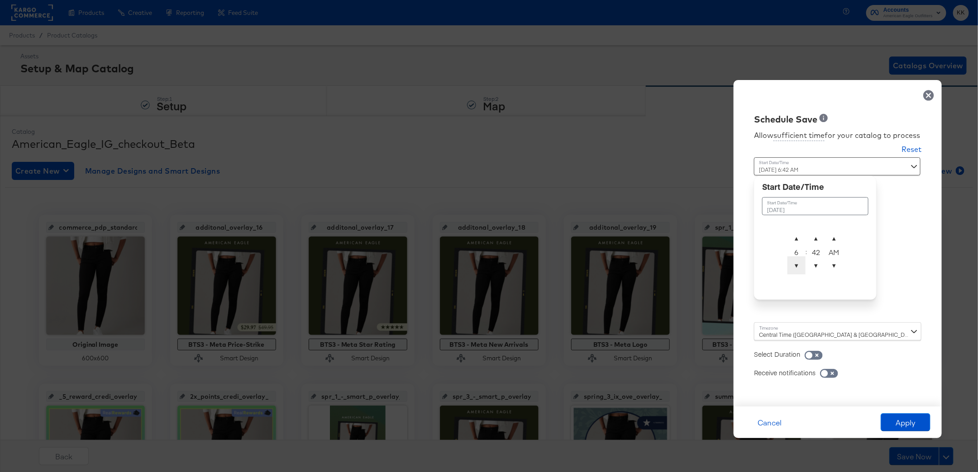
click at [801, 269] on span "▼" at bounding box center [796, 266] width 18 height 18
click at [816, 234] on span "▲" at bounding box center [816, 238] width 18 height 18
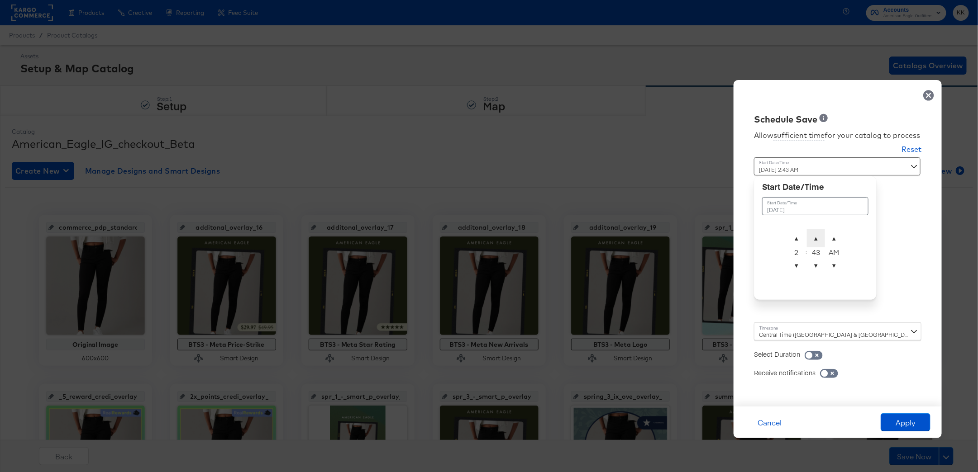
click at [816, 234] on span "▲" at bounding box center [816, 238] width 18 height 18
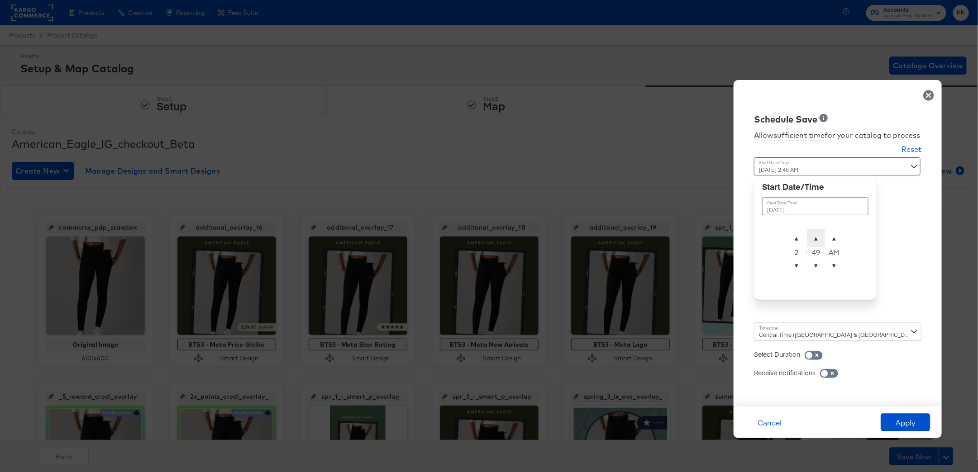
click at [816, 234] on span "▲" at bounding box center [816, 238] width 18 height 18
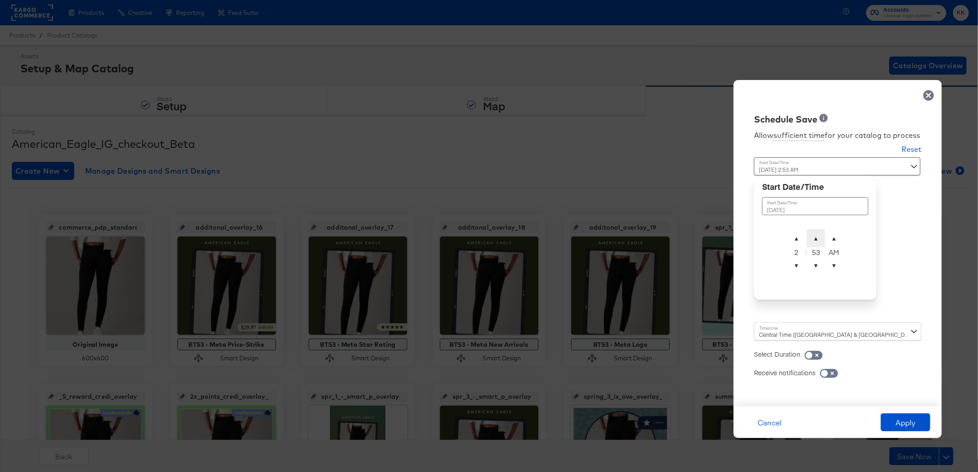
click at [816, 234] on span "▲" at bounding box center [816, 238] width 18 height 18
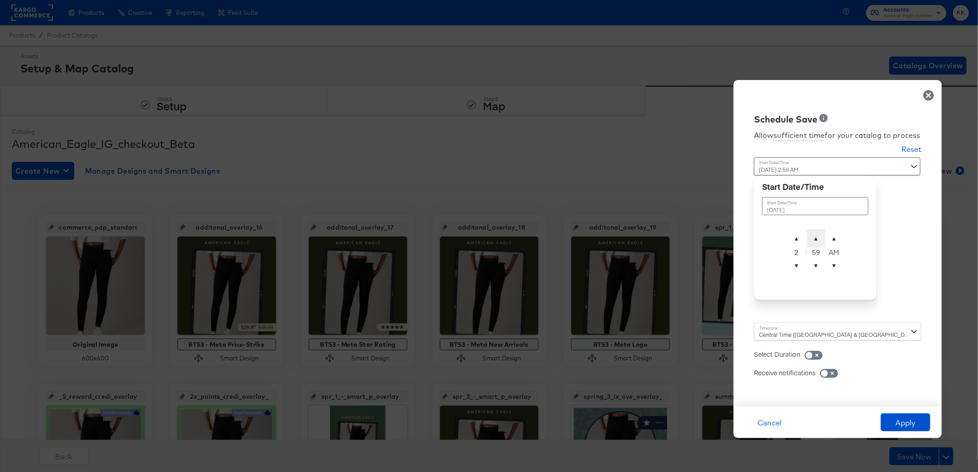
click at [816, 234] on span "▲" at bounding box center [816, 238] width 18 height 18
click at [839, 236] on span "▲" at bounding box center [834, 238] width 18 height 18
type input "[DATE] 2:00 AM"
click at [839, 236] on span "▲" at bounding box center [834, 238] width 18 height 18
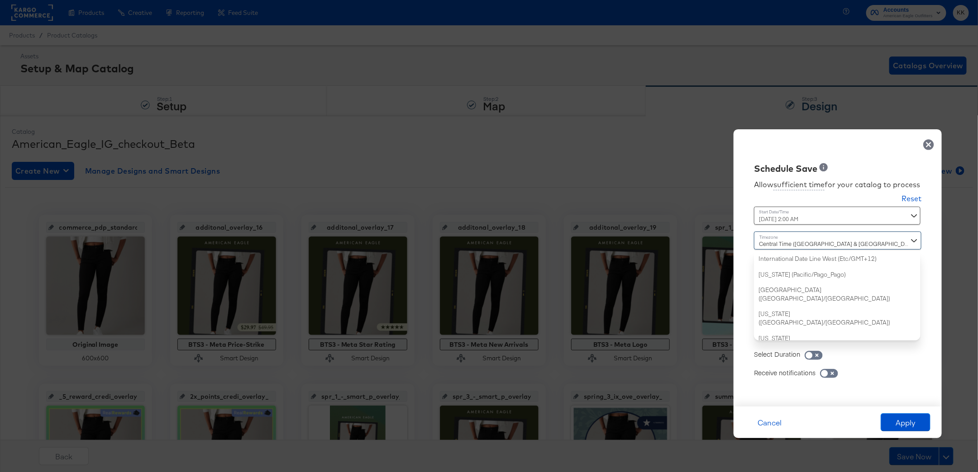
click at [770, 337] on div "Central Time ([GEOGRAPHIC_DATA] & [GEOGRAPHIC_DATA]) ([GEOGRAPHIC_DATA]/[GEOGRA…" at bounding box center [837, 286] width 167 height 109
type input "new"
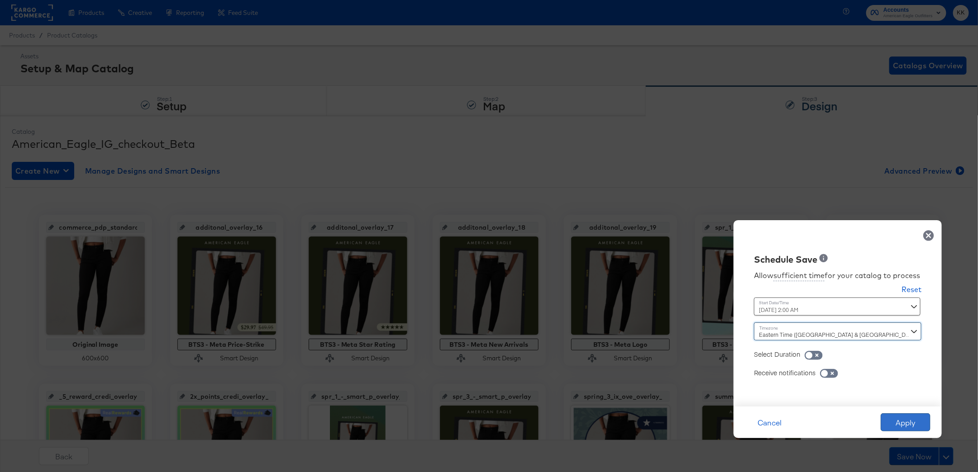
click at [885, 417] on button "Apply" at bounding box center [906, 423] width 50 height 18
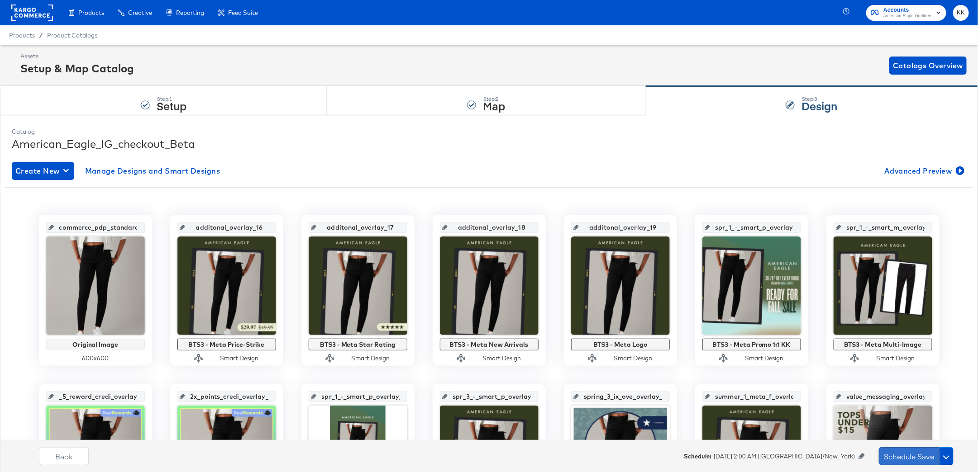
click at [903, 452] on button "Schedule Save" at bounding box center [909, 457] width 60 height 18
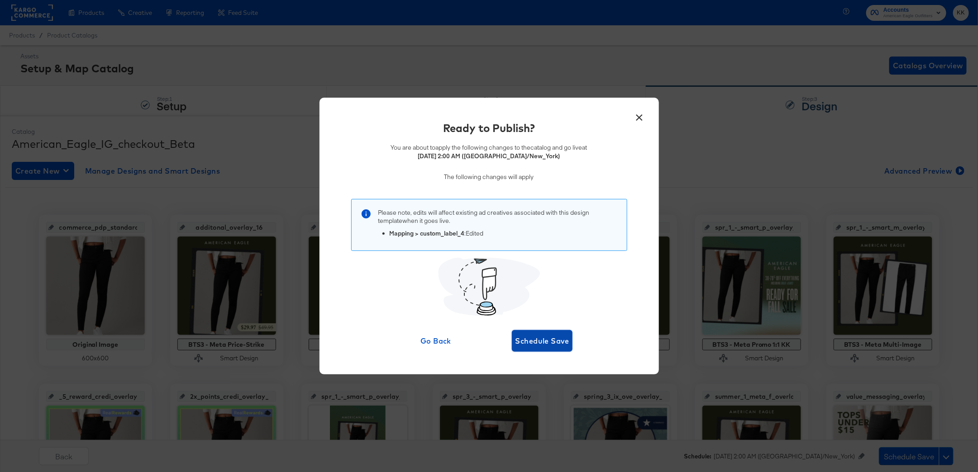
click at [539, 343] on span "Schedule Save" at bounding box center [542, 341] width 54 height 13
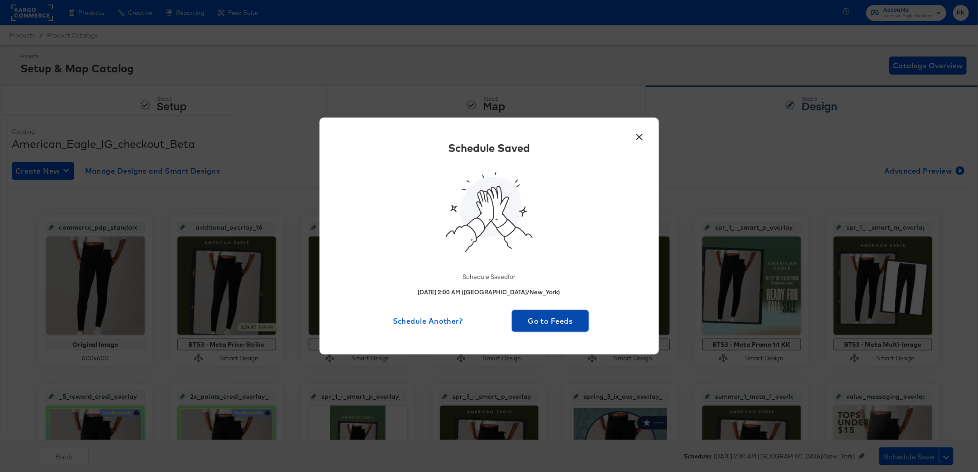
click at [561, 319] on span "Go to Feeds" at bounding box center [550, 321] width 70 height 13
